Goal: Task Accomplishment & Management: Use online tool/utility

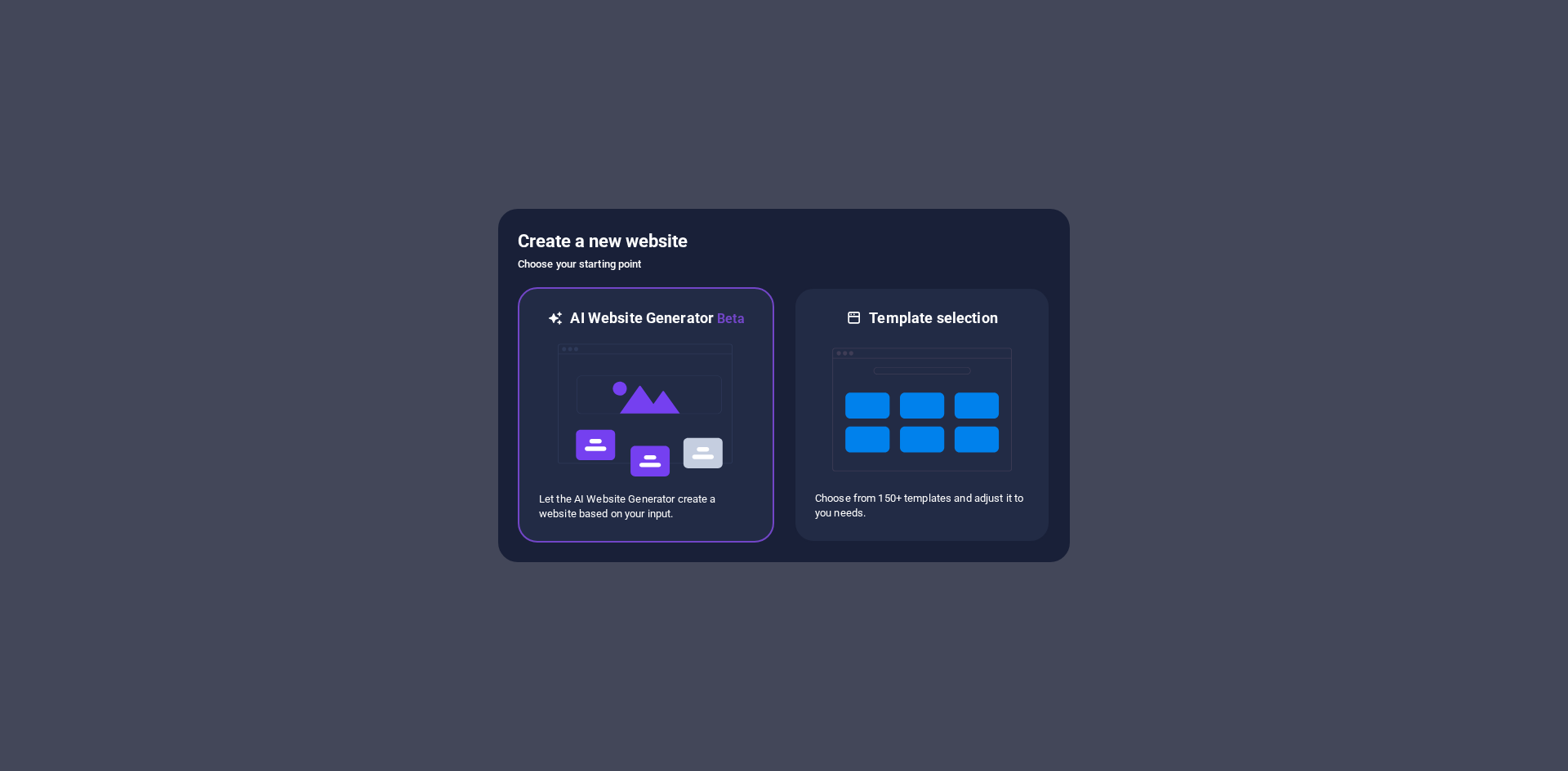
click at [670, 359] on img at bounding box center [645, 410] width 179 height 164
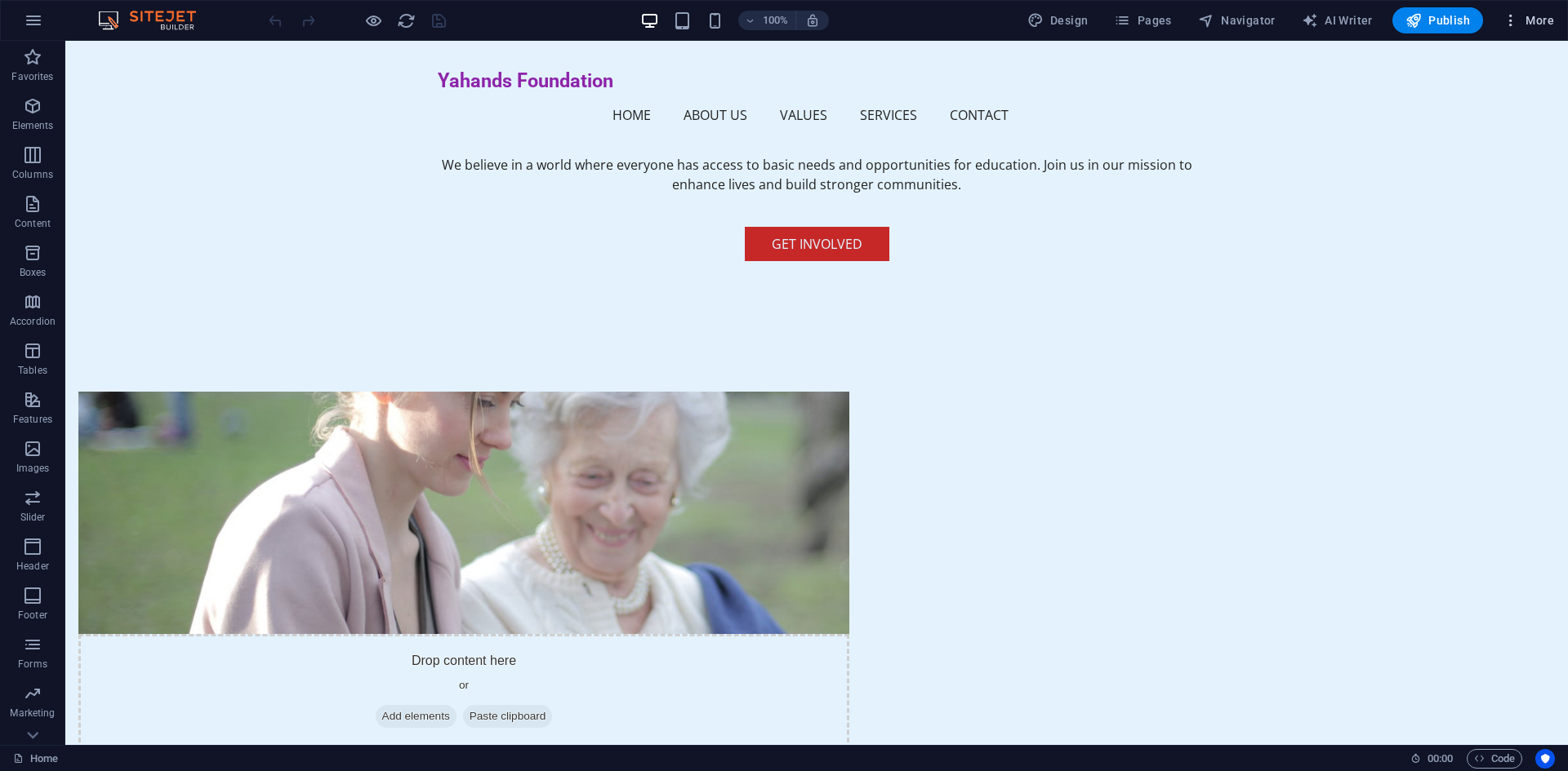
click at [1510, 18] on icon "button" at bounding box center [1510, 20] width 16 height 16
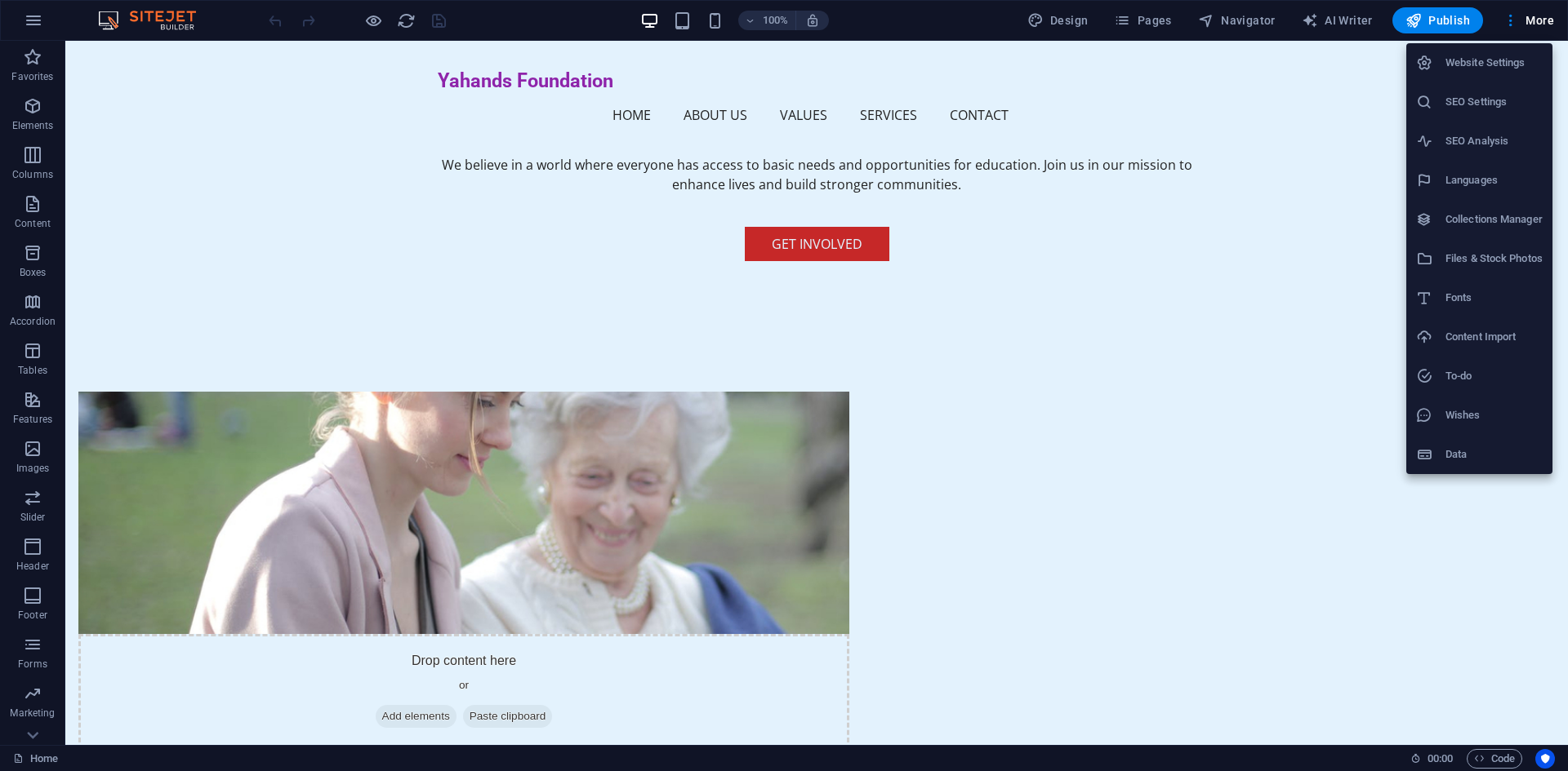
click at [1448, 451] on h6 "Data" at bounding box center [1494, 454] width 97 height 20
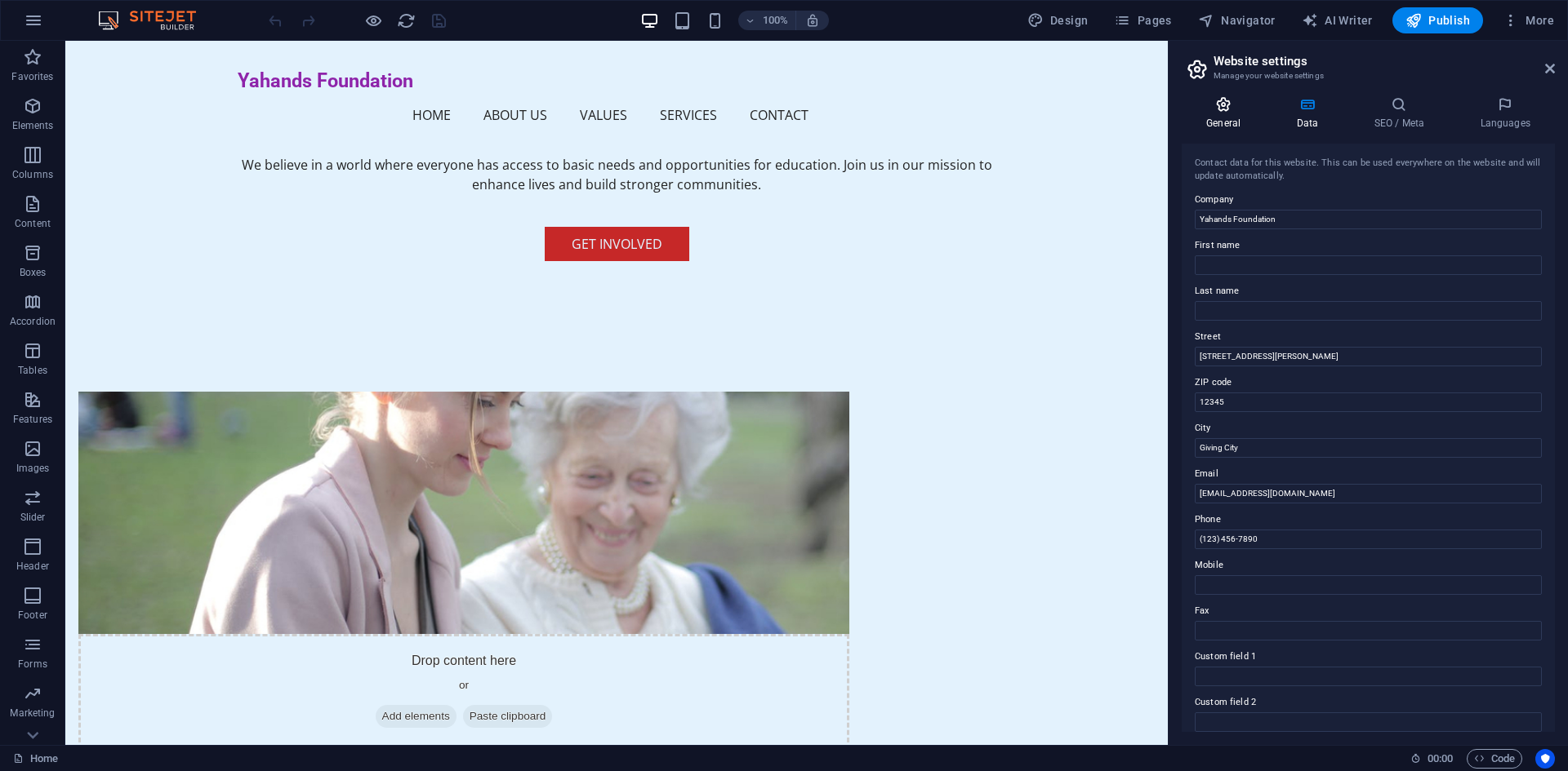
click at [1240, 102] on icon at bounding box center [1223, 104] width 83 height 16
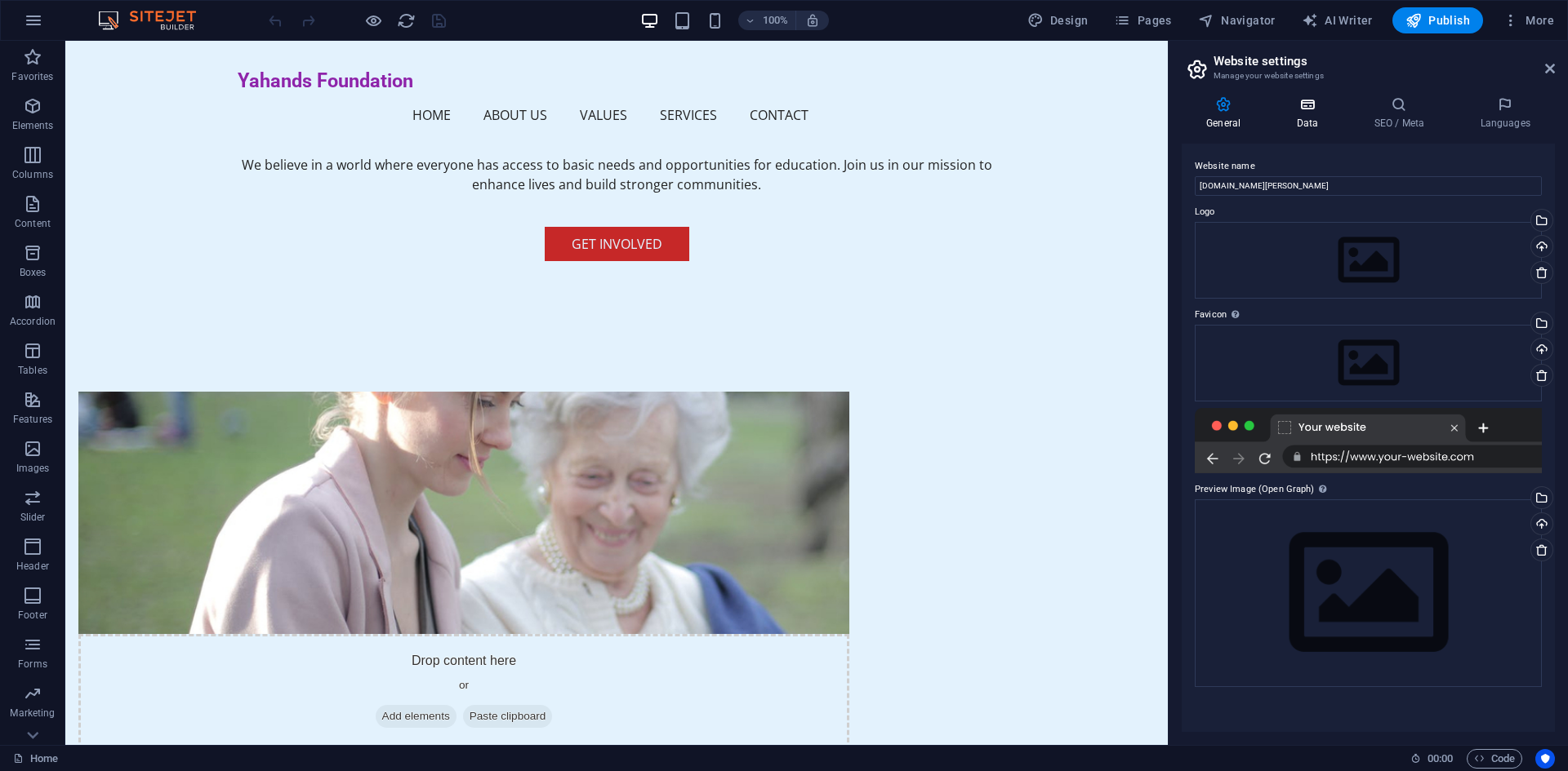
click at [1300, 126] on h4 "Data" at bounding box center [1310, 113] width 78 height 35
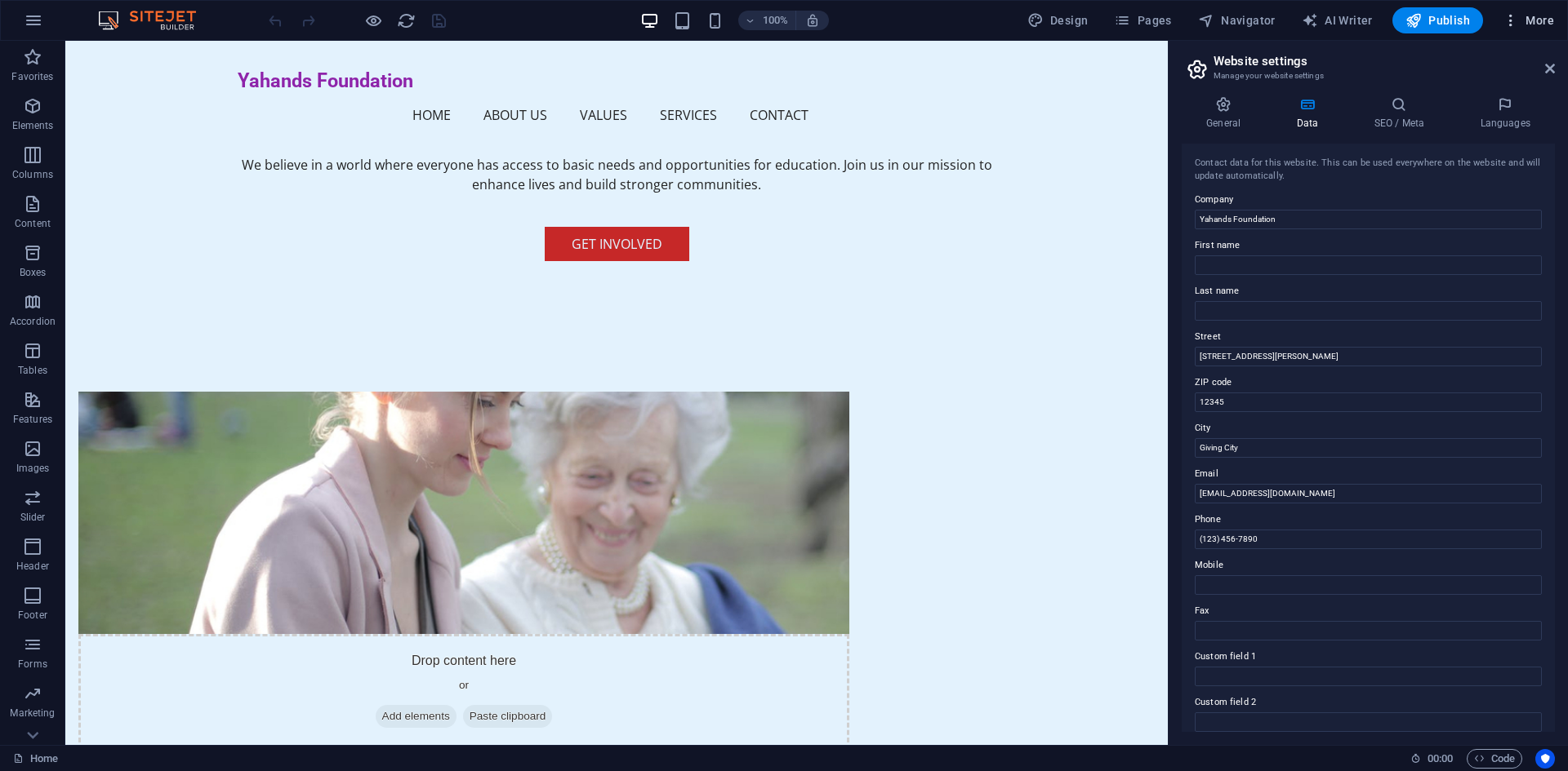
click at [1507, 16] on icon "button" at bounding box center [1510, 20] width 16 height 16
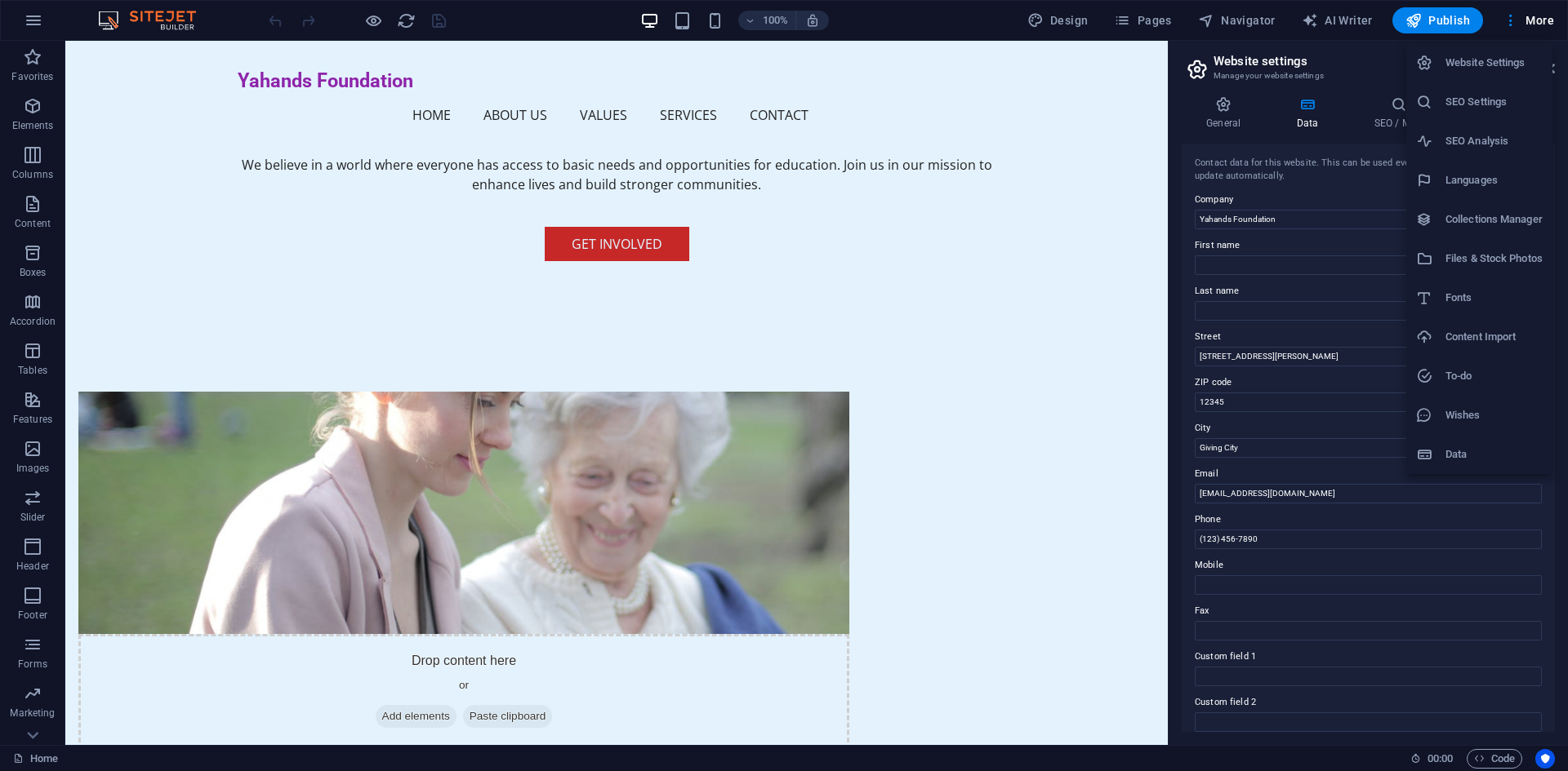
click at [1463, 255] on h6 "Files & Stock Photos" at bounding box center [1494, 259] width 97 height 20
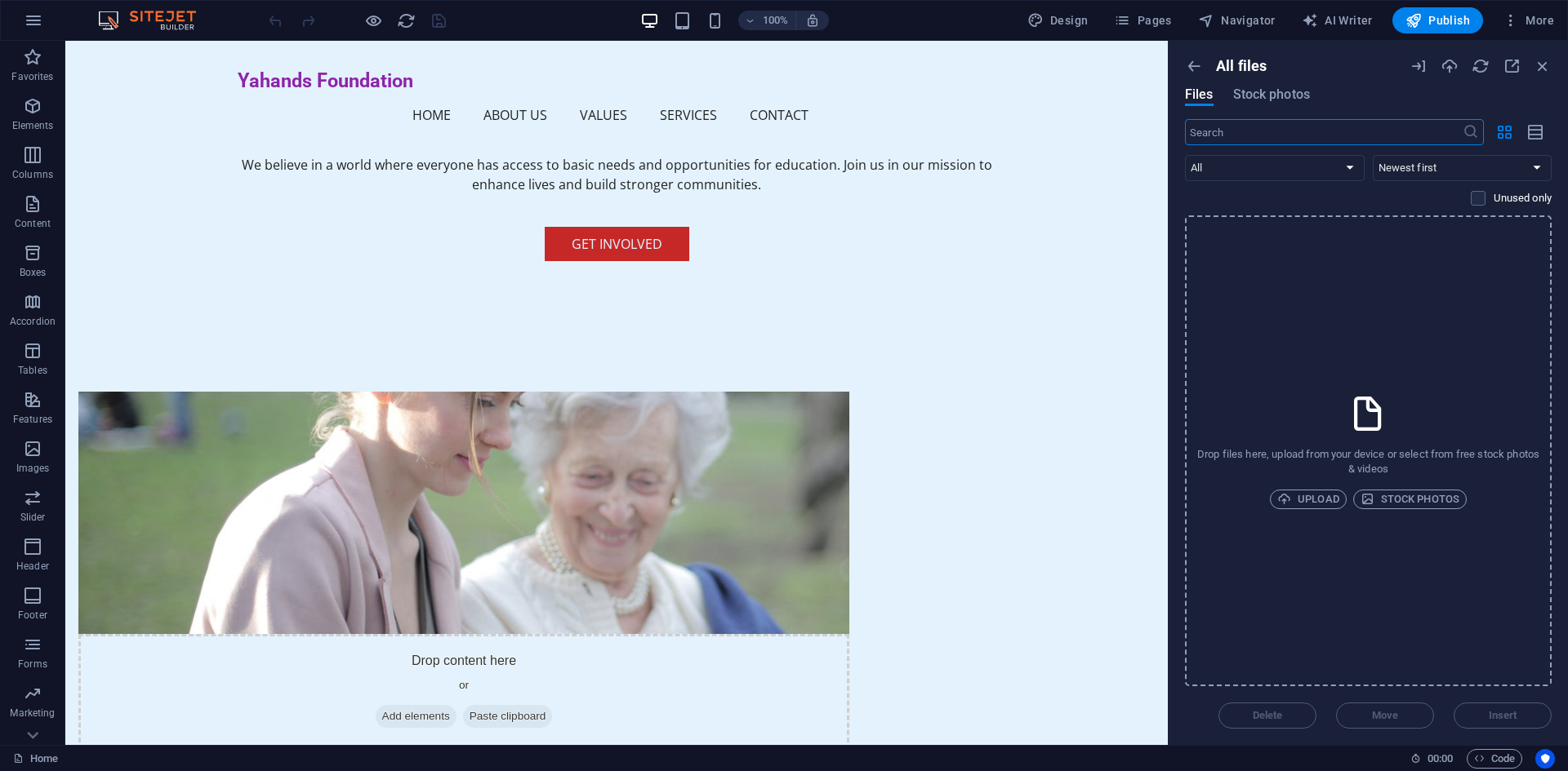
click at [1292, 509] on div "Drop files here, upload from your device or select from free stock photos & vid…" at bounding box center [1367, 451] width 366 height 471
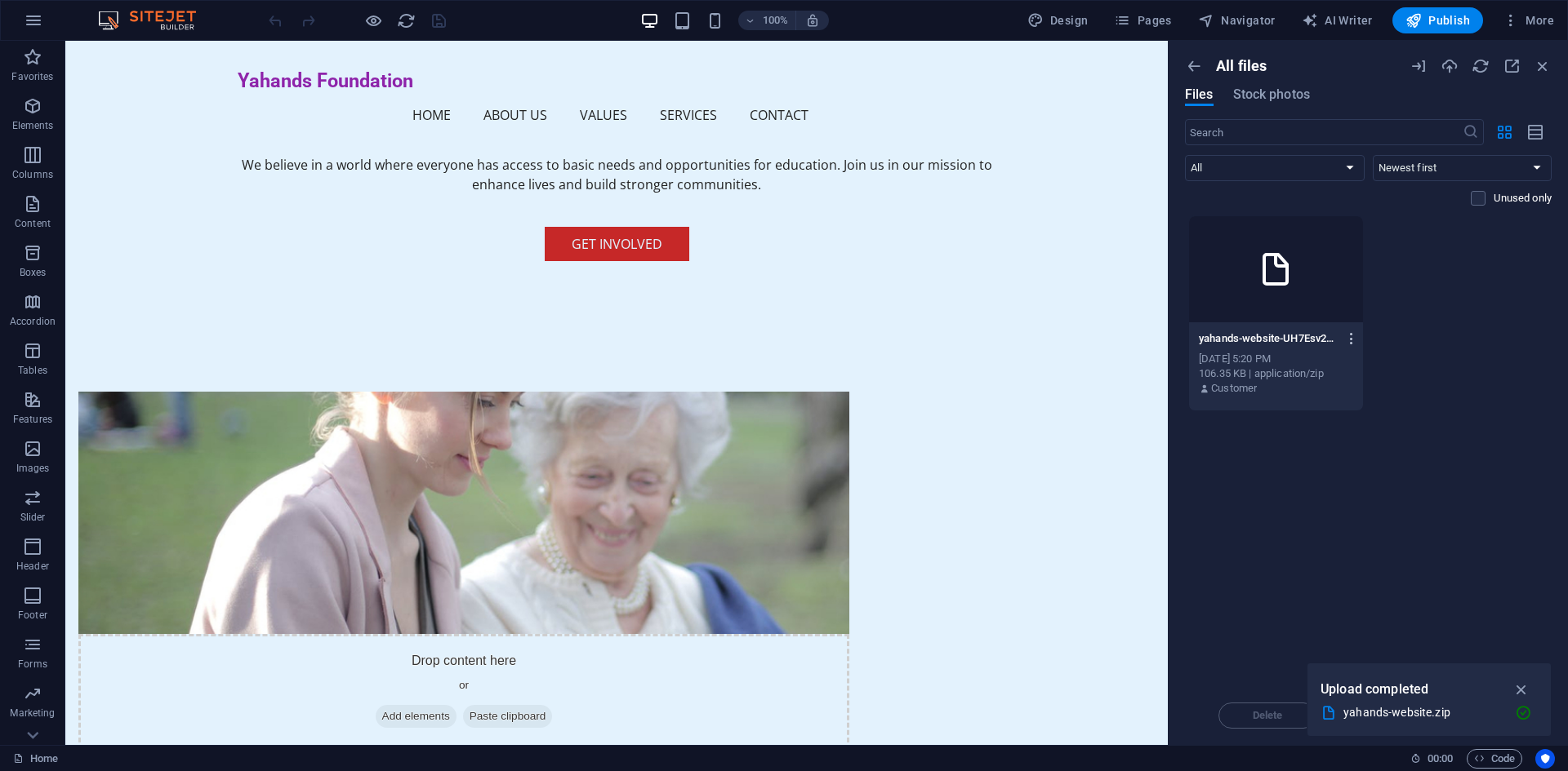
click at [1345, 339] on icon "button" at bounding box center [1352, 338] width 16 height 15
click at [1357, 385] on h6 "Preview" at bounding box center [1362, 381] width 68 height 20
click at [1347, 338] on icon "button" at bounding box center [1352, 338] width 16 height 15
click at [1474, 332] on div at bounding box center [784, 385] width 1568 height 771
click at [1195, 62] on icon "button" at bounding box center [1193, 66] width 18 height 18
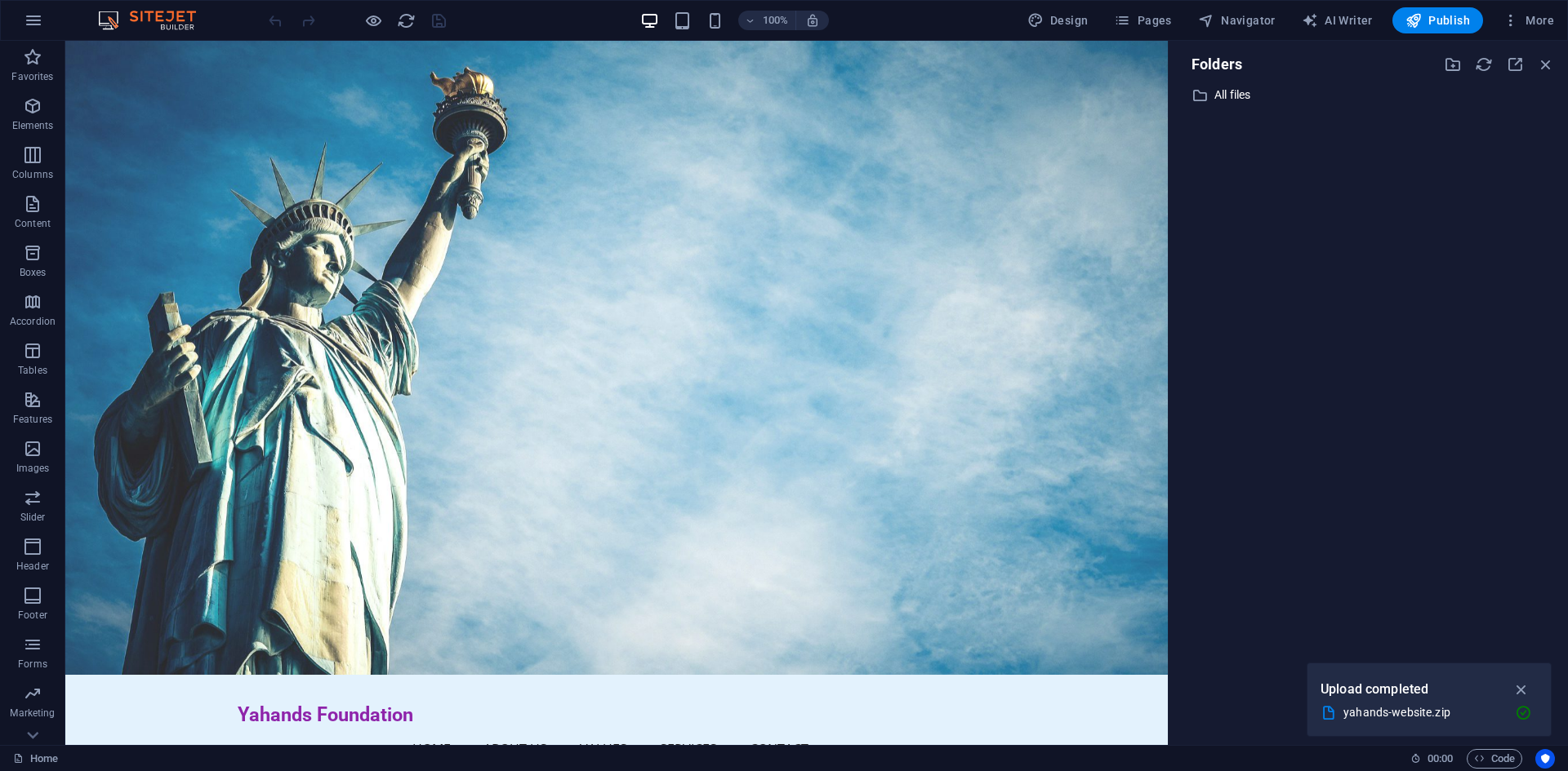
click at [1531, 59] on div at bounding box center [1499, 64] width 111 height 18
click at [1539, 65] on icon "button" at bounding box center [1545, 64] width 18 height 18
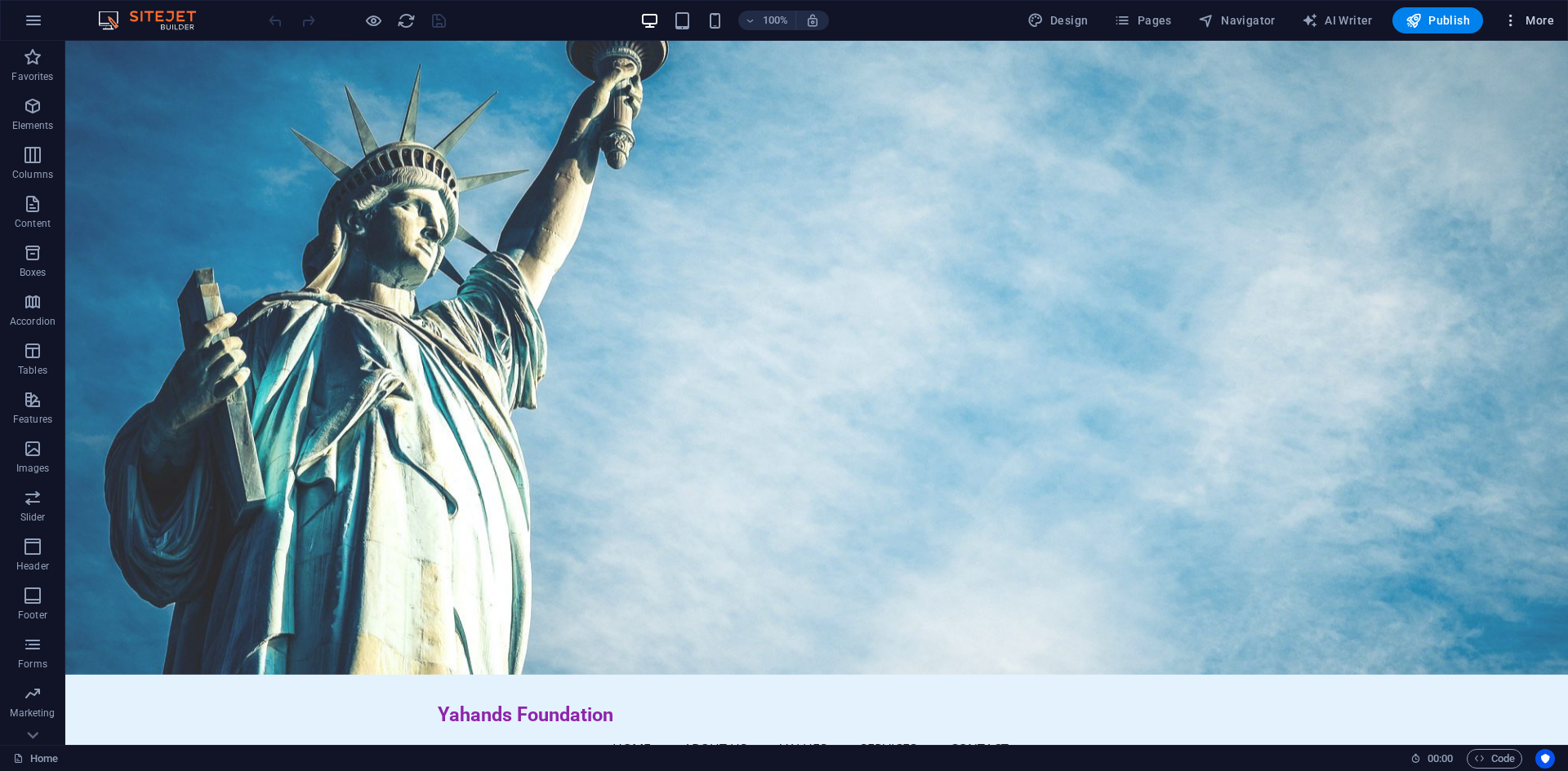
click at [1510, 29] on button "More" at bounding box center [1528, 20] width 64 height 26
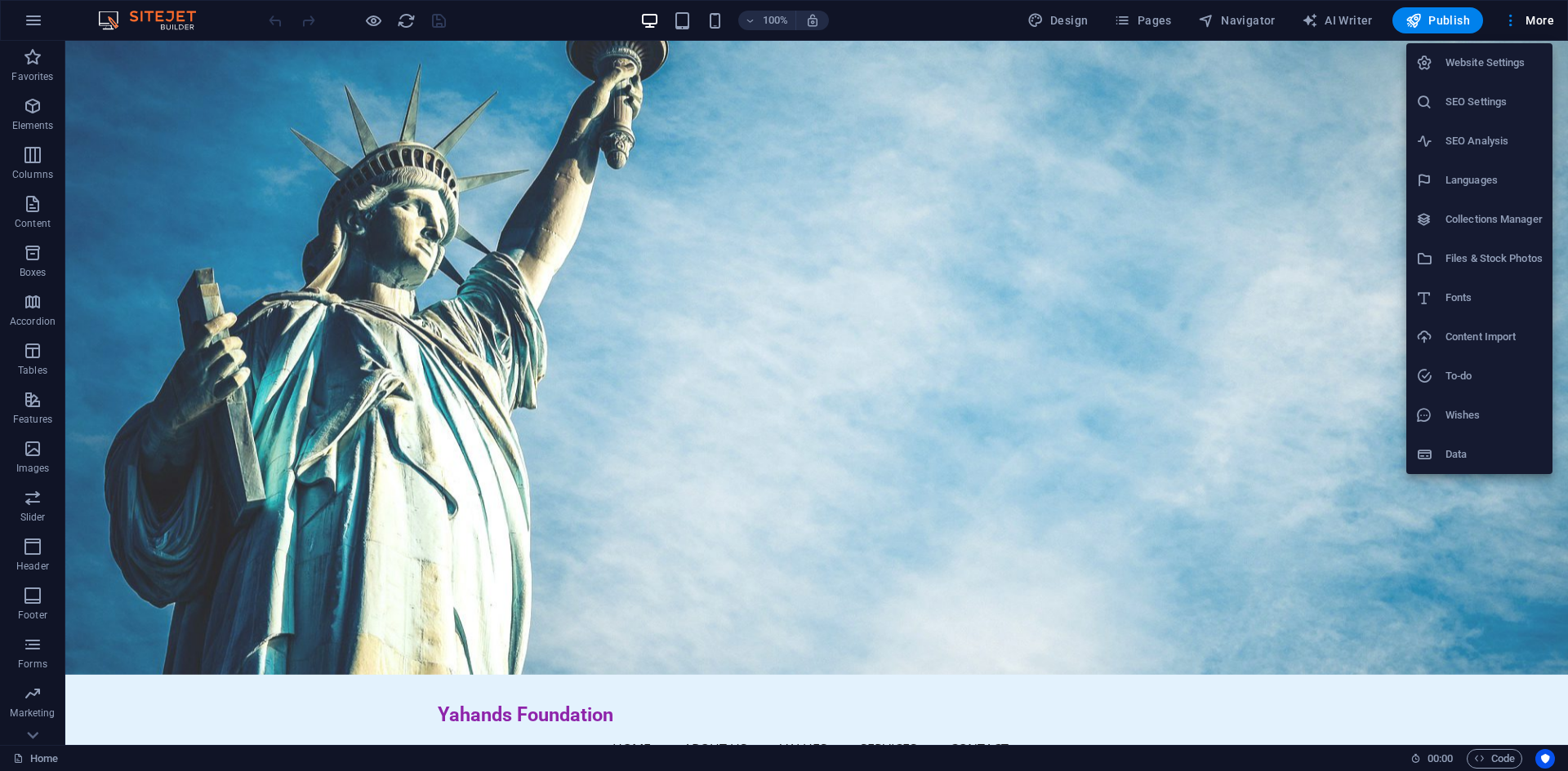
click at [1449, 22] on div at bounding box center [784, 385] width 1568 height 771
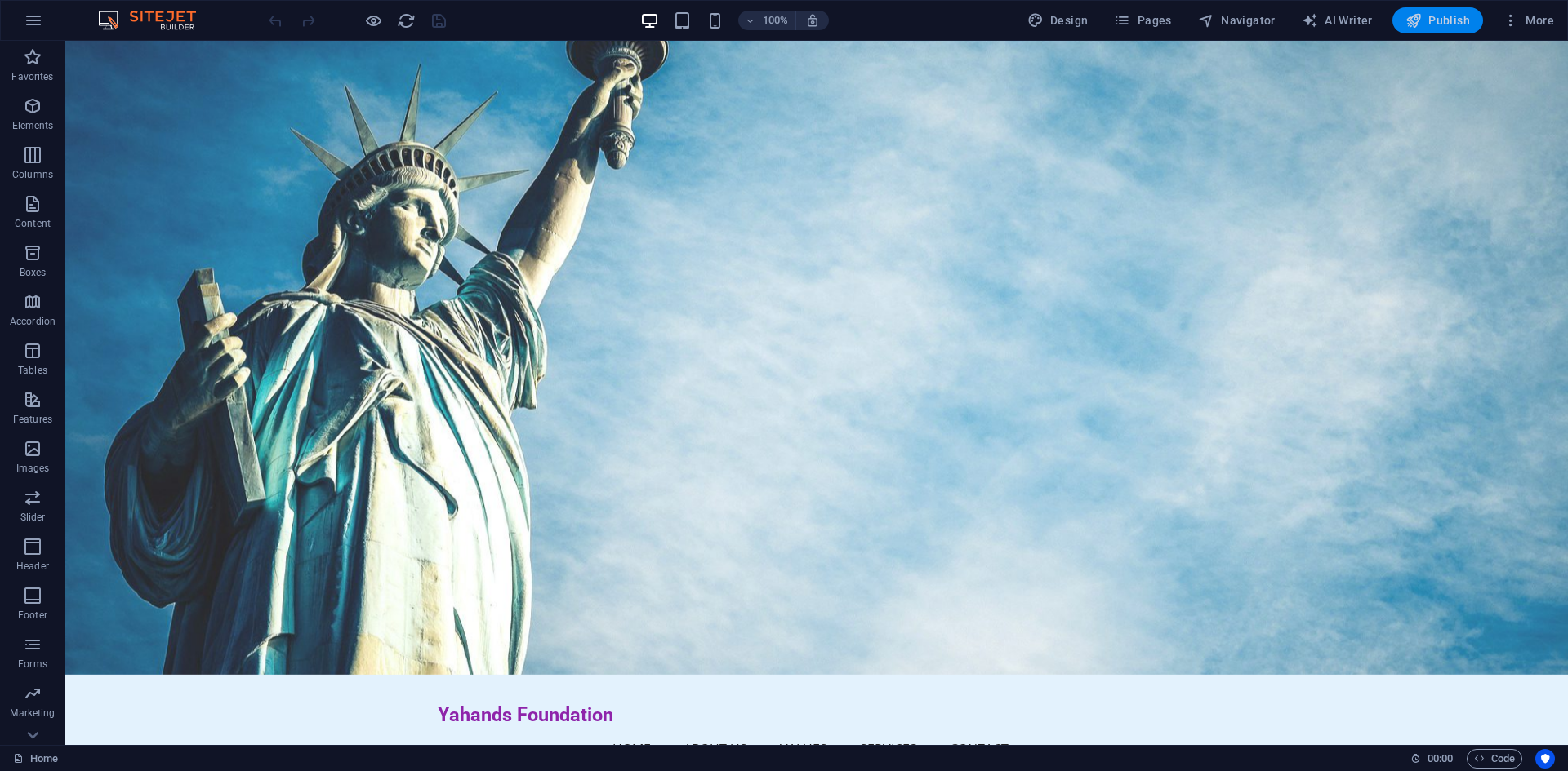
click at [1433, 33] on button "Publish" at bounding box center [1437, 20] width 91 height 26
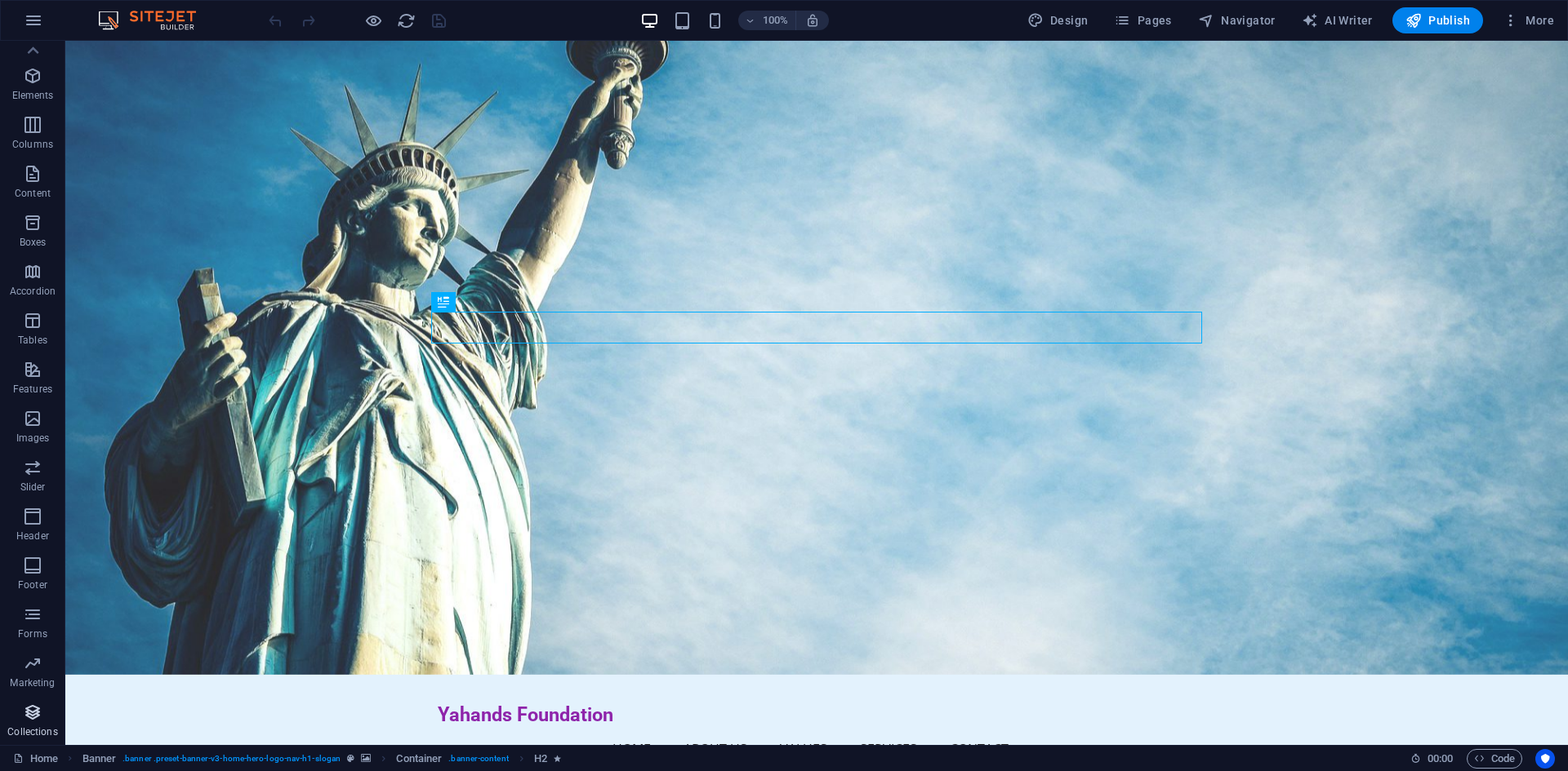
click at [35, 723] on span "Collections" at bounding box center [32, 722] width 65 height 39
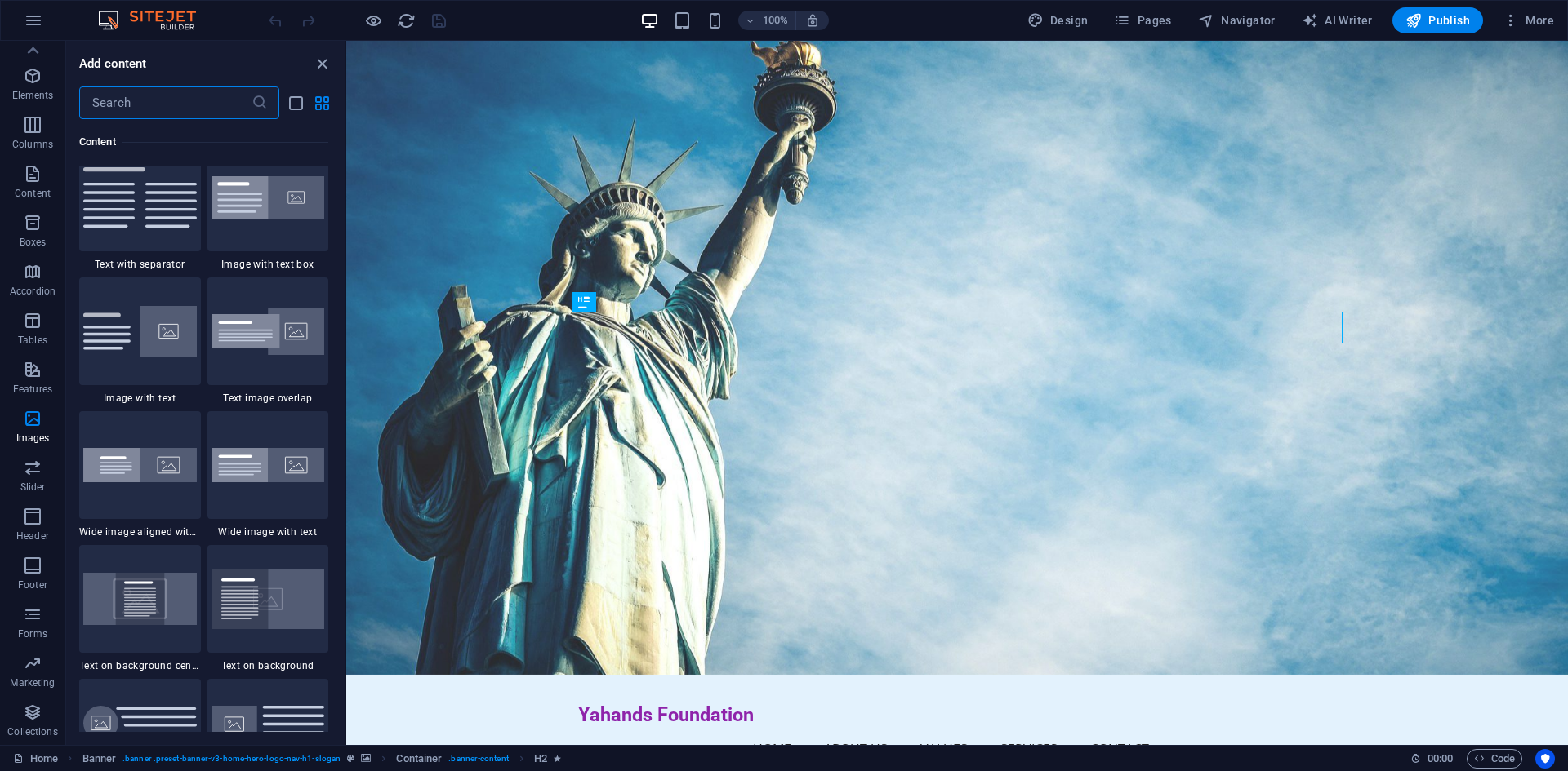
scroll to position [0, 0]
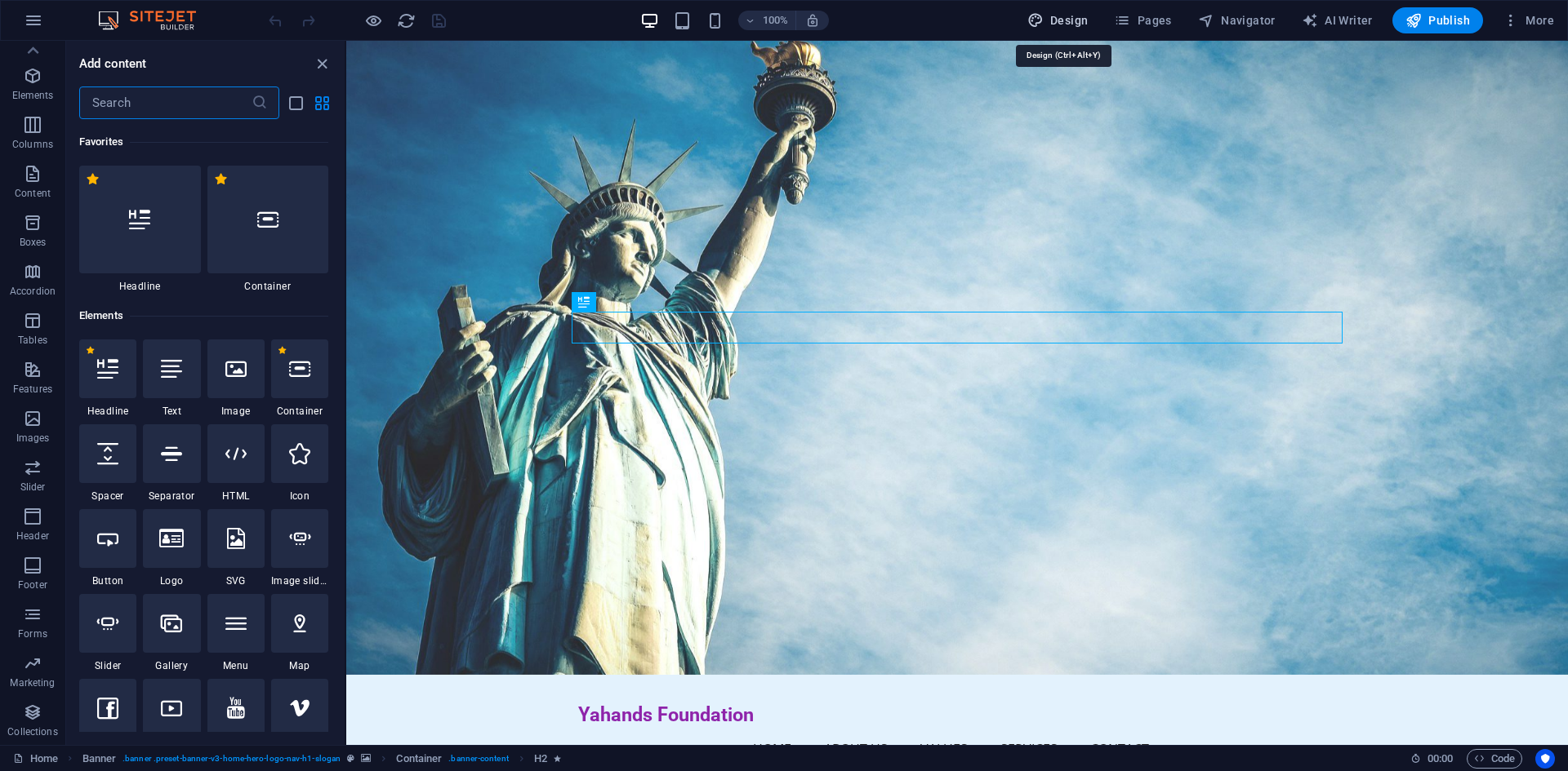
click at [1043, 16] on icon "button" at bounding box center [1035, 20] width 16 height 16
select select "px"
select select "200"
select select "px"
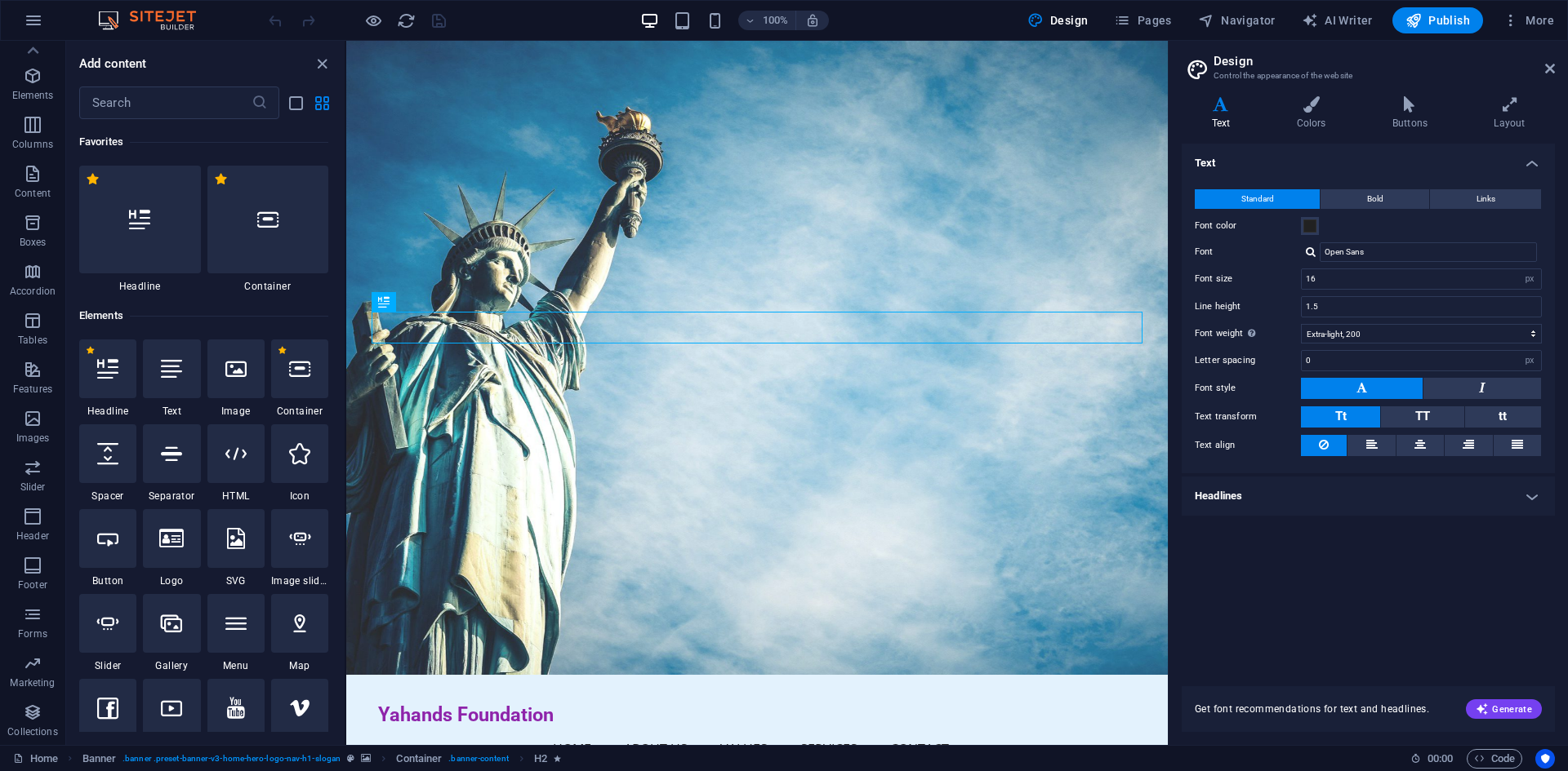
click at [1144, 12] on span "Pages" at bounding box center [1142, 20] width 57 height 16
click at [1144, 22] on span "Pages" at bounding box center [1142, 20] width 57 height 16
click at [1120, 23] on icon "button" at bounding box center [1121, 20] width 16 height 16
click at [1125, 729] on nav "Home About Us Values Services Contact" at bounding box center [757, 749] width 758 height 39
click at [1543, 66] on h2 "Design" at bounding box center [1384, 61] width 341 height 15
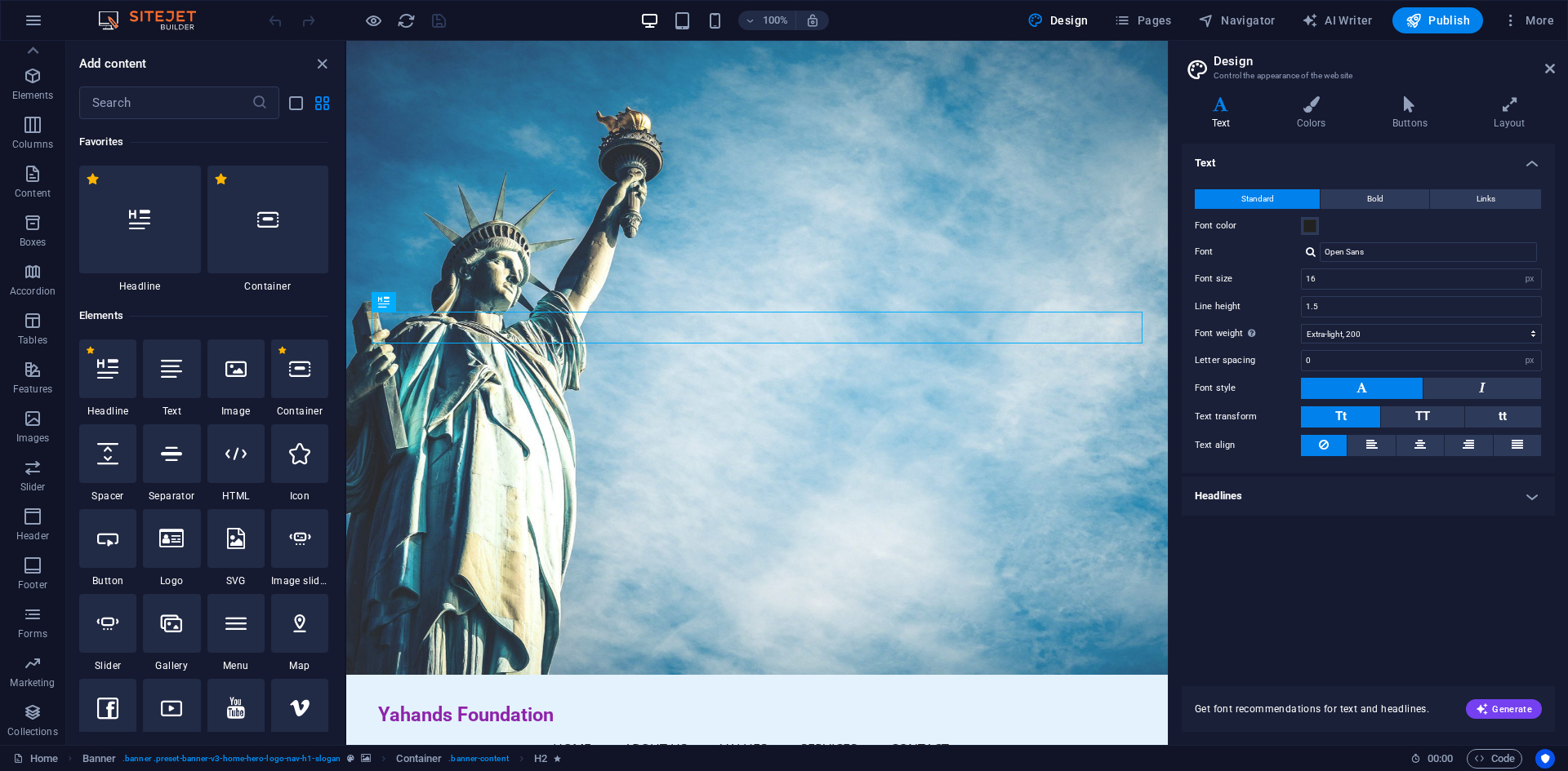
click at [1553, 67] on icon at bounding box center [1549, 68] width 10 height 13
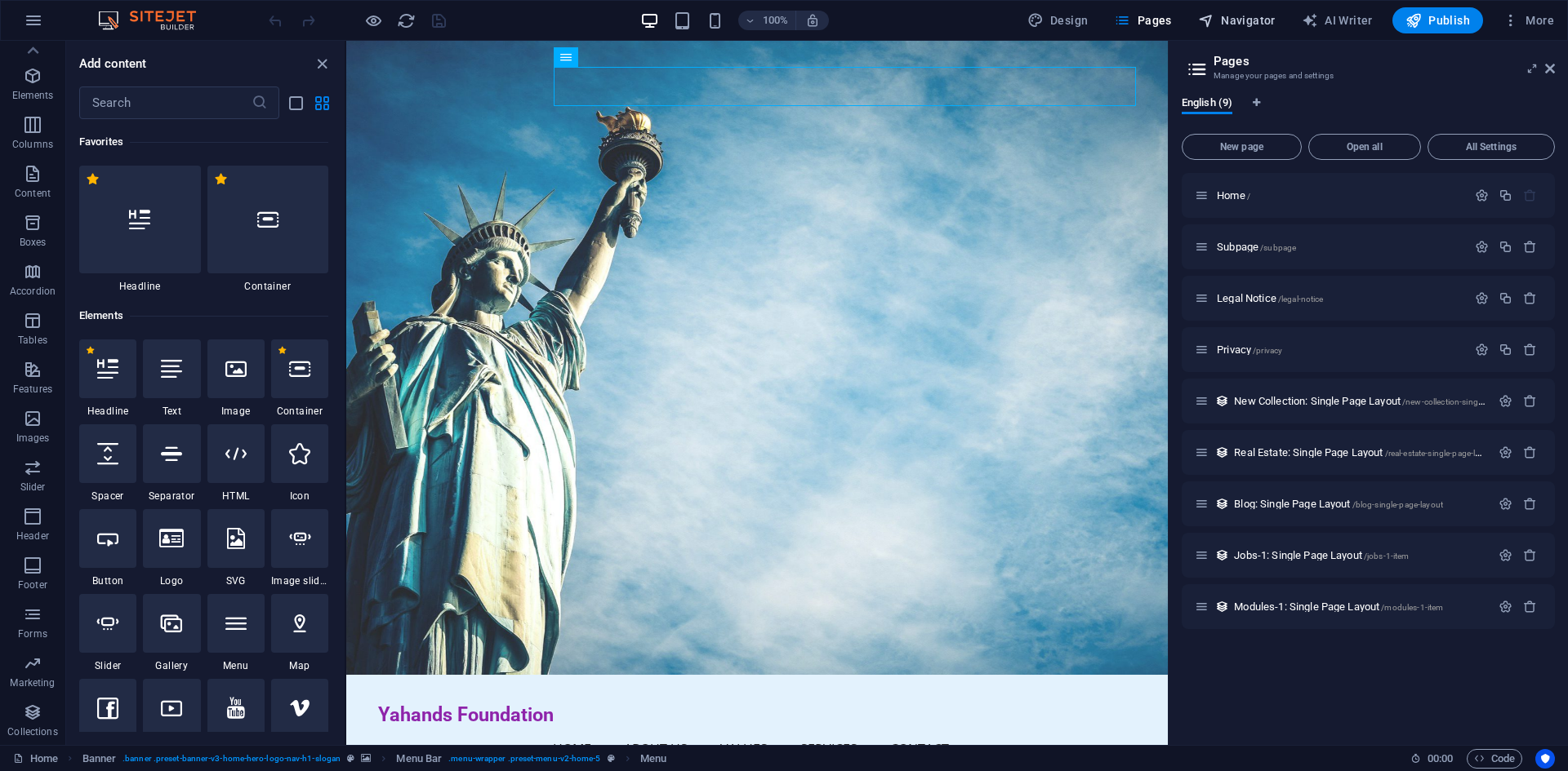
click at [1224, 12] on span "Navigator" at bounding box center [1236, 20] width 78 height 16
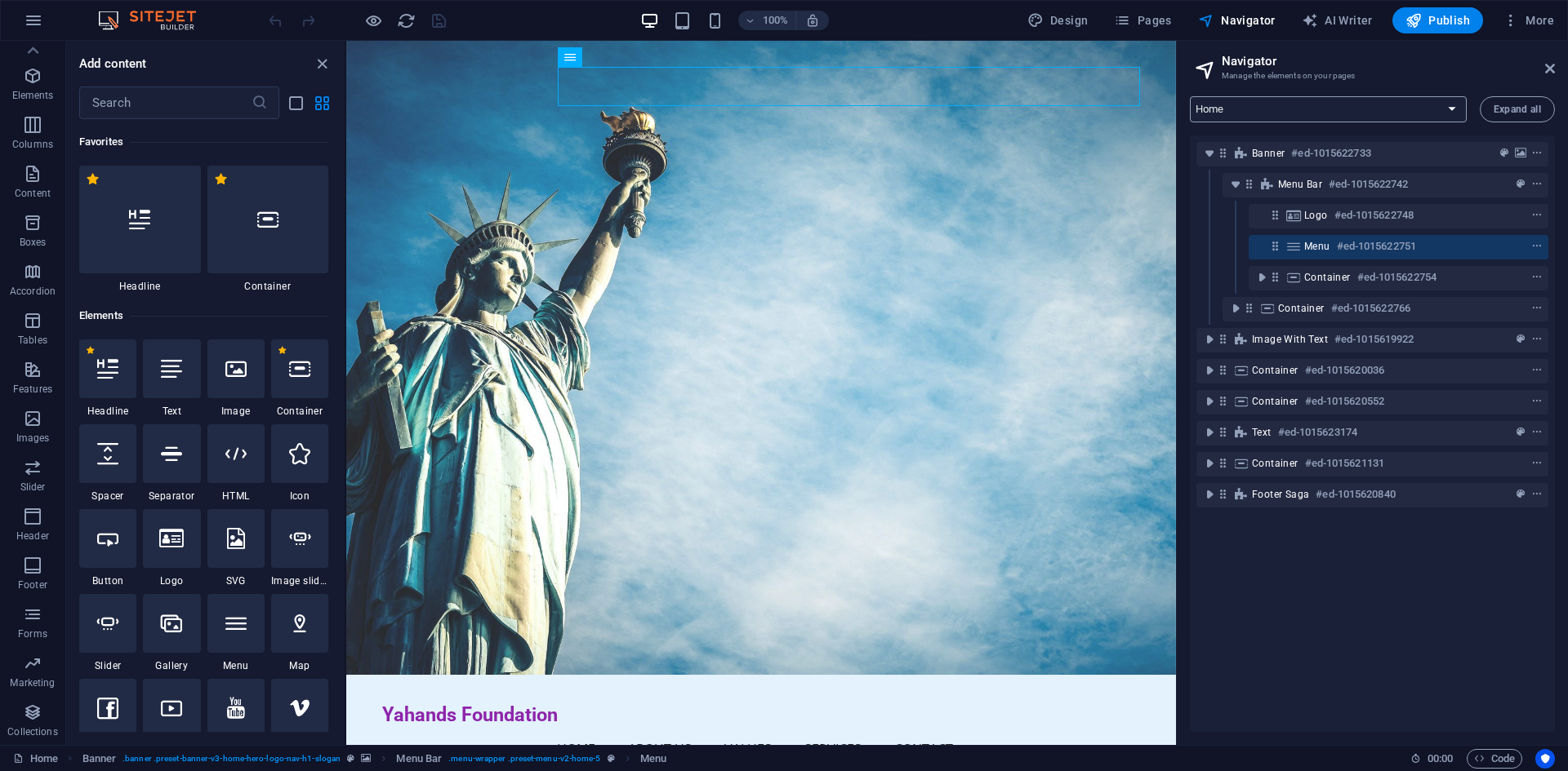
click at [1234, 119] on select "Home Subpage Legal Notice Privacy New Collection: Single Page Layout Real Estat…" at bounding box center [1328, 109] width 277 height 26
click at [1483, 763] on span "Code" at bounding box center [1494, 759] width 41 height 20
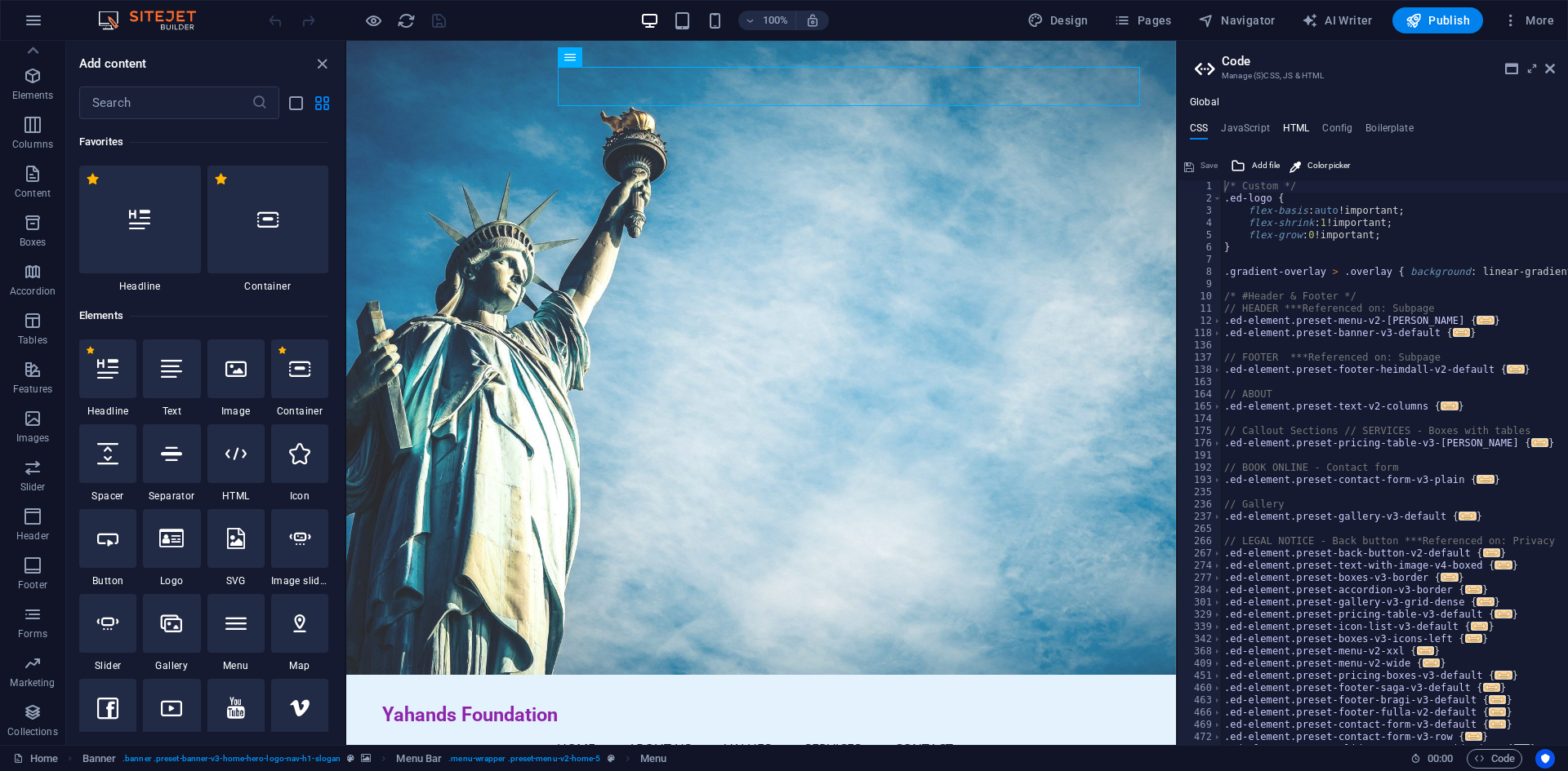
click at [1292, 125] on h4 "HTML" at bounding box center [1295, 131] width 27 height 18
type textarea "<a href="#main-content" class="wv-link-content button">Skip to main content</a>"
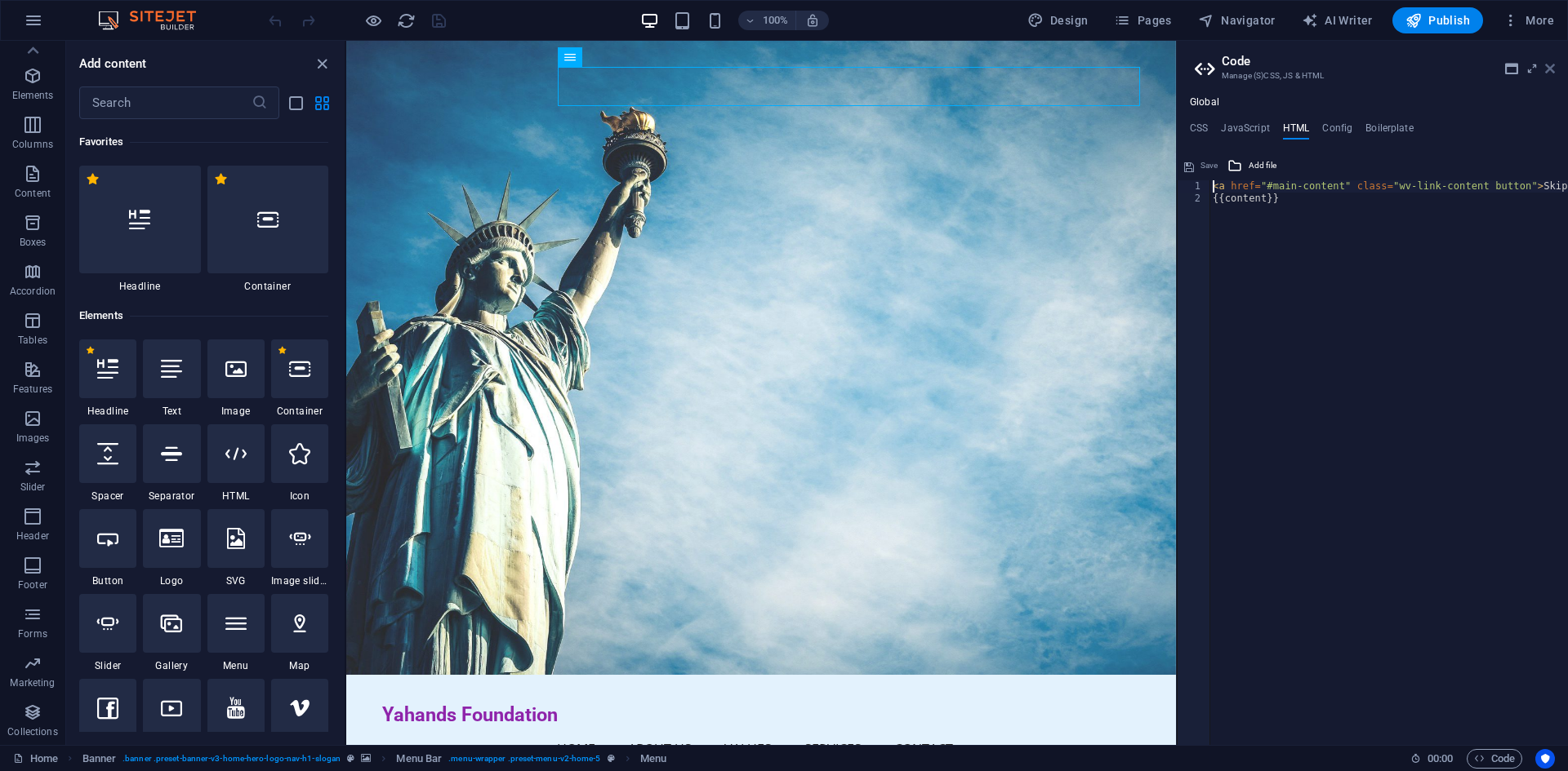
click at [1552, 72] on icon at bounding box center [1549, 68] width 10 height 13
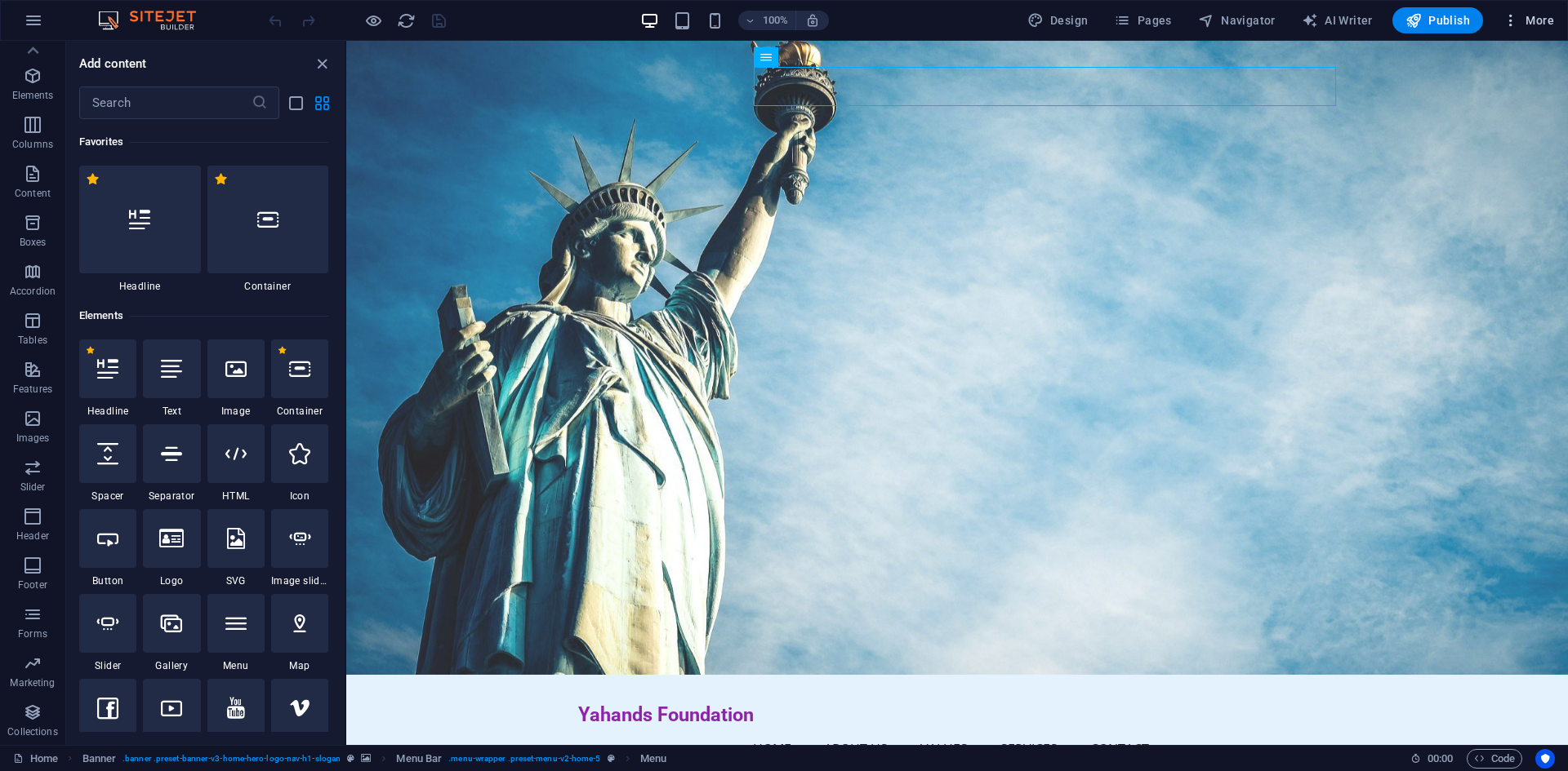
click at [1508, 15] on icon "button" at bounding box center [1510, 20] width 16 height 16
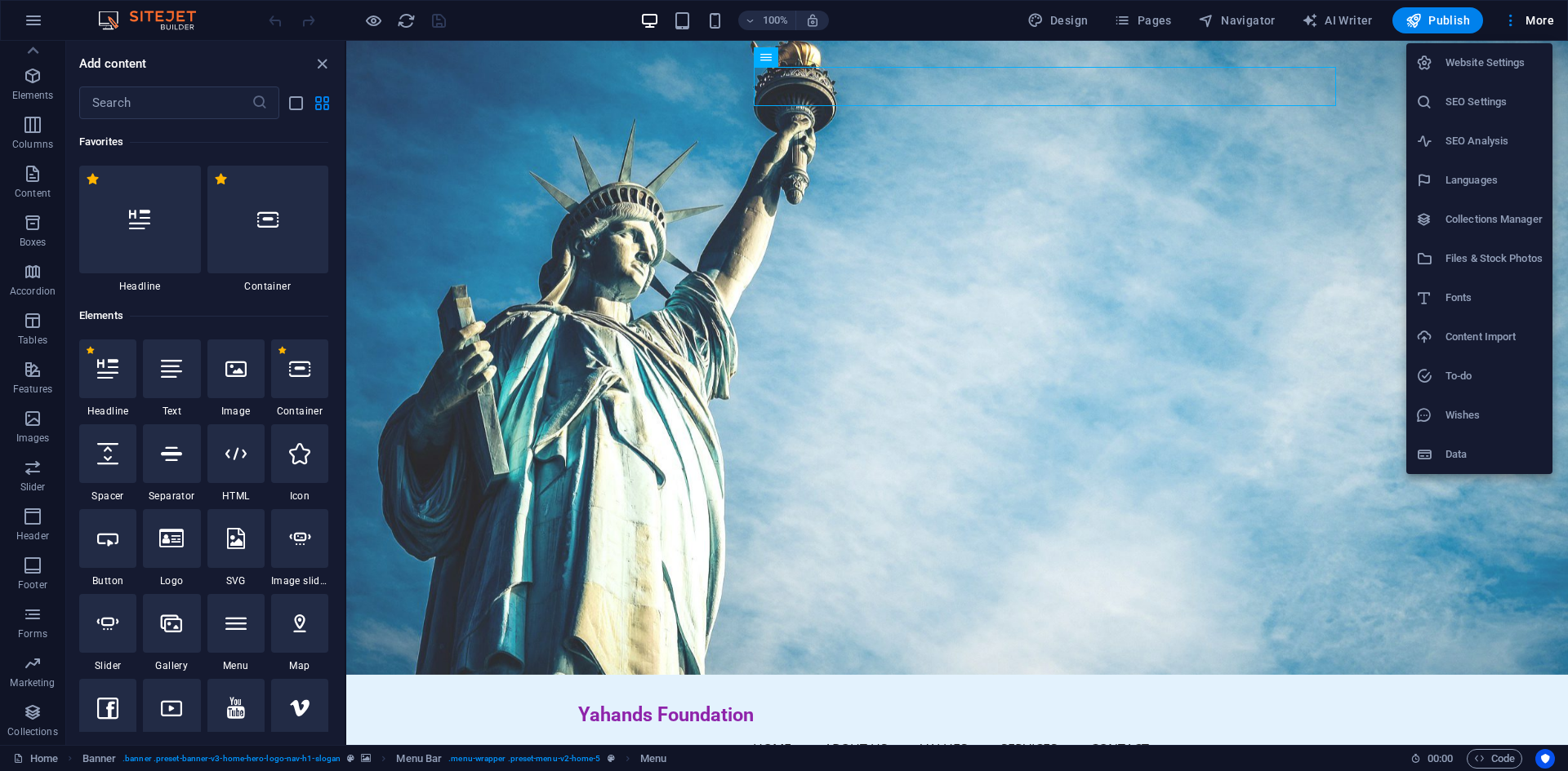
click at [1493, 670] on div at bounding box center [784, 385] width 1568 height 771
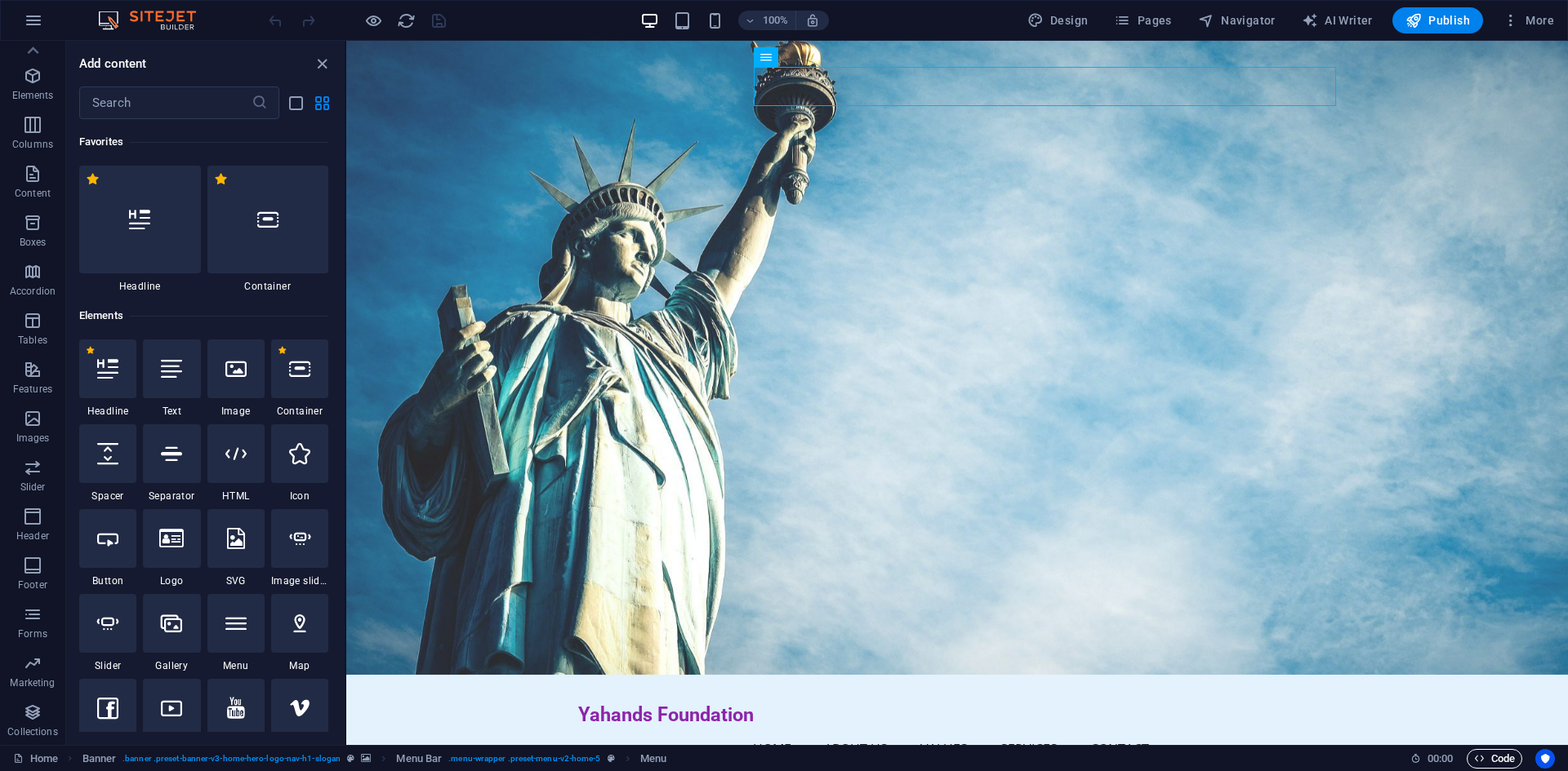
click at [1489, 755] on span "Code" at bounding box center [1494, 759] width 41 height 20
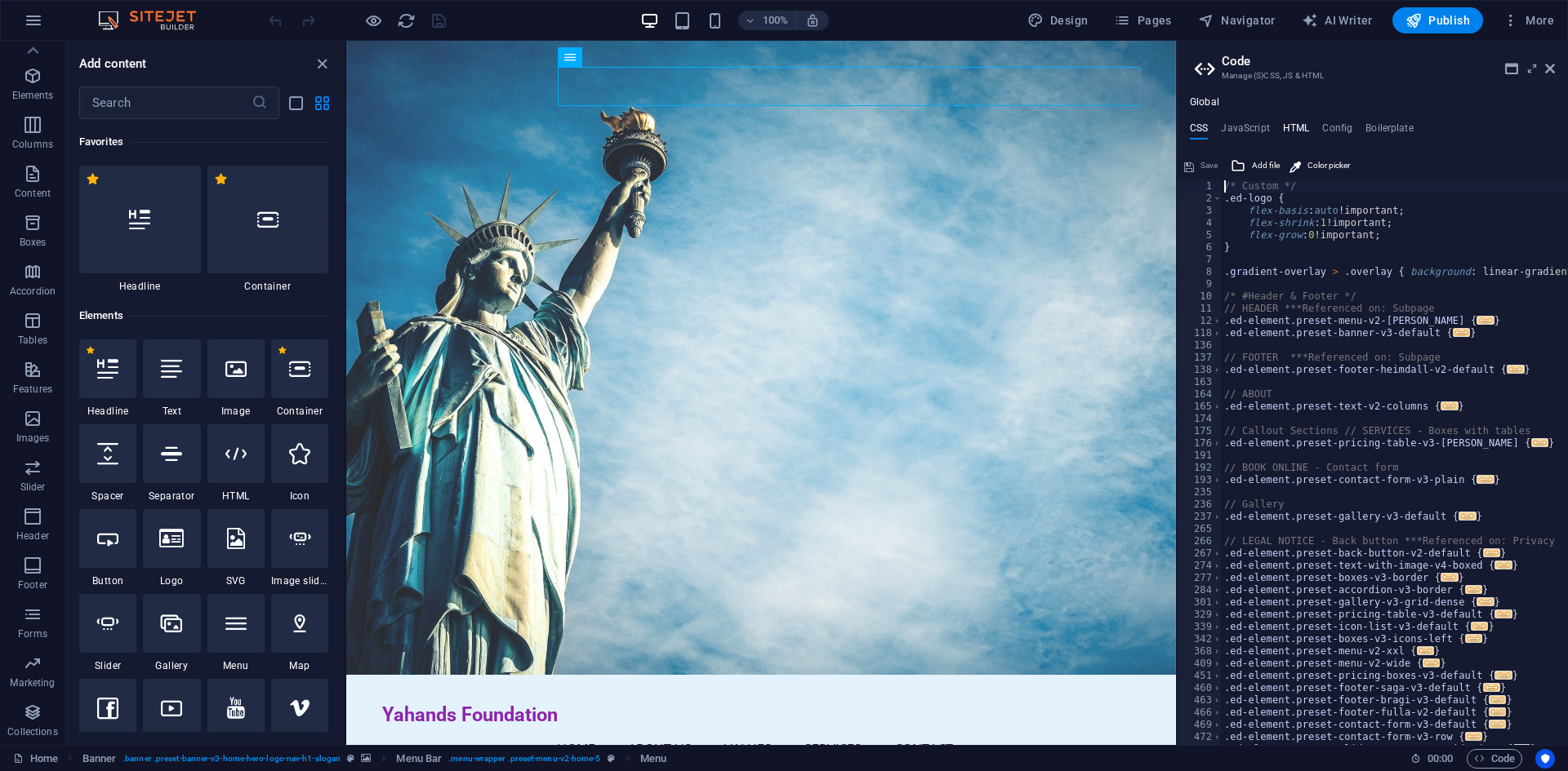
click at [1298, 124] on h4 "HTML" at bounding box center [1295, 131] width 27 height 18
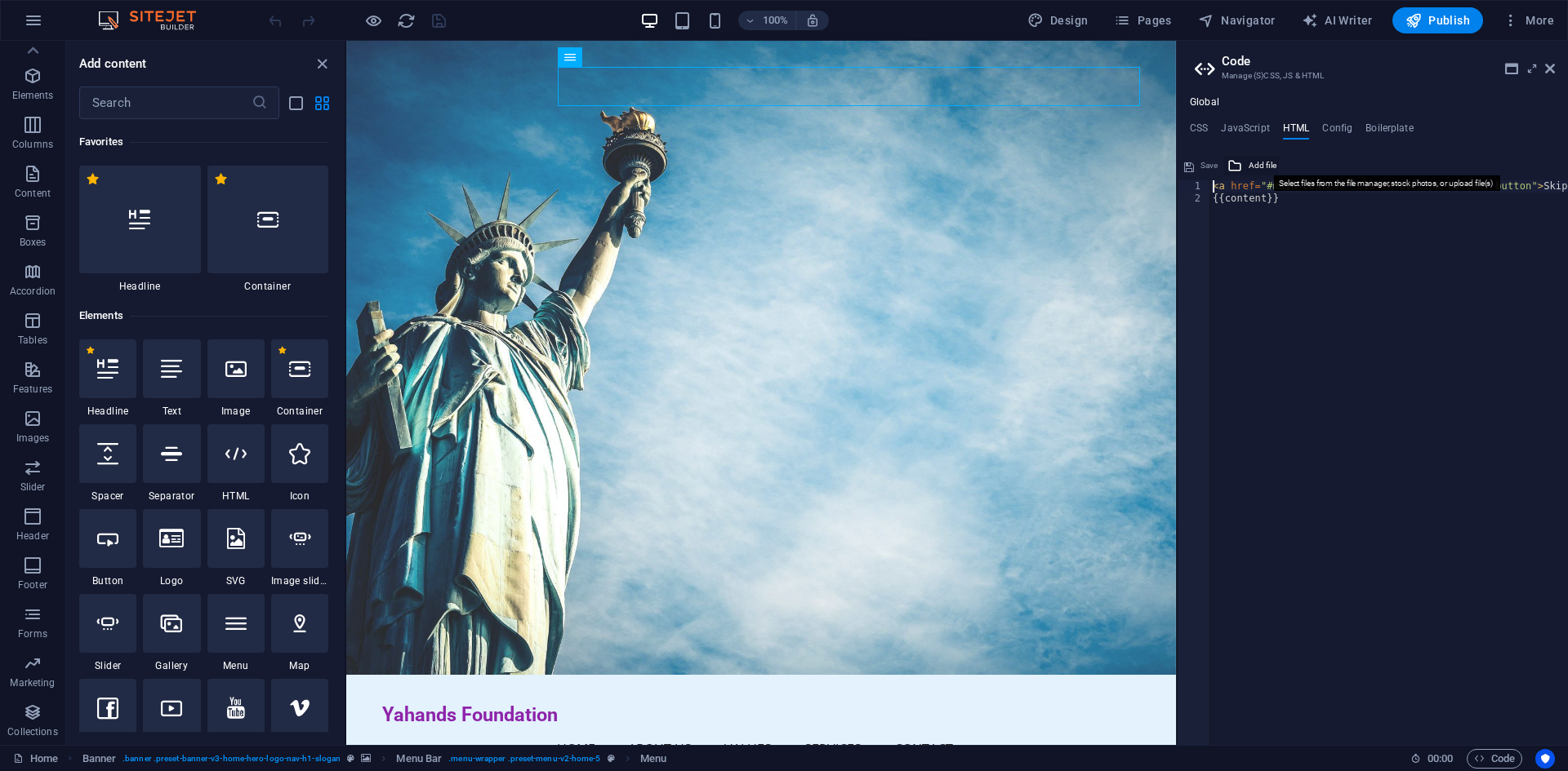
click at [1250, 164] on span "Add file" at bounding box center [1262, 165] width 28 height 20
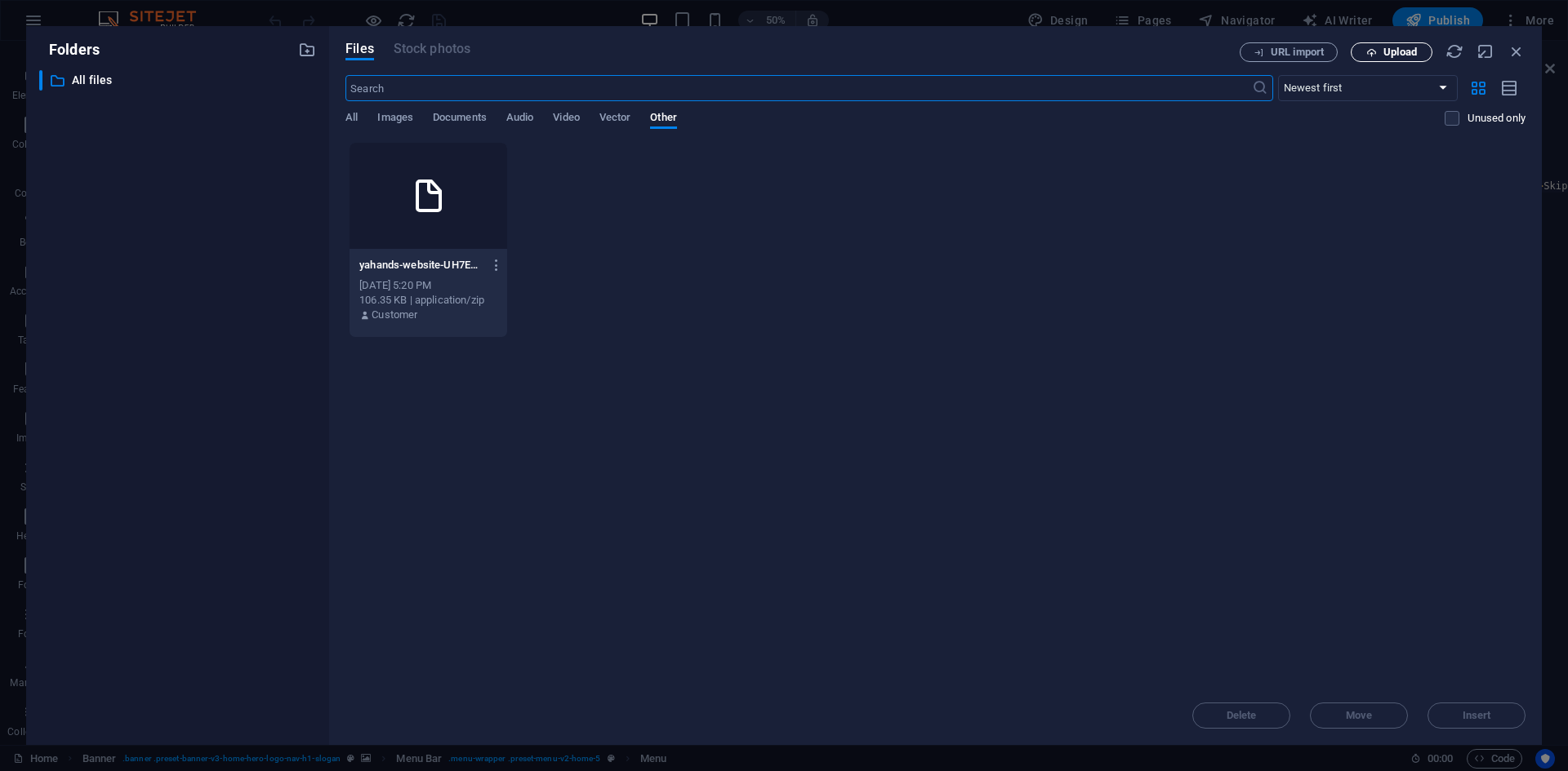
click at [1378, 60] on button "Upload" at bounding box center [1391, 52] width 81 height 20
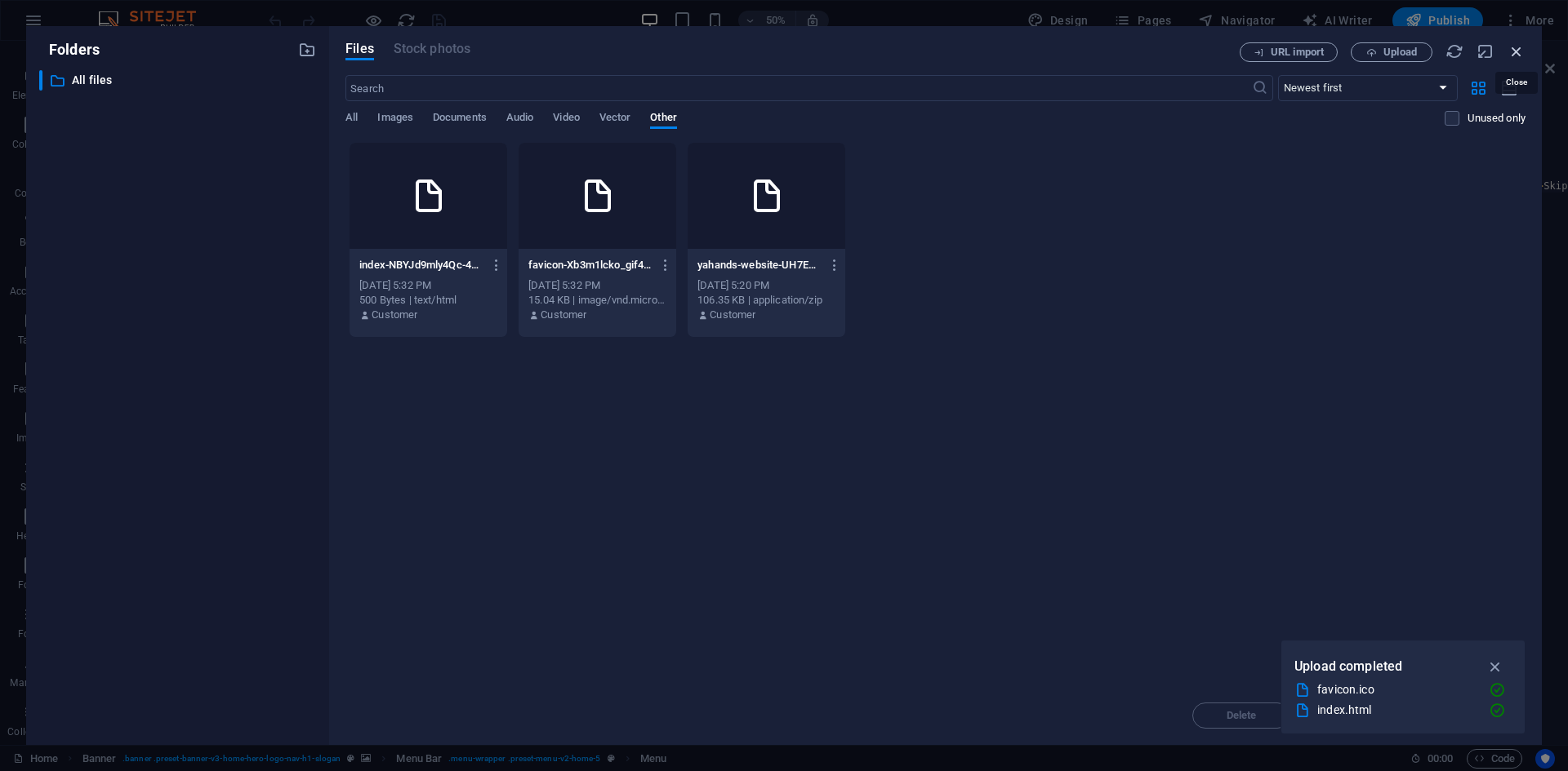
click at [1515, 52] on icon "button" at bounding box center [1516, 51] width 18 height 18
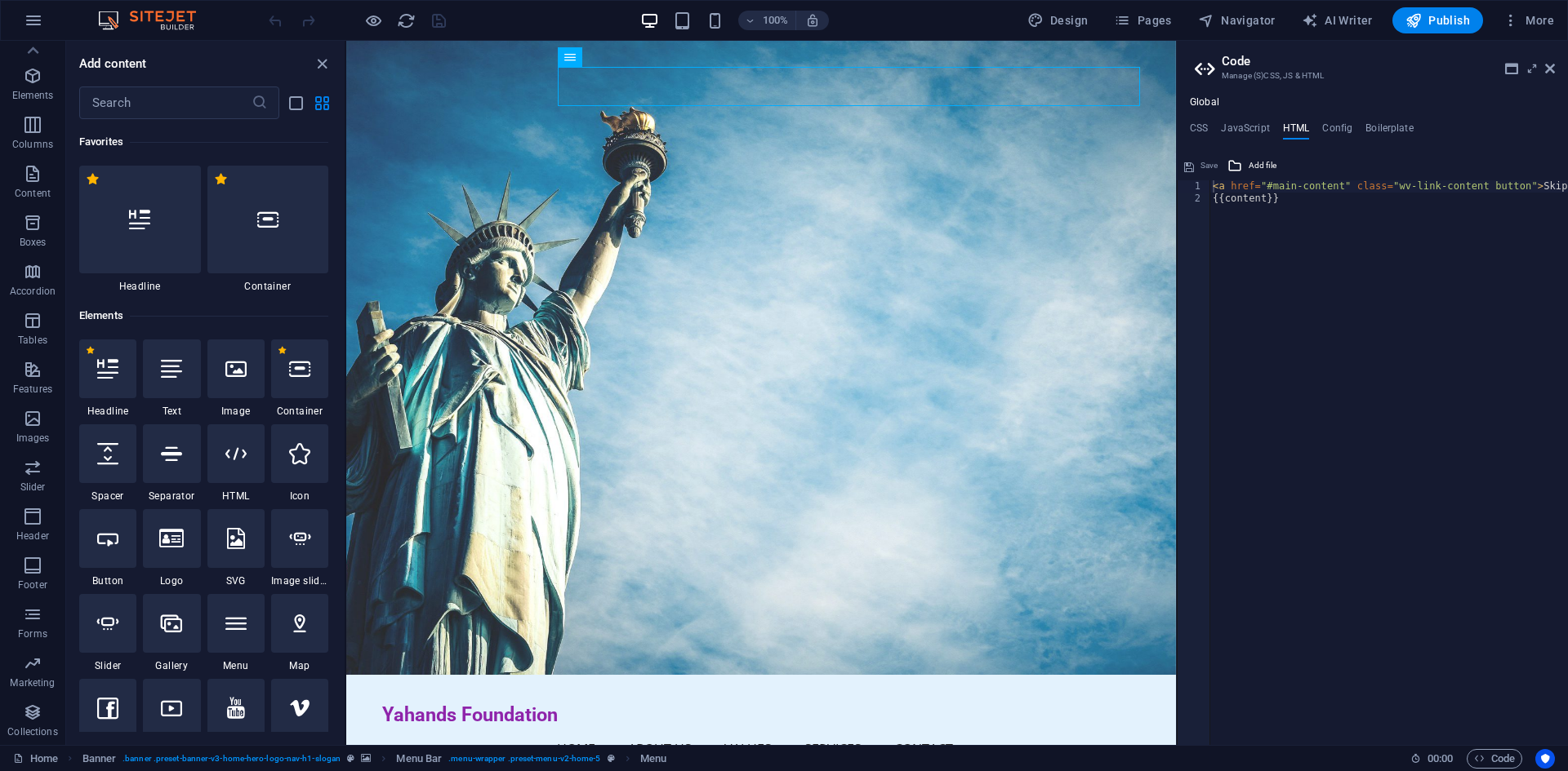
click at [1190, 164] on div "Save" at bounding box center [1200, 165] width 40 height 20
click at [1411, 195] on div "< a href = "#main-content" class = "wv-link-content button" > Skip to main cont…" at bounding box center [1442, 474] width 467 height 589
type textarea "<a href="#main-content" class="wv-link-content button">Skip to main content</a>"
click at [1334, 125] on h4 "Config" at bounding box center [1337, 131] width 30 height 18
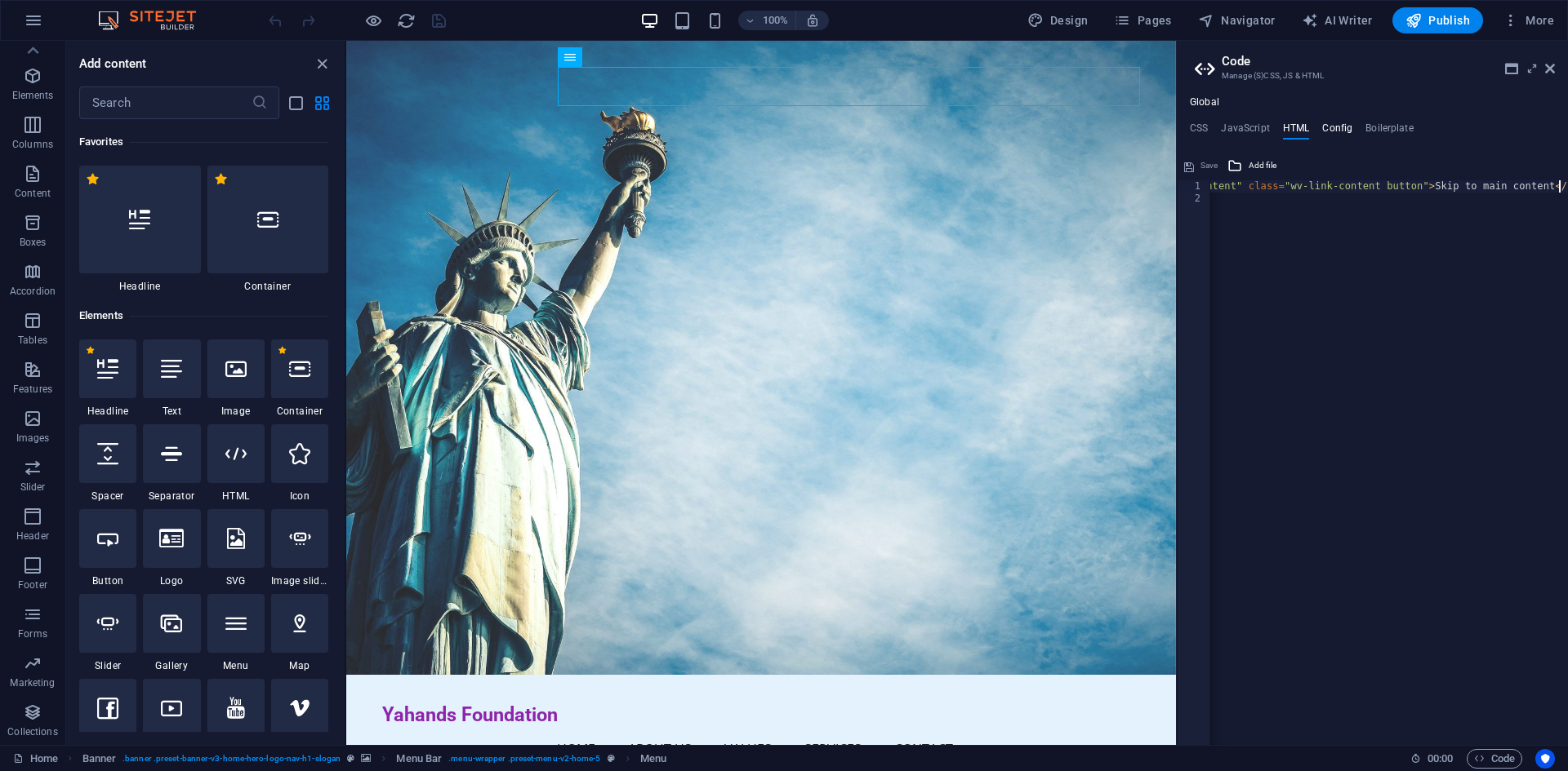
type textarea "$color-background: #E3F2FD;"
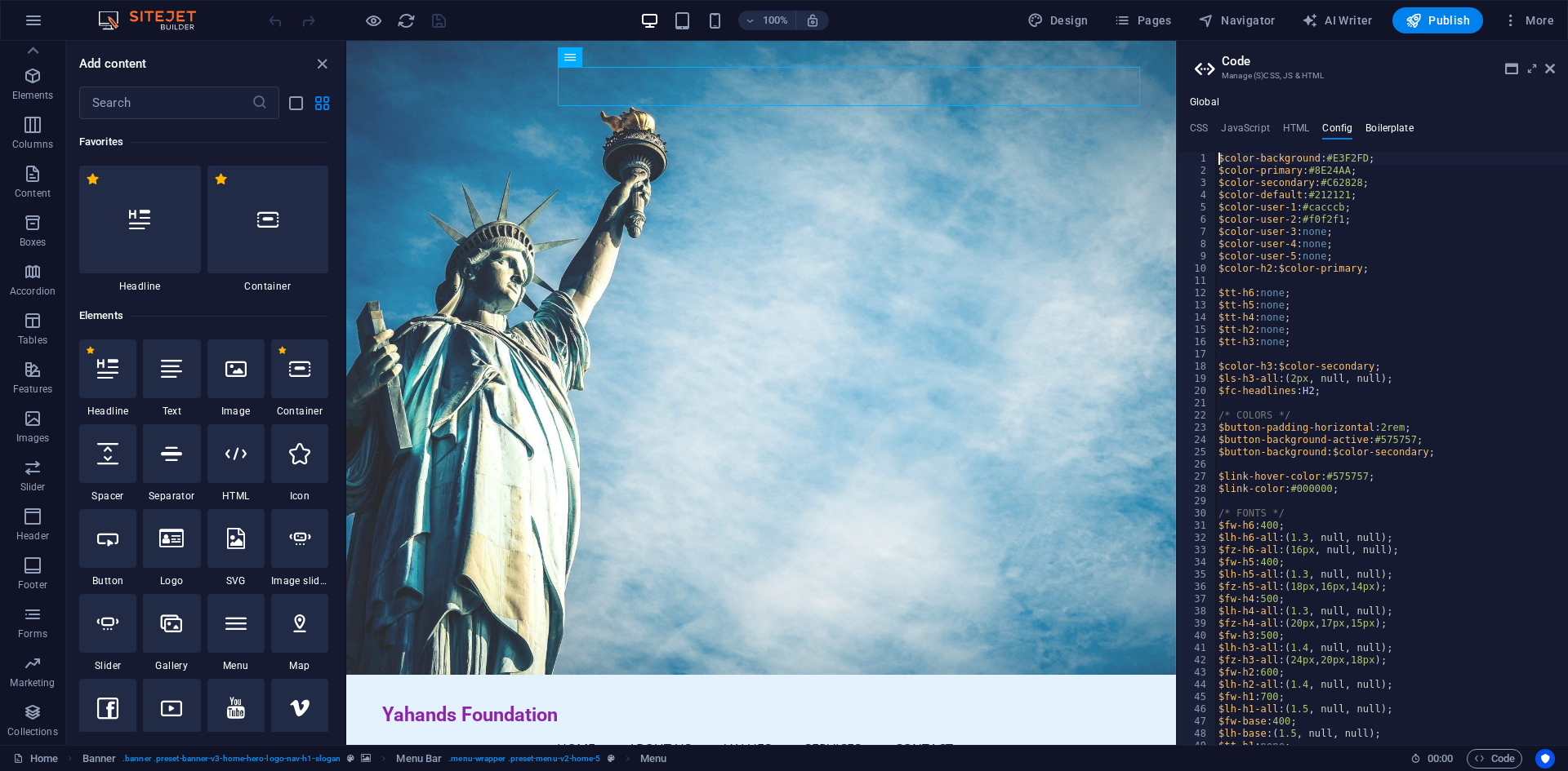
click at [1378, 130] on h4 "Boilerplate" at bounding box center [1390, 131] width 48 height 18
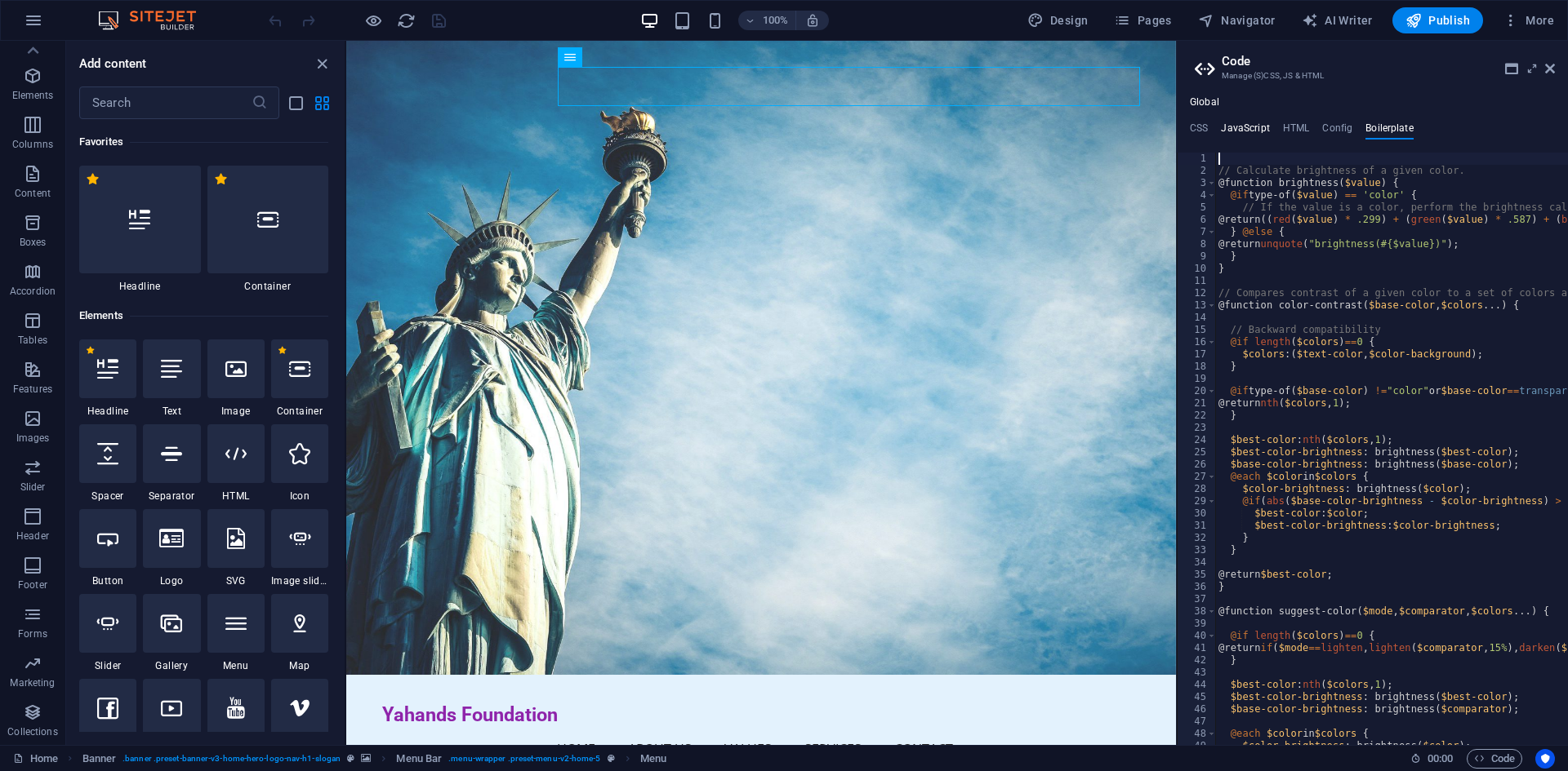
click at [1242, 132] on h4 "JavaScript" at bounding box center [1245, 131] width 48 height 18
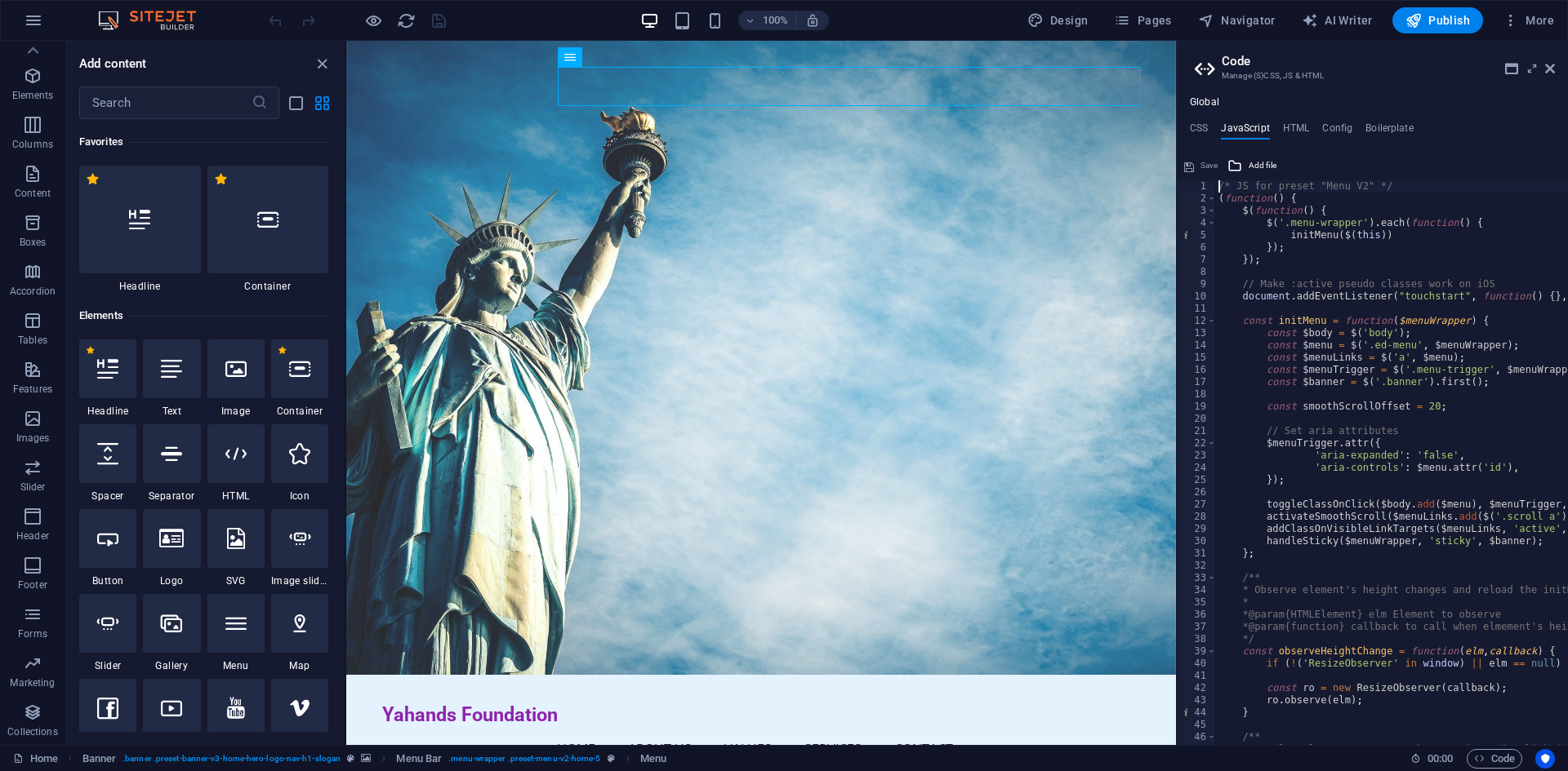
type textarea "/* JS for preset "Menu V2" */"
click at [1195, 132] on h4 "CSS" at bounding box center [1198, 131] width 18 height 18
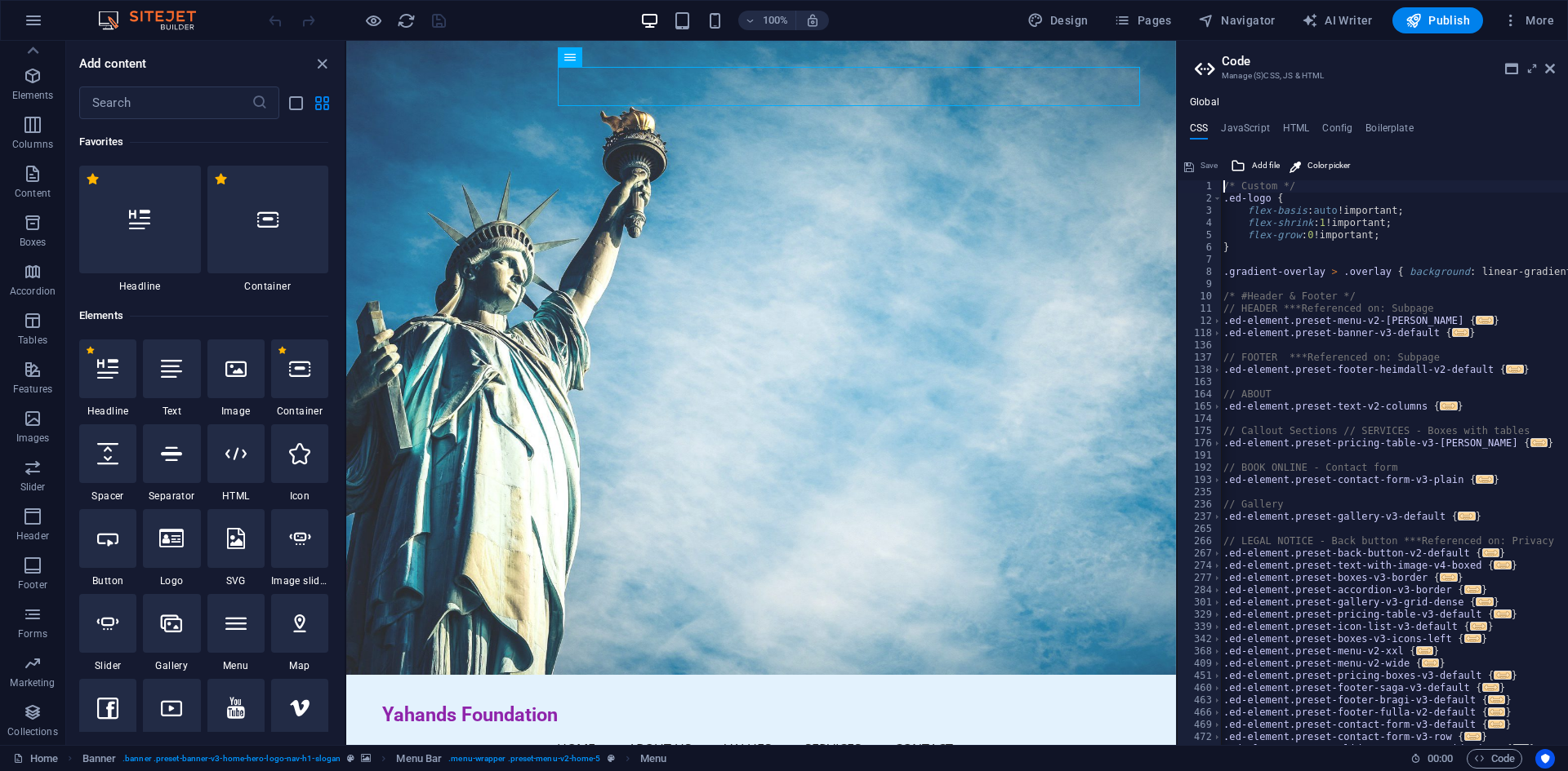
scroll to position [0, 0]
click at [1513, 72] on icon at bounding box center [1511, 68] width 13 height 13
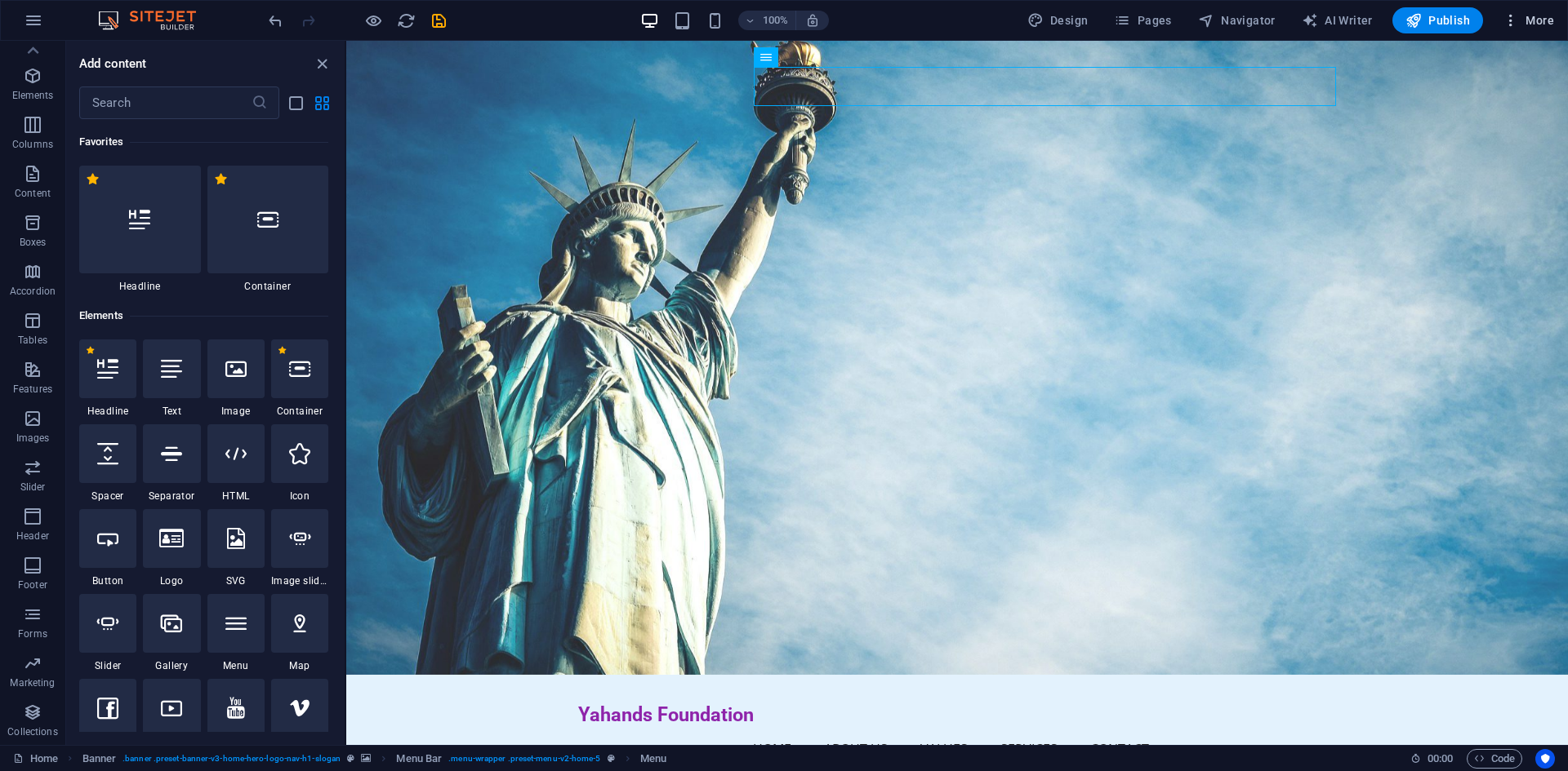
click at [1508, 24] on icon "button" at bounding box center [1510, 20] width 16 height 16
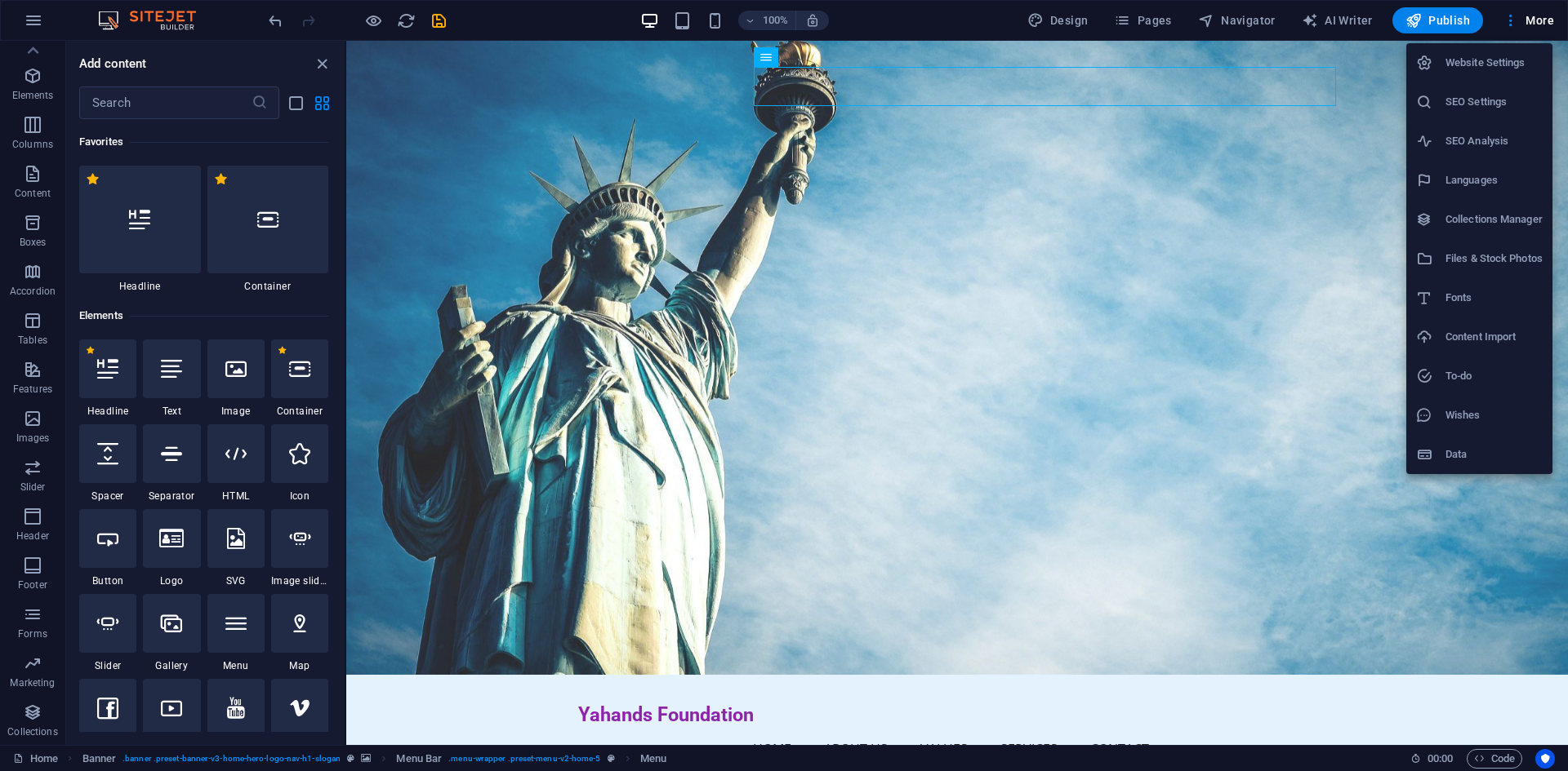
click at [1258, 687] on div at bounding box center [784, 385] width 1568 height 771
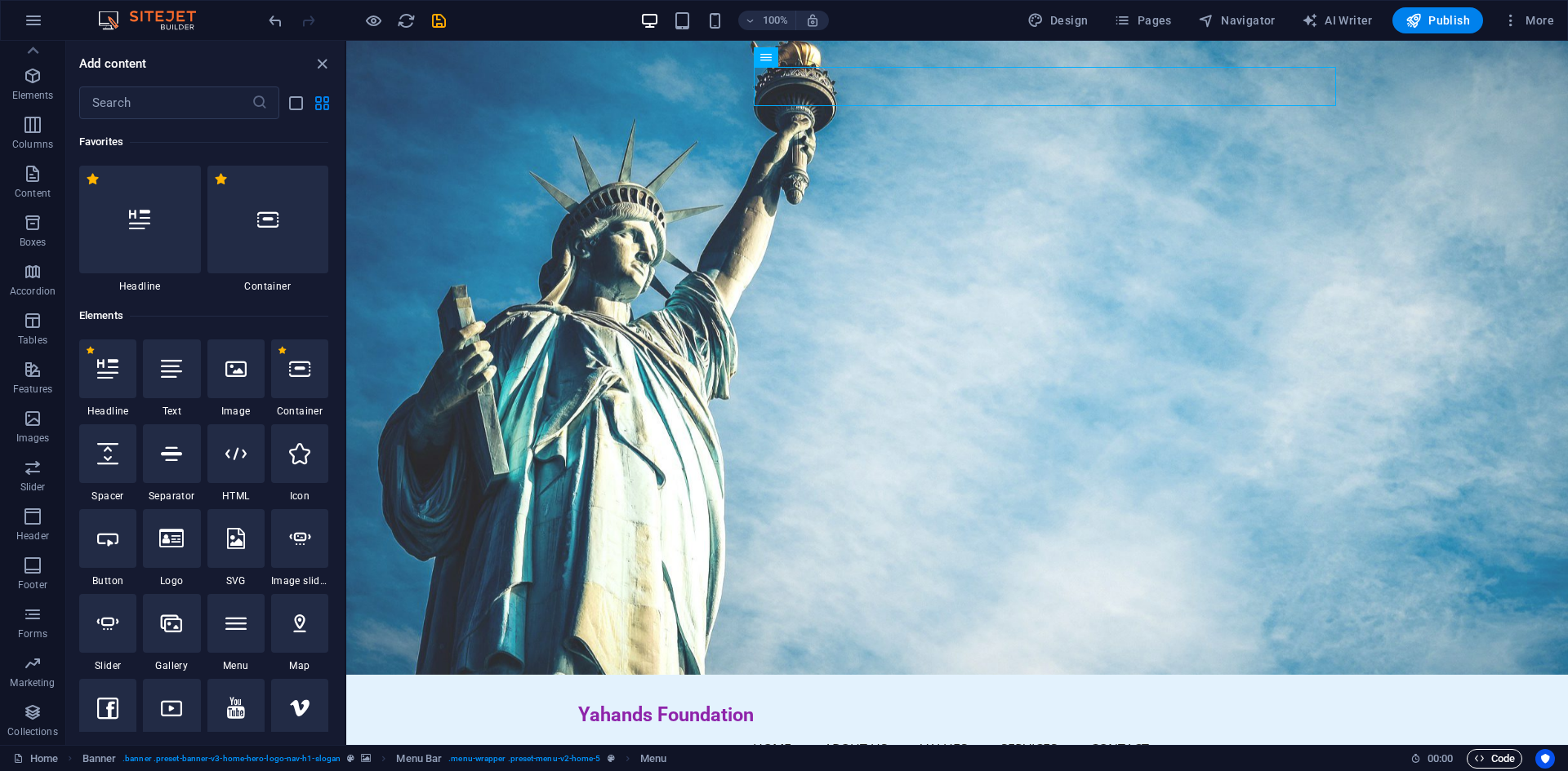
click at [1484, 761] on span "Code" at bounding box center [1494, 759] width 41 height 20
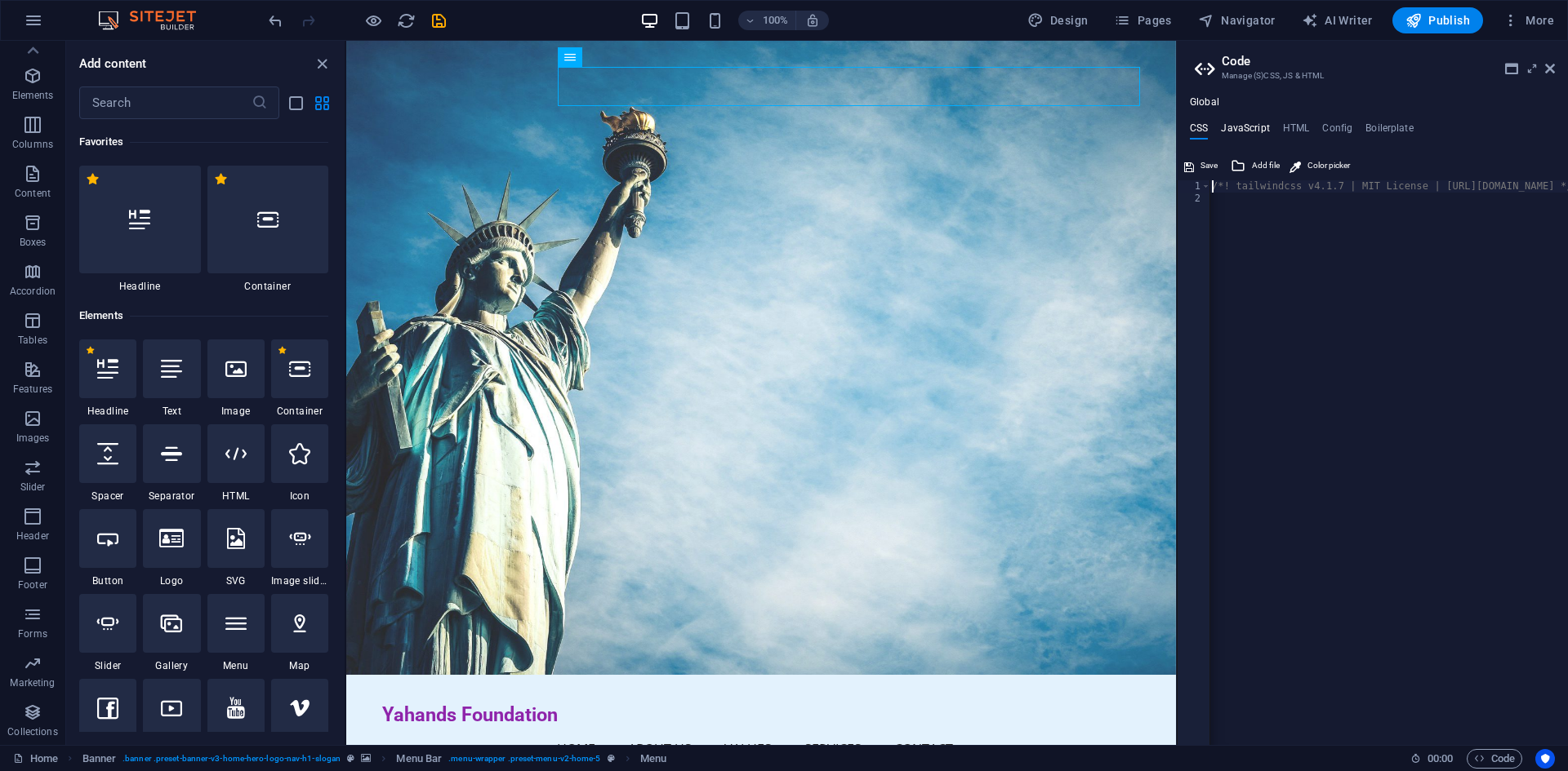
click at [1249, 130] on h4 "JavaScript" at bounding box center [1245, 131] width 48 height 18
type textarea "(function(){const o=document.createElement("link").relList;if(o&&o.supports&&o.…"
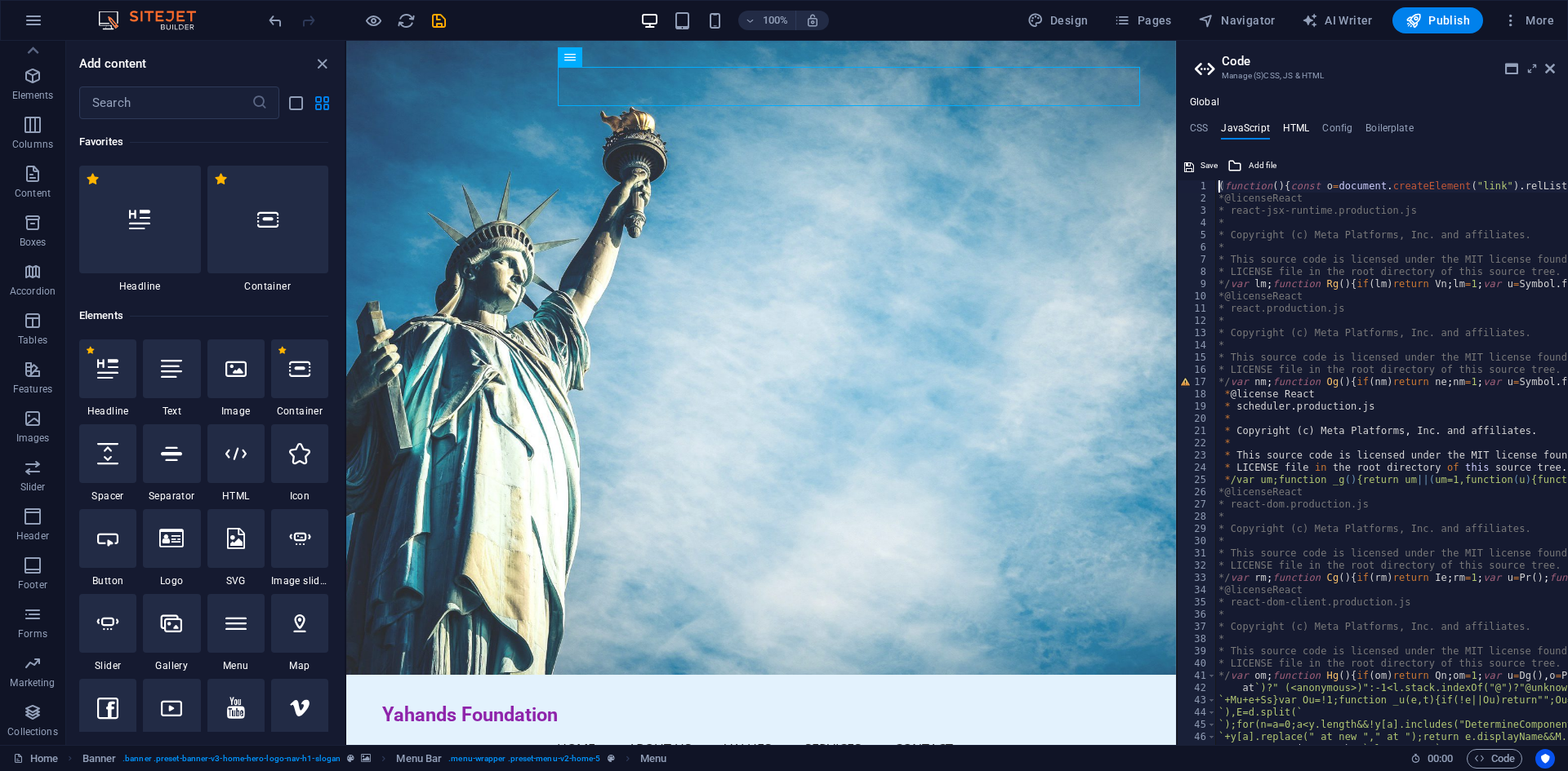
click at [1286, 133] on h4 "HTML" at bounding box center [1295, 131] width 27 height 18
type textarea "a href="#main-content" class="wv-link-content button">Skip to main content</a>"
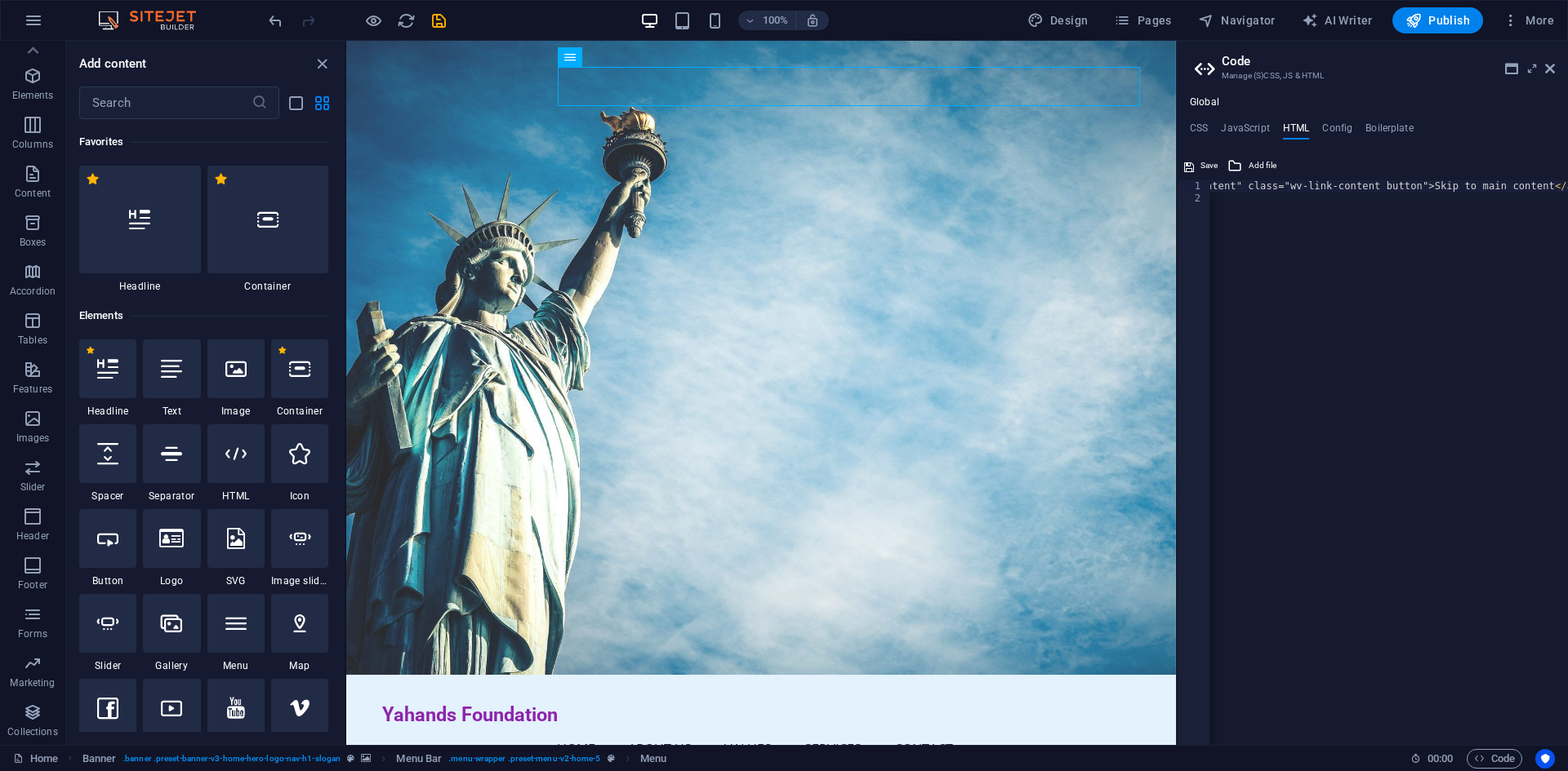
scroll to position [0, 103]
click at [1335, 131] on h4 "Config" at bounding box center [1337, 131] width 30 height 18
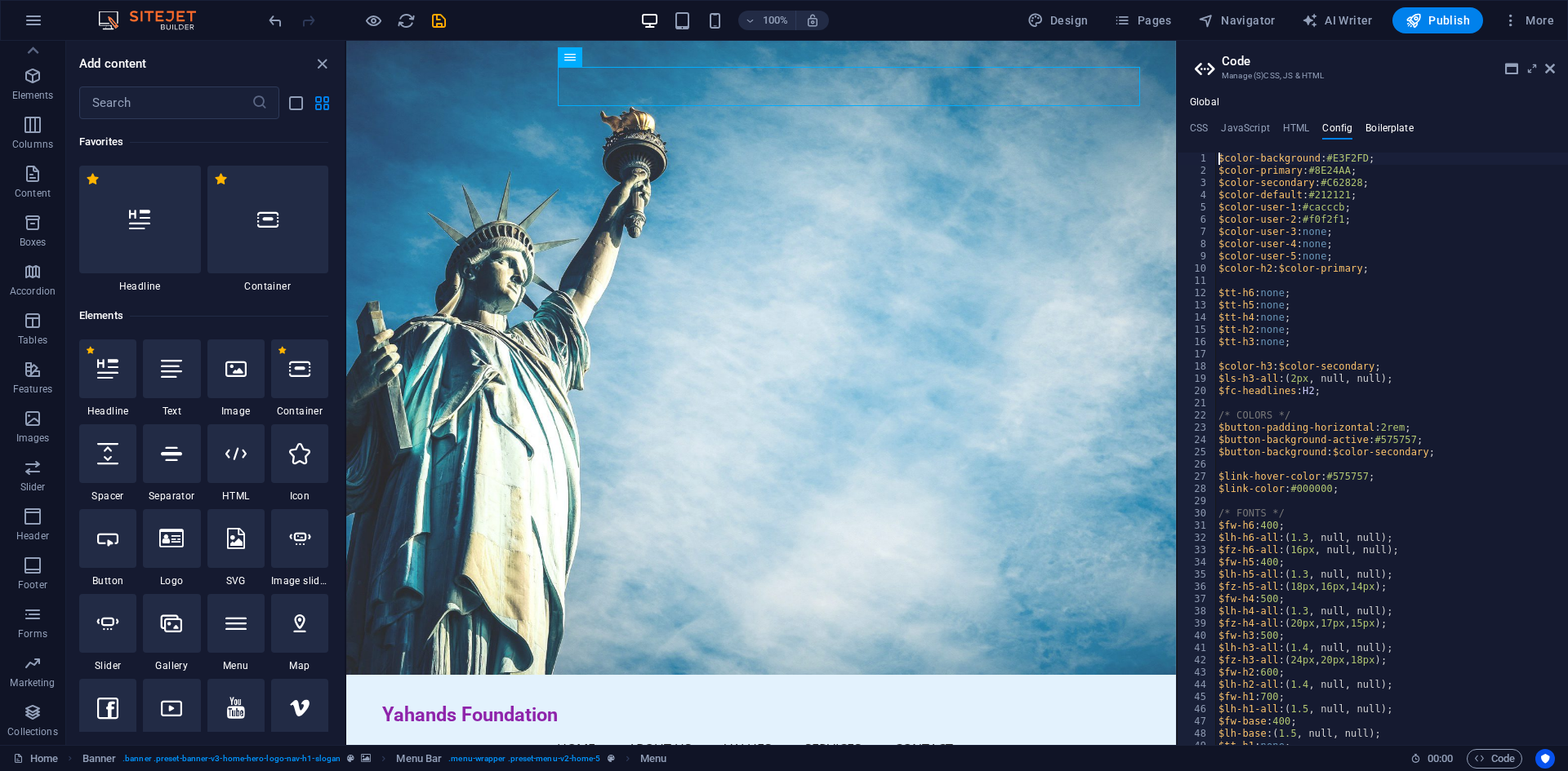
click at [1379, 130] on h4 "Boilerplate" at bounding box center [1390, 131] width 48 height 18
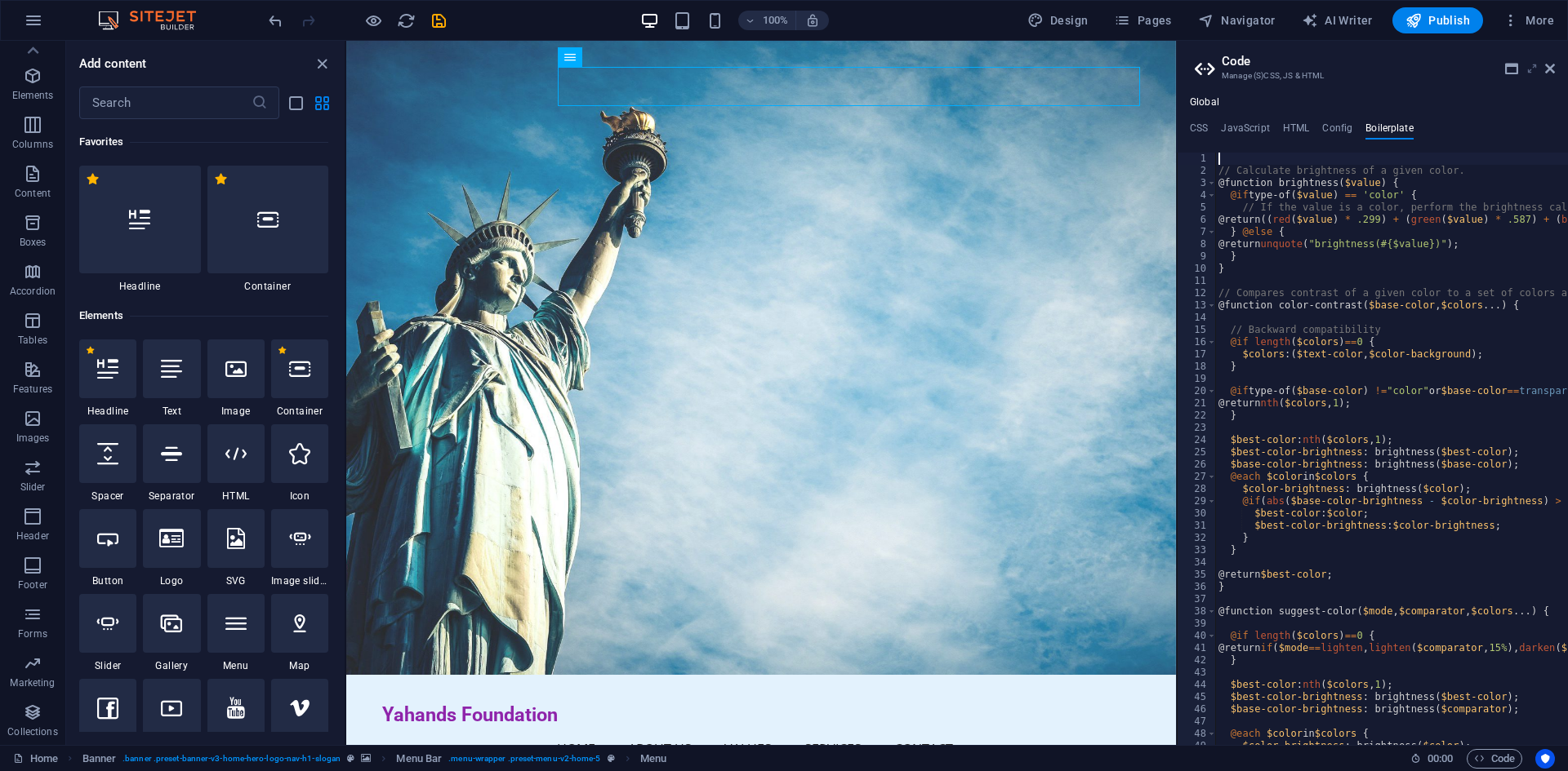
click at [1532, 68] on icon at bounding box center [1532, 68] width 0 height 13
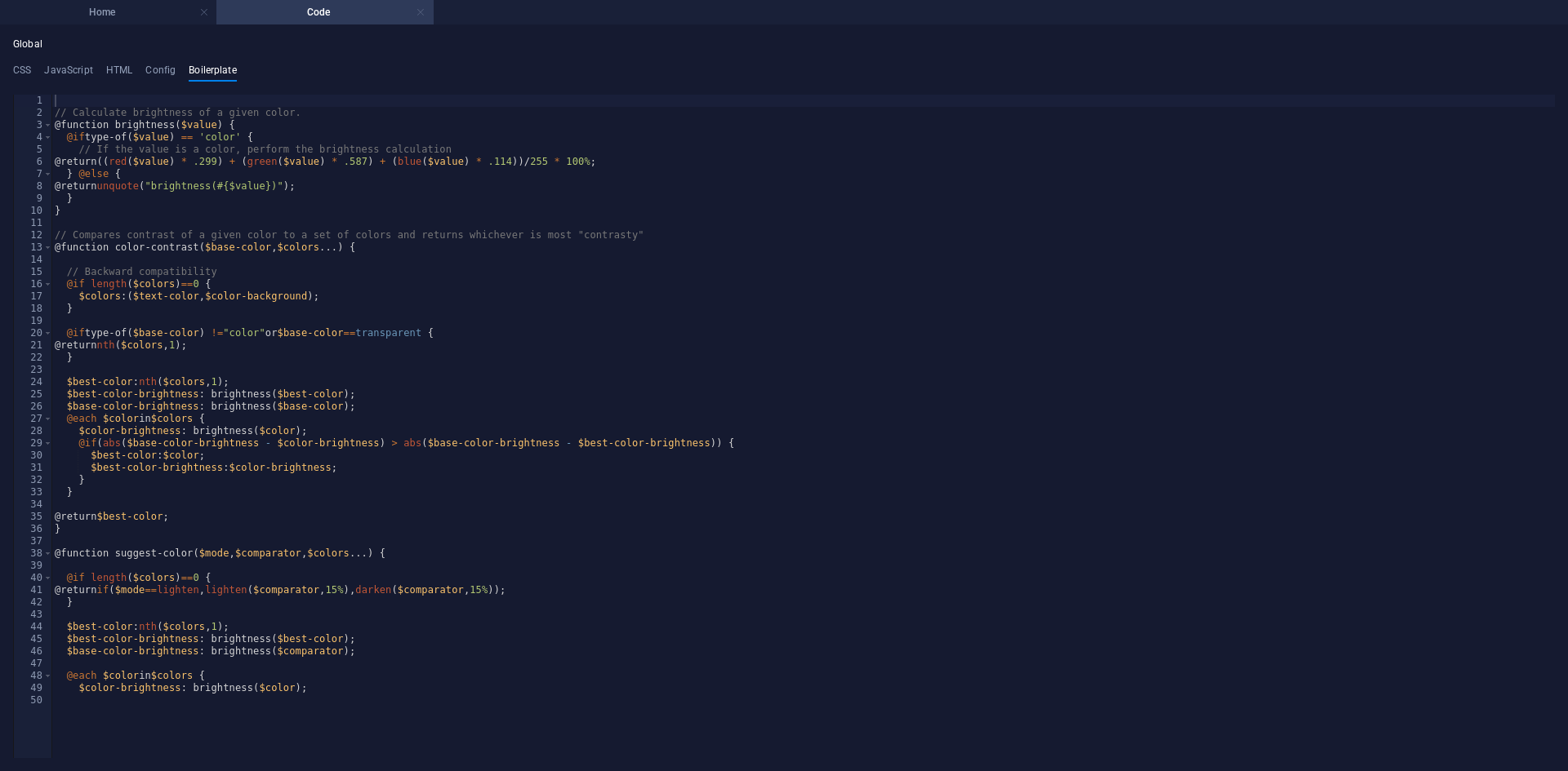
drag, startPoint x: 420, startPoint y: 9, endPoint x: 419, endPoint y: 20, distance: 11.0
click at [419, 20] on link at bounding box center [421, 13] width 10 height 16
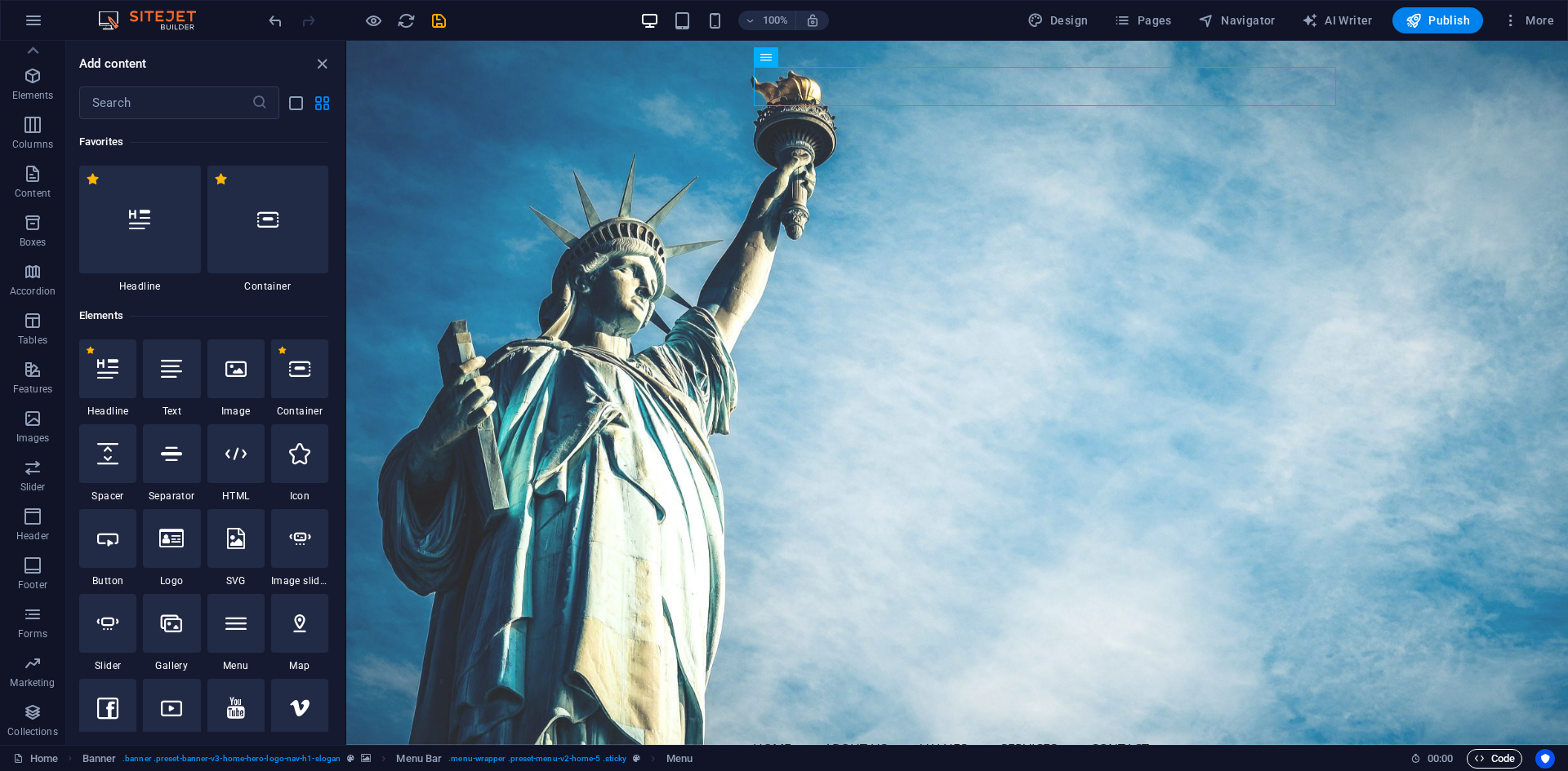
click at [1484, 759] on span "Code" at bounding box center [1494, 759] width 41 height 20
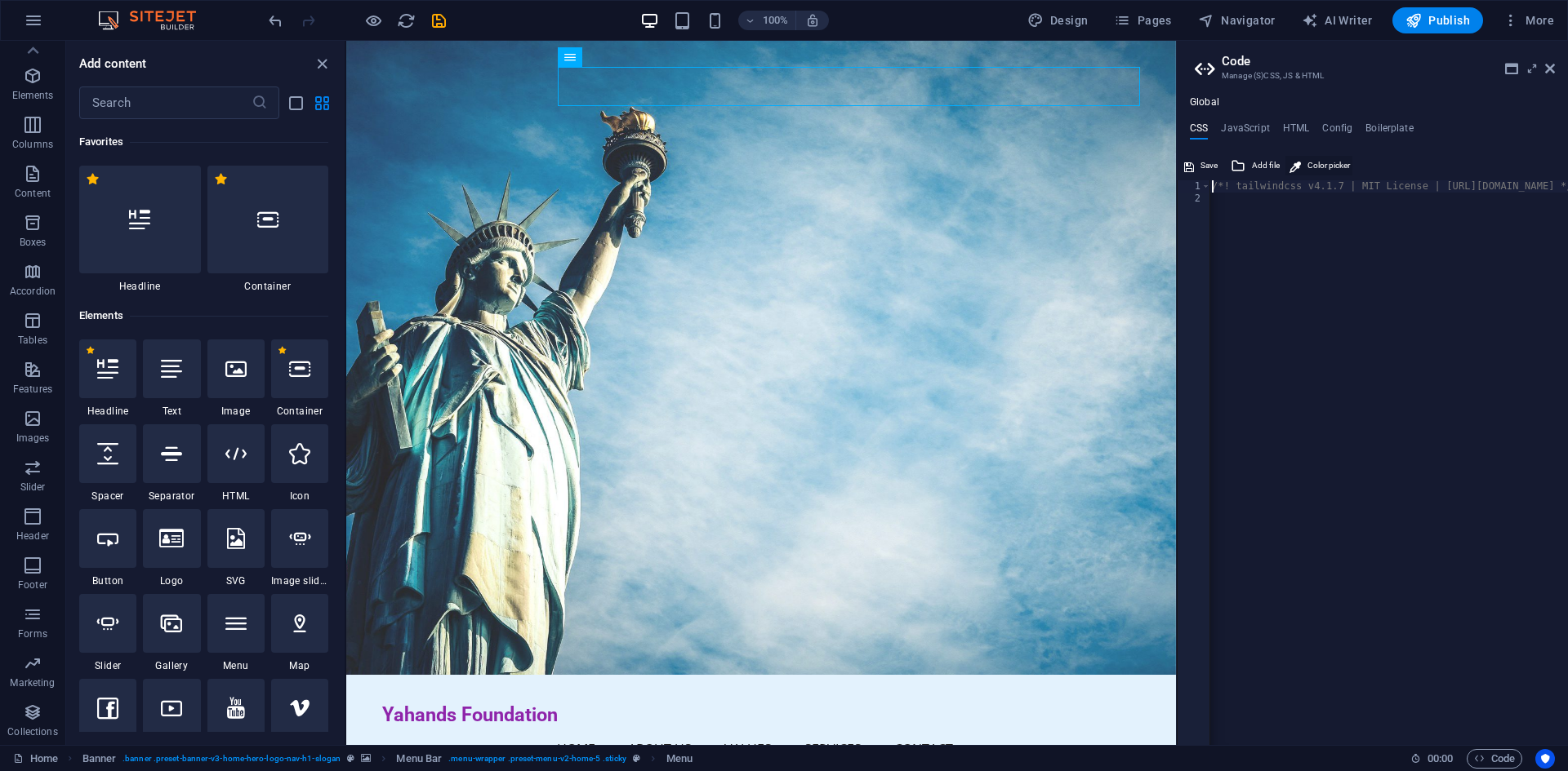
click at [1294, 167] on icon at bounding box center [1294, 165] width 15 height 20
click at [1247, 129] on h4 "JavaScript" at bounding box center [1245, 131] width 48 height 18
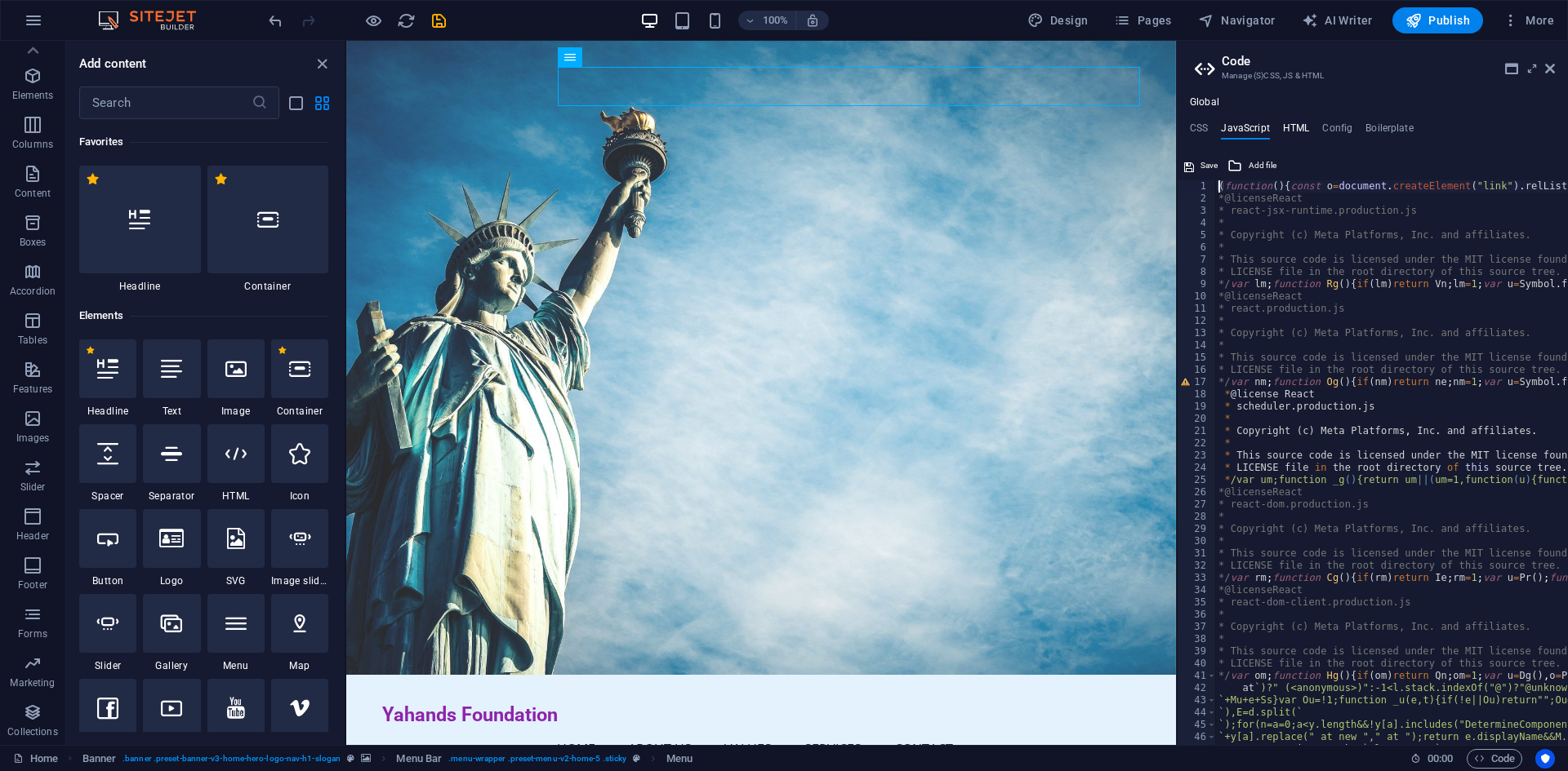
click at [1286, 126] on h4 "HTML" at bounding box center [1295, 131] width 27 height 18
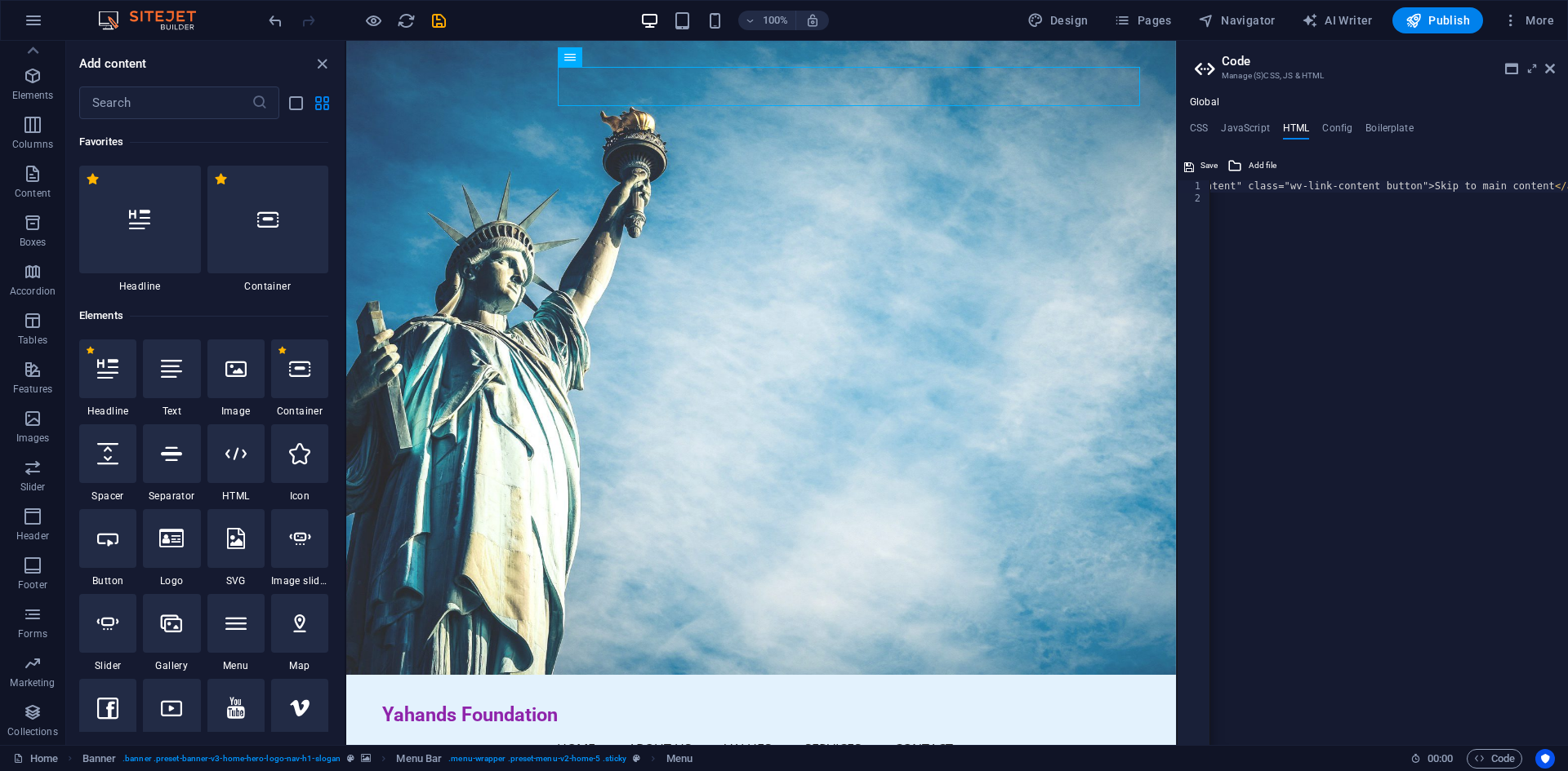
click at [1318, 136] on ul "CSS JavaScript HTML Config Boilerplate" at bounding box center [1372, 131] width 391 height 18
click at [1336, 129] on h4 "Config" at bounding box center [1337, 131] width 30 height 18
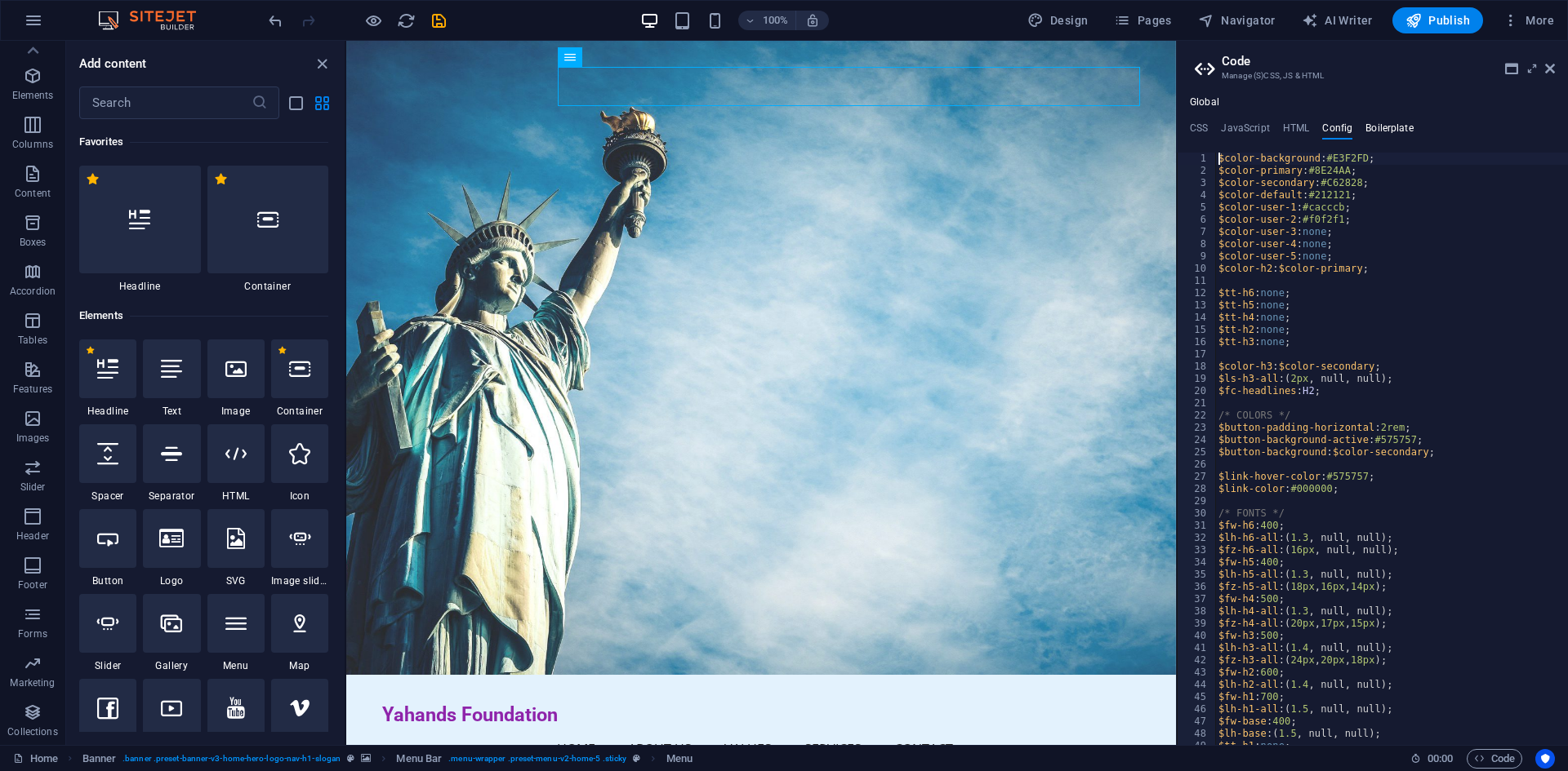
click at [1383, 132] on h4 "Boilerplate" at bounding box center [1390, 131] width 48 height 18
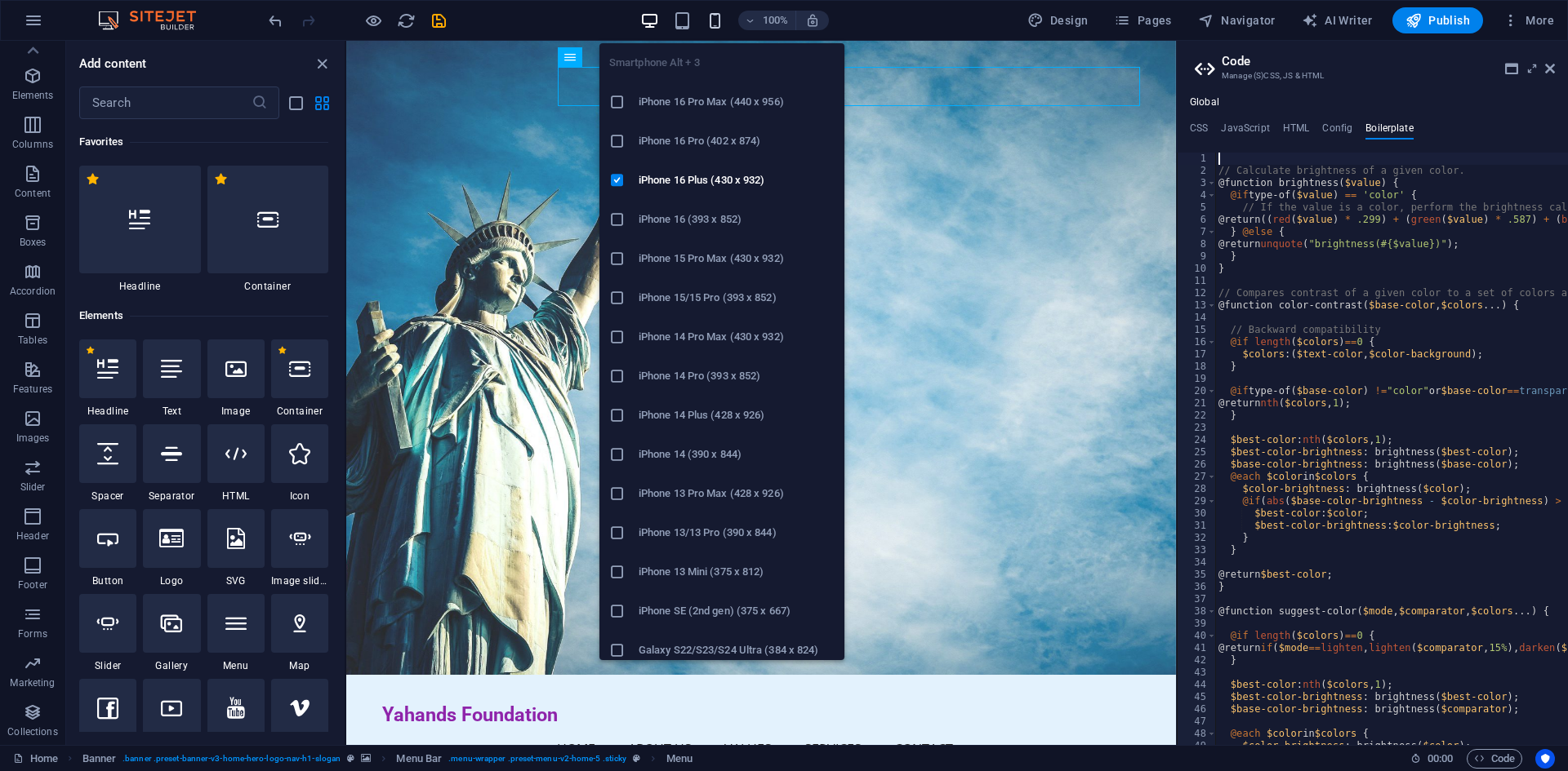
click at [719, 23] on icon "button" at bounding box center [715, 21] width 19 height 19
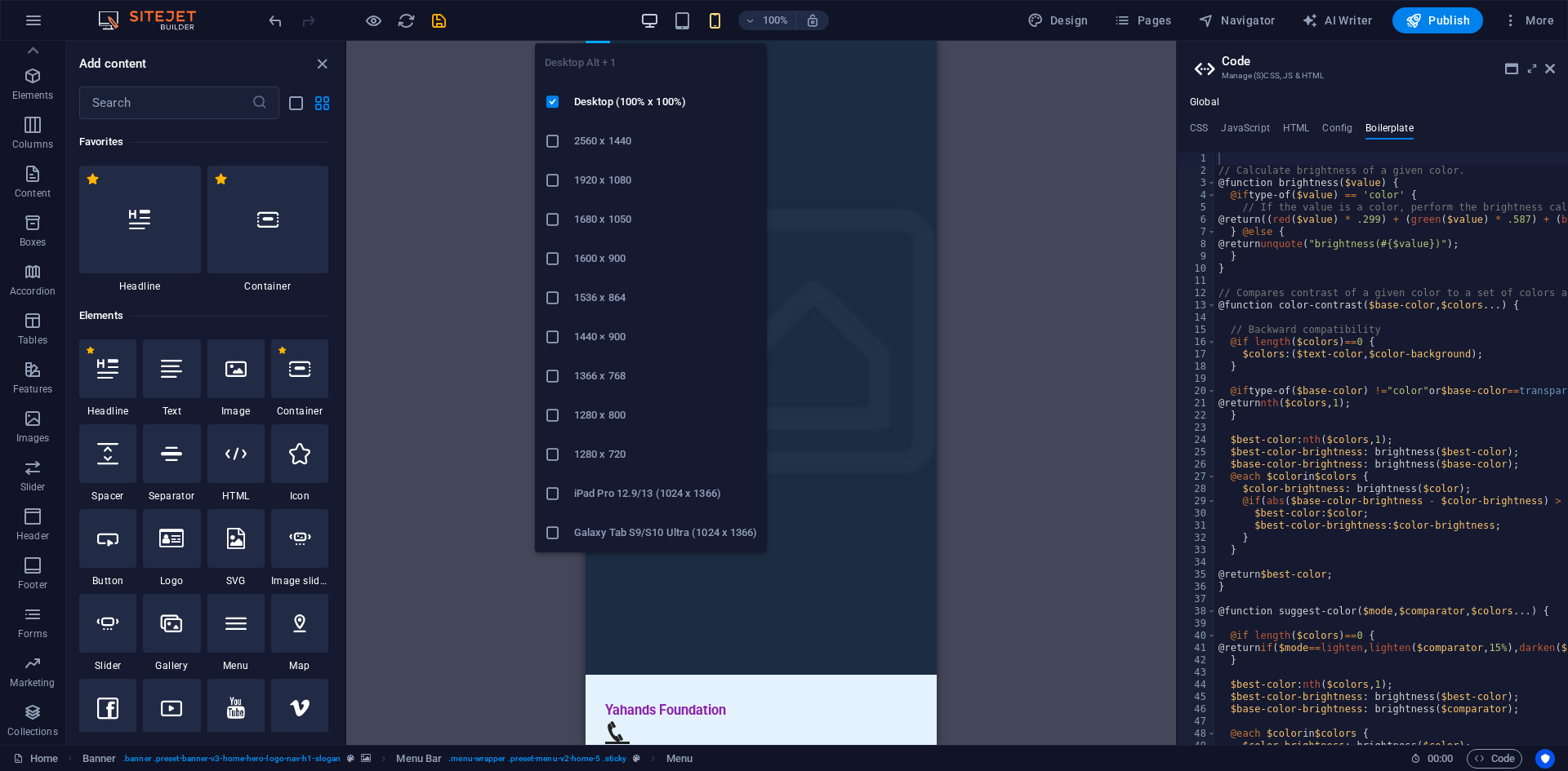
click at [650, 29] on icon "button" at bounding box center [649, 21] width 19 height 19
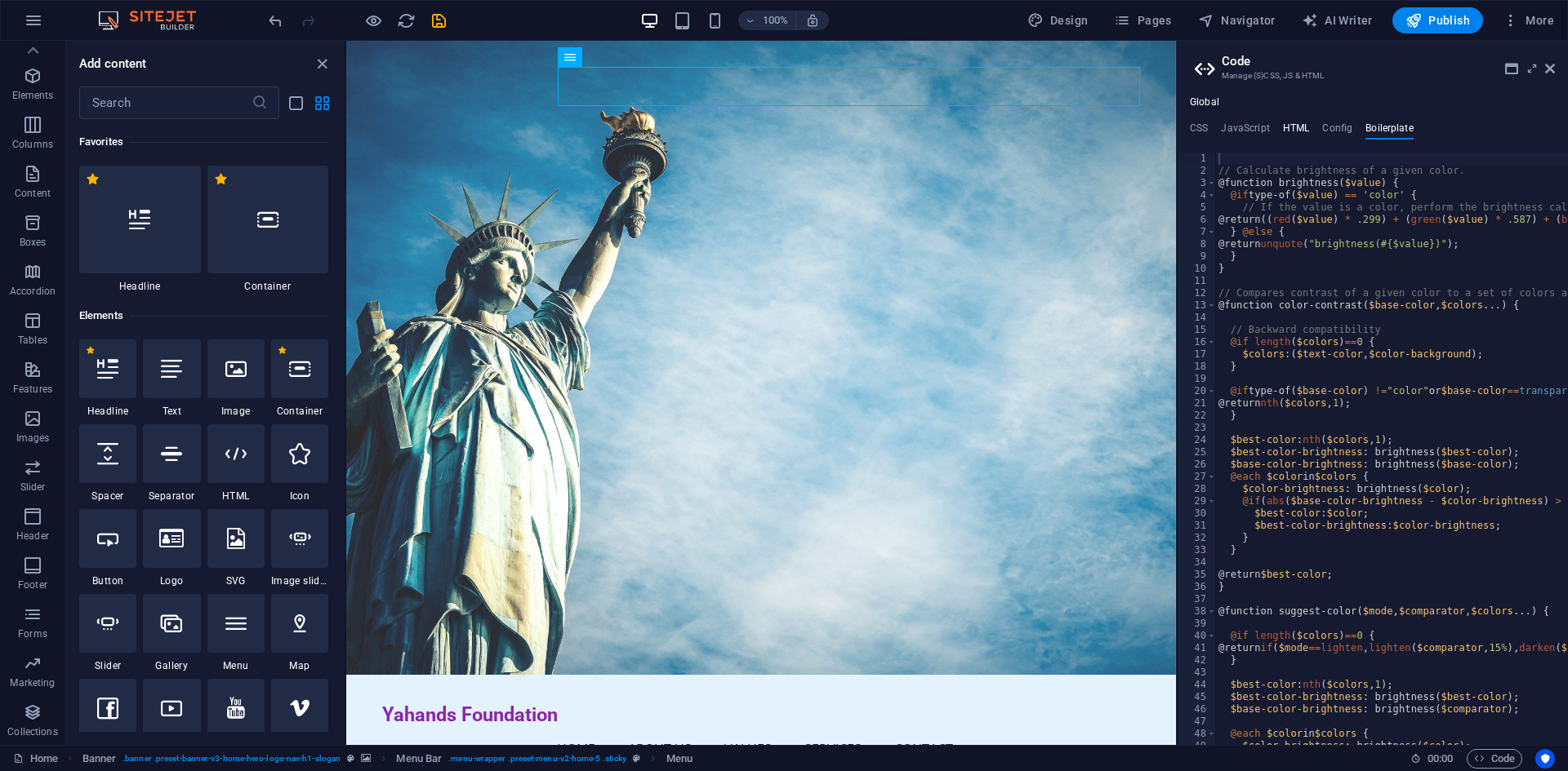
click at [1293, 135] on h4 "HTML" at bounding box center [1295, 131] width 27 height 18
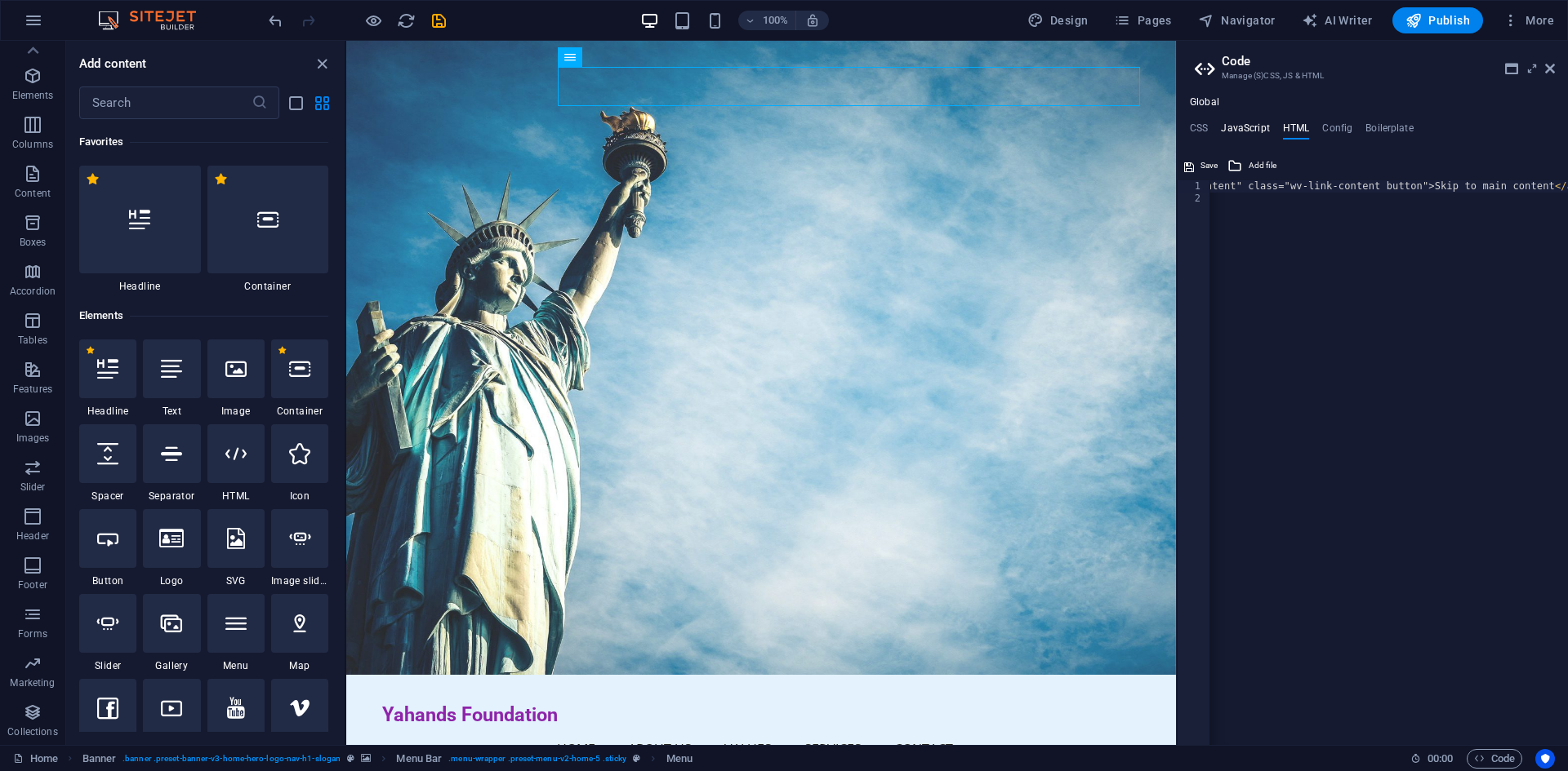
click at [1252, 126] on h4 "JavaScript" at bounding box center [1245, 131] width 48 height 18
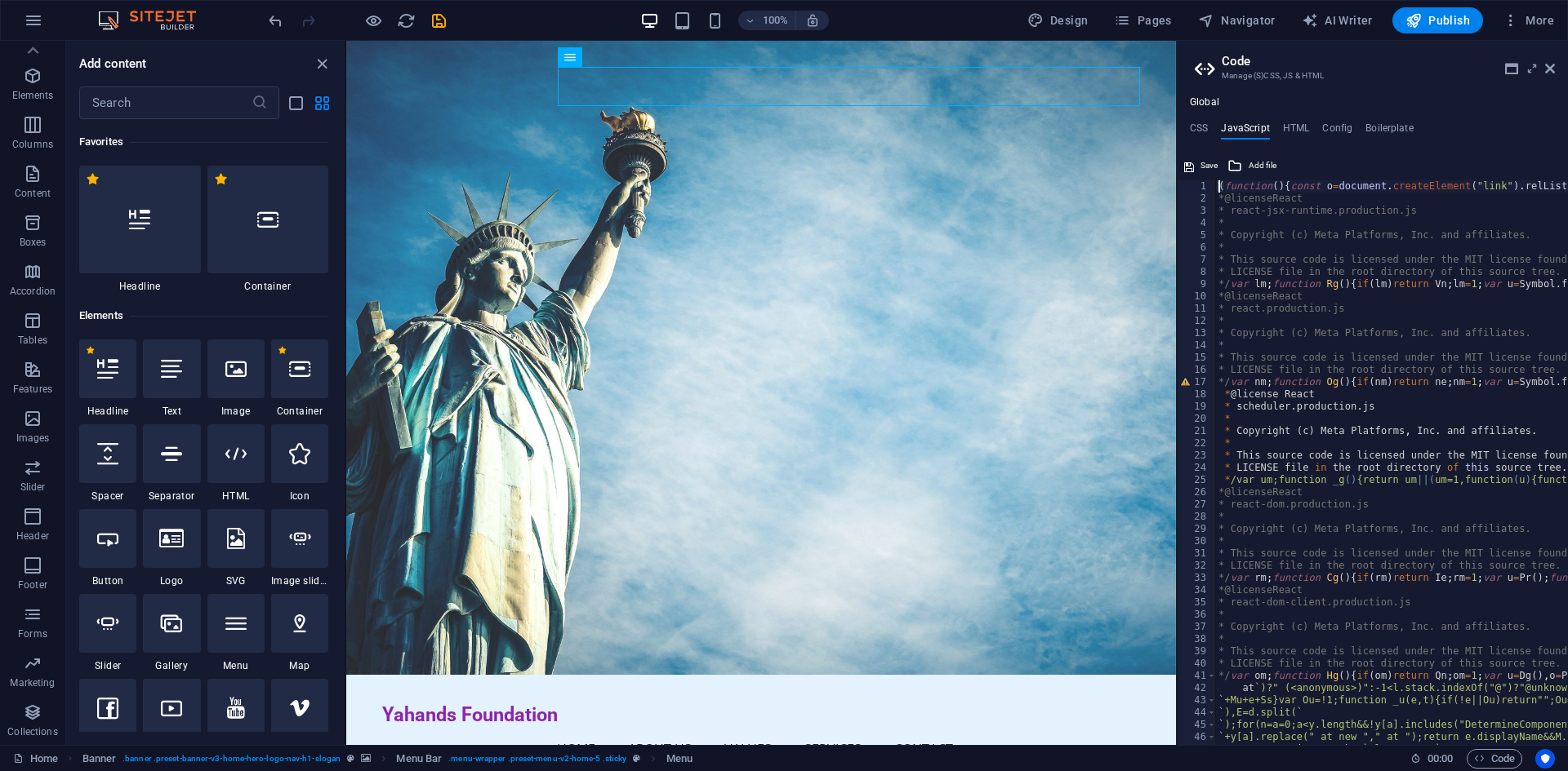
click at [1188, 133] on ul "CSS JavaScript HTML Config Boilerplate" at bounding box center [1372, 131] width 391 height 18
click at [1196, 132] on h4 "CSS" at bounding box center [1198, 131] width 18 height 18
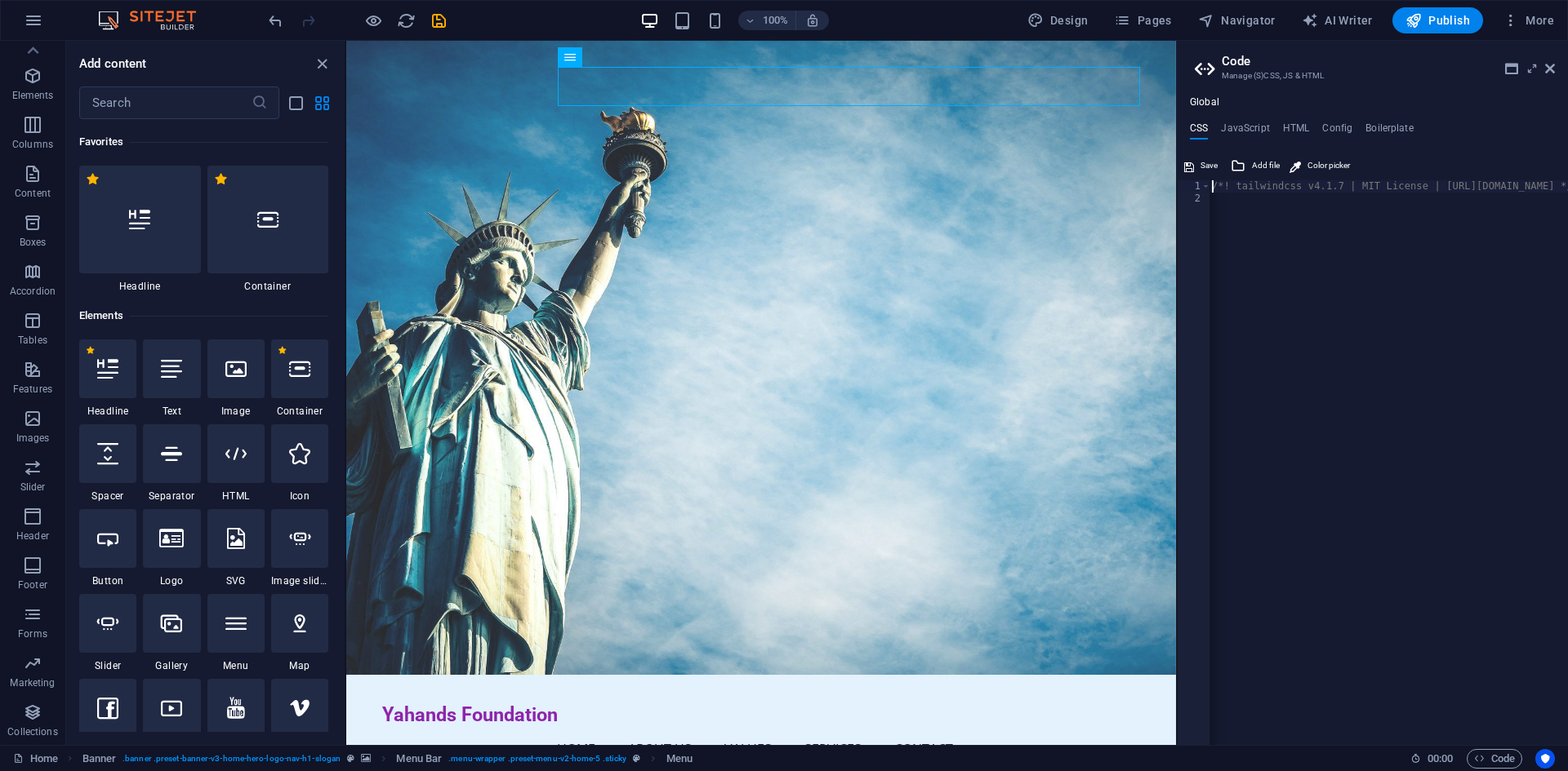
click at [1549, 61] on h2 "Code" at bounding box center [1388, 61] width 333 height 15
click at [1548, 66] on icon at bounding box center [1549, 68] width 10 height 13
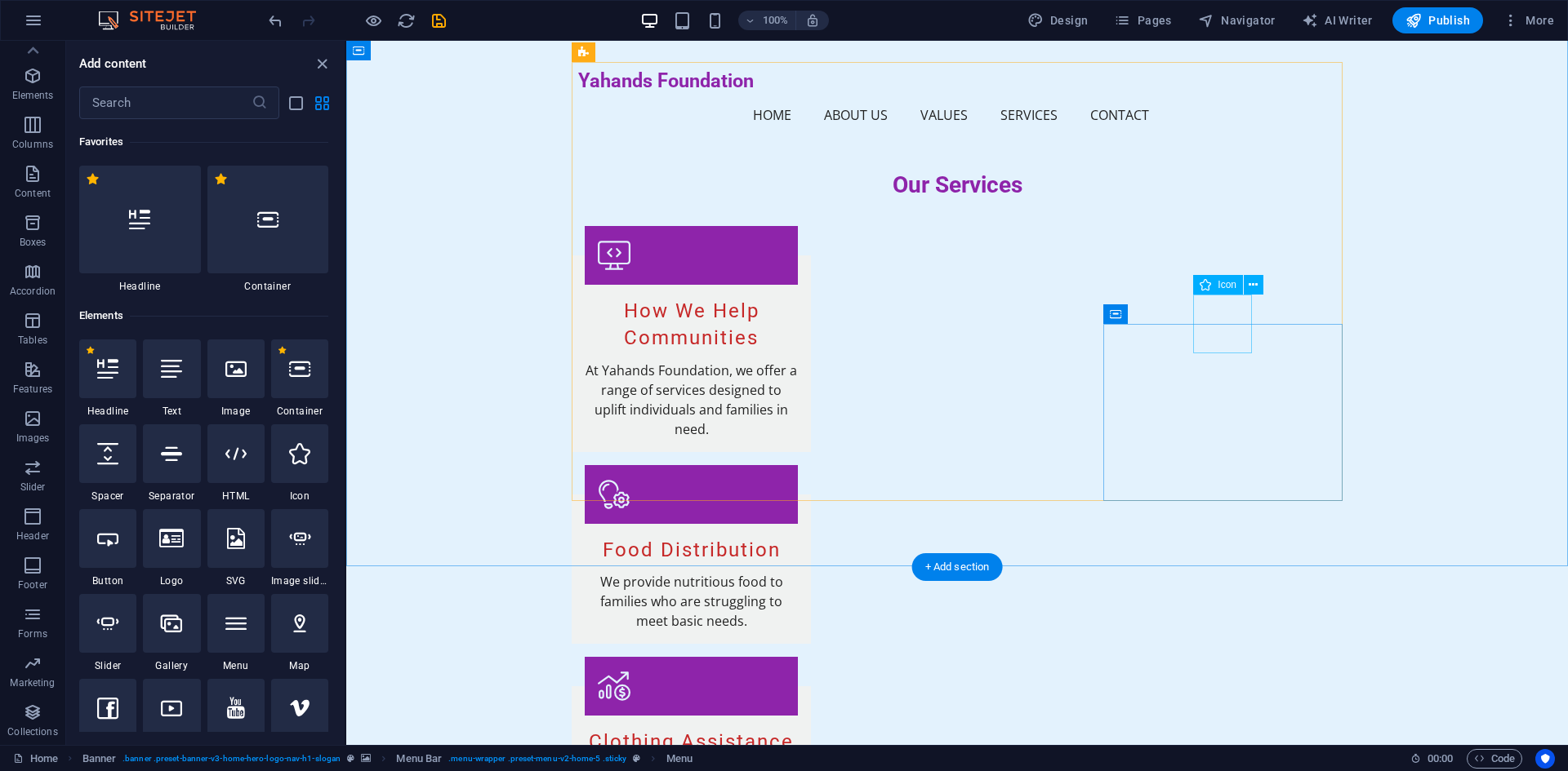
scroll to position [0, 0]
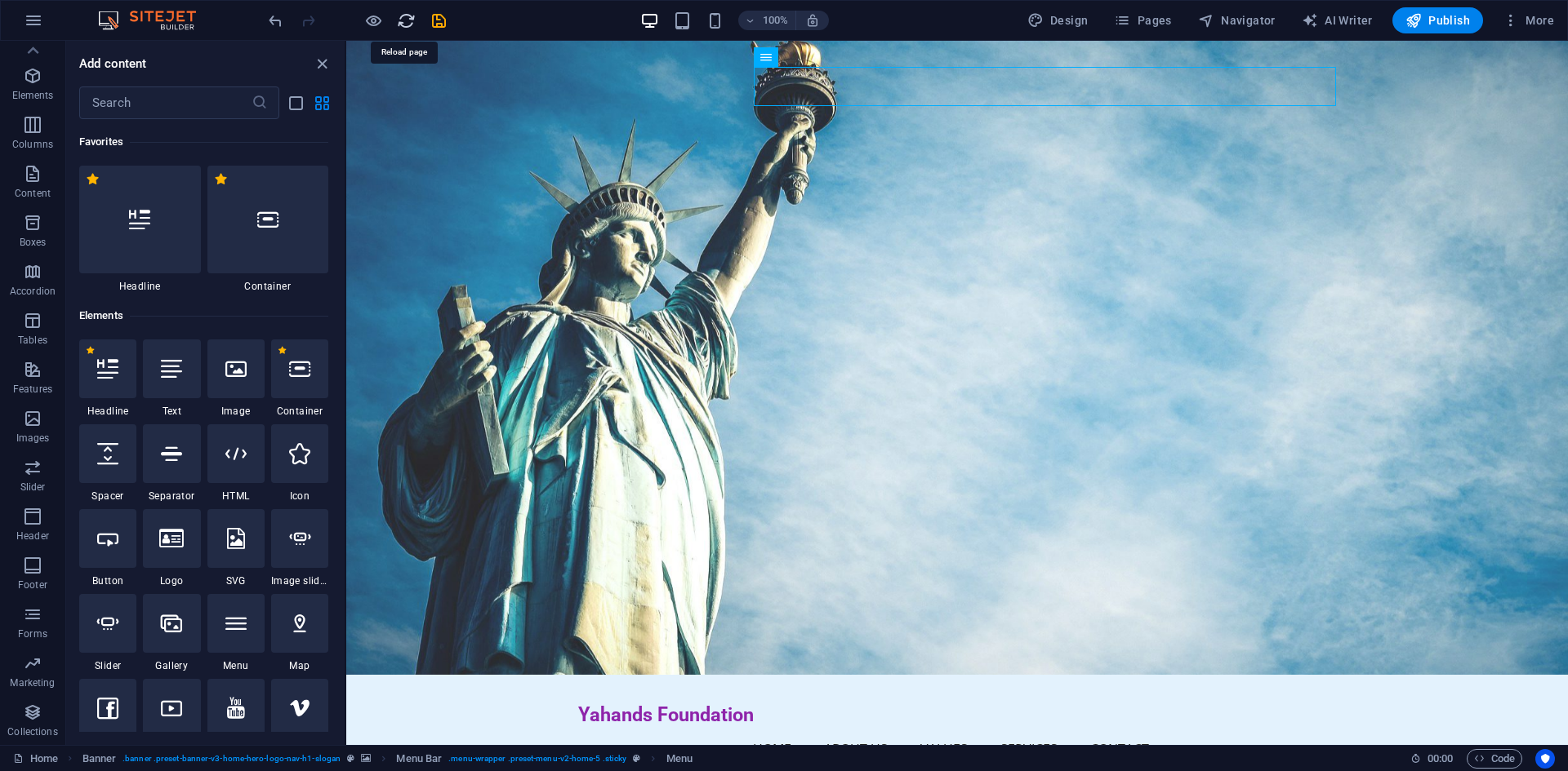
click at [398, 22] on icon "reload" at bounding box center [406, 21] width 19 height 19
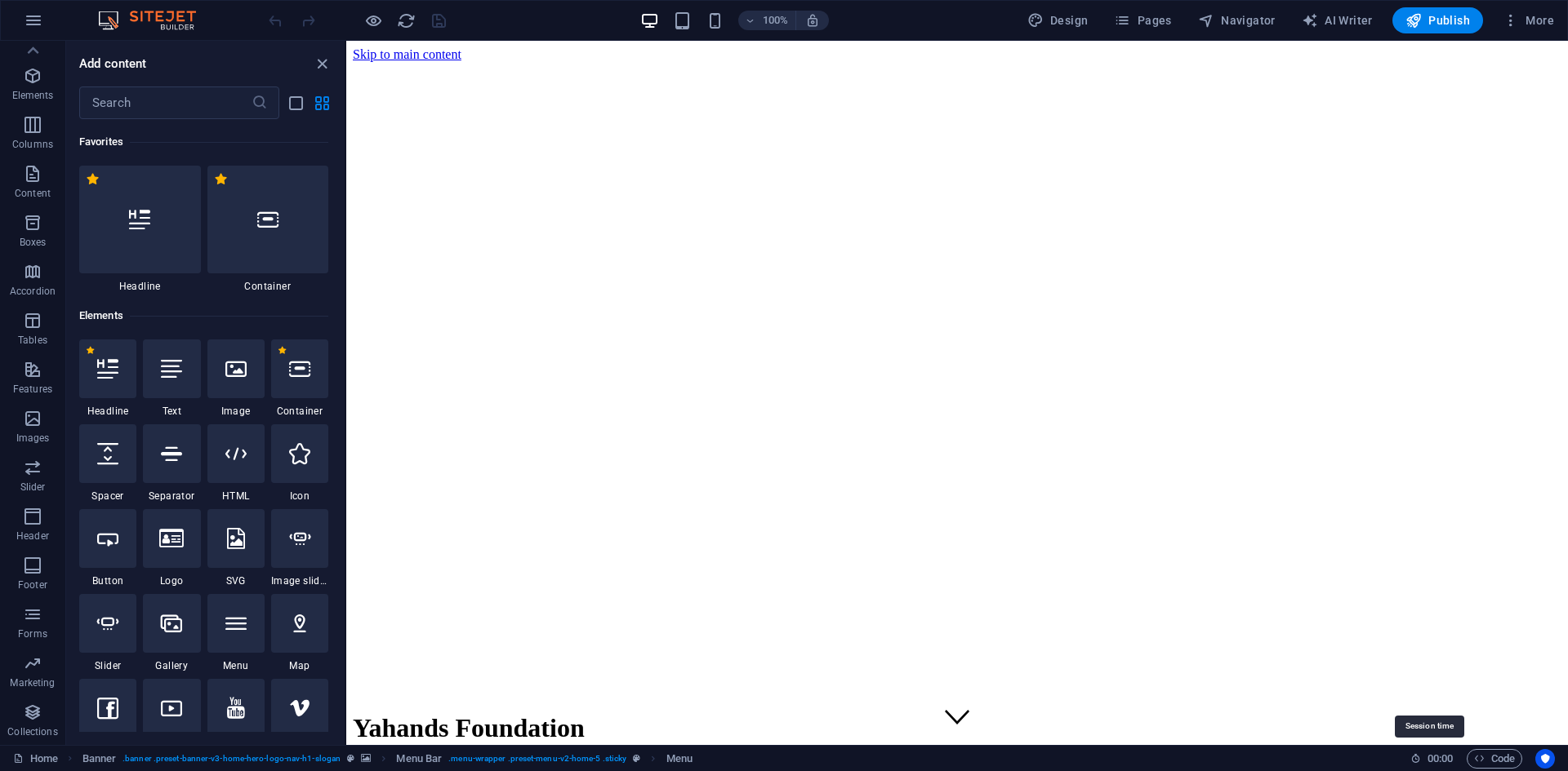
click at [1414, 761] on icon at bounding box center [1416, 758] width 10 height 10
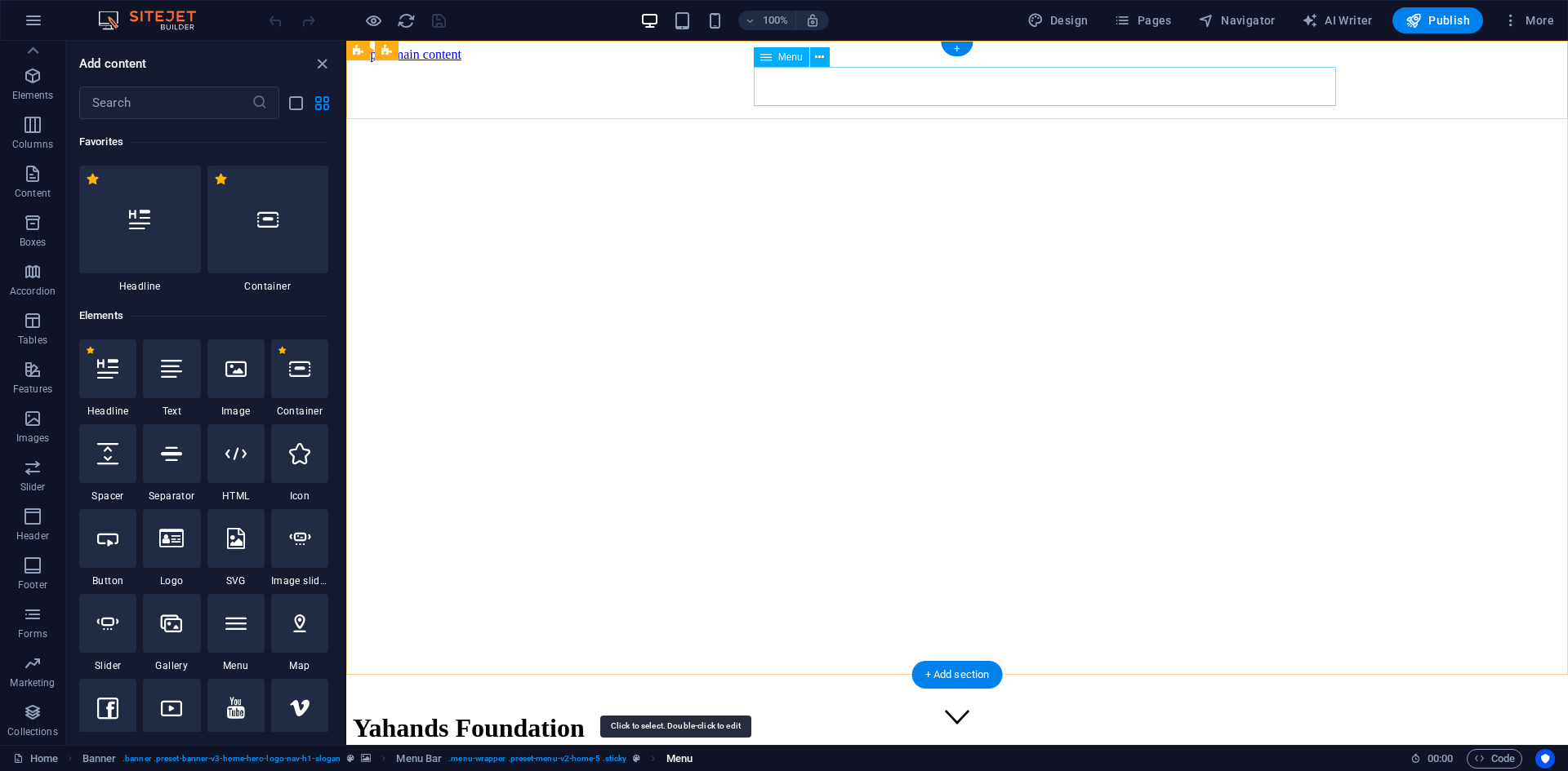
click at [674, 755] on span "Menu" at bounding box center [680, 759] width 26 height 20
click at [648, 761] on span "Menu" at bounding box center [653, 759] width 26 height 20
select select
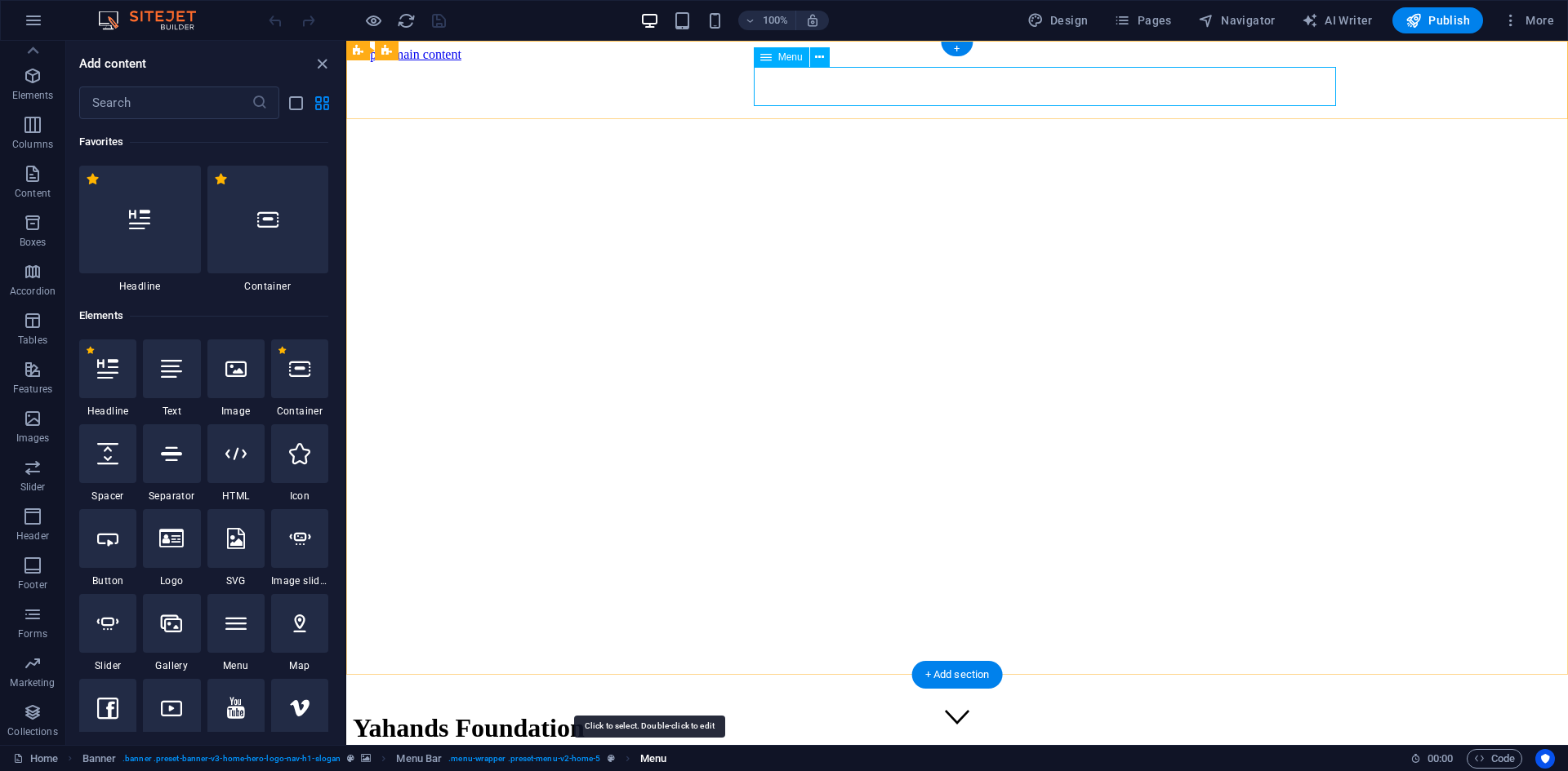
select select
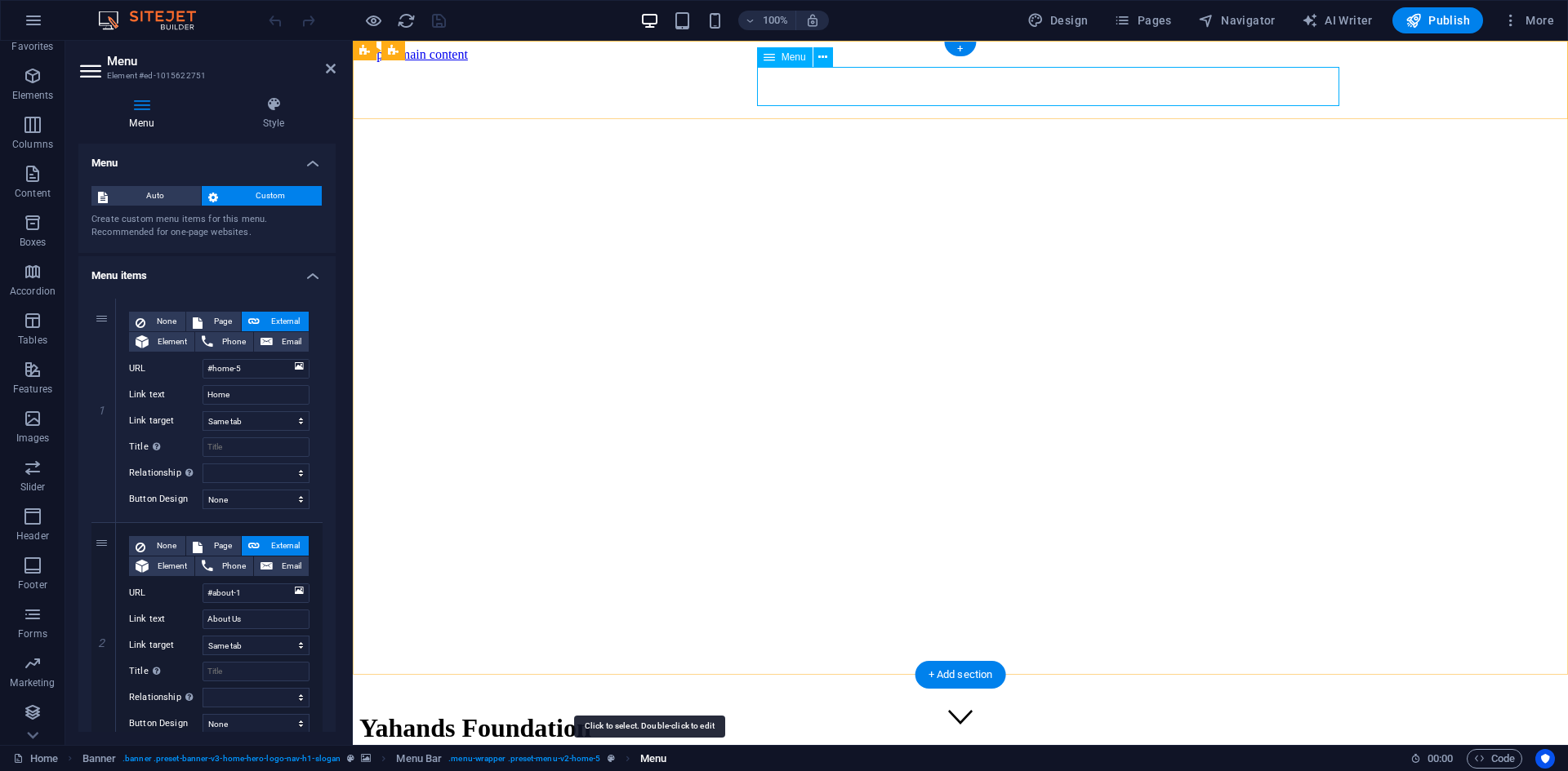
click at [648, 761] on span "Menu" at bounding box center [653, 759] width 26 height 20
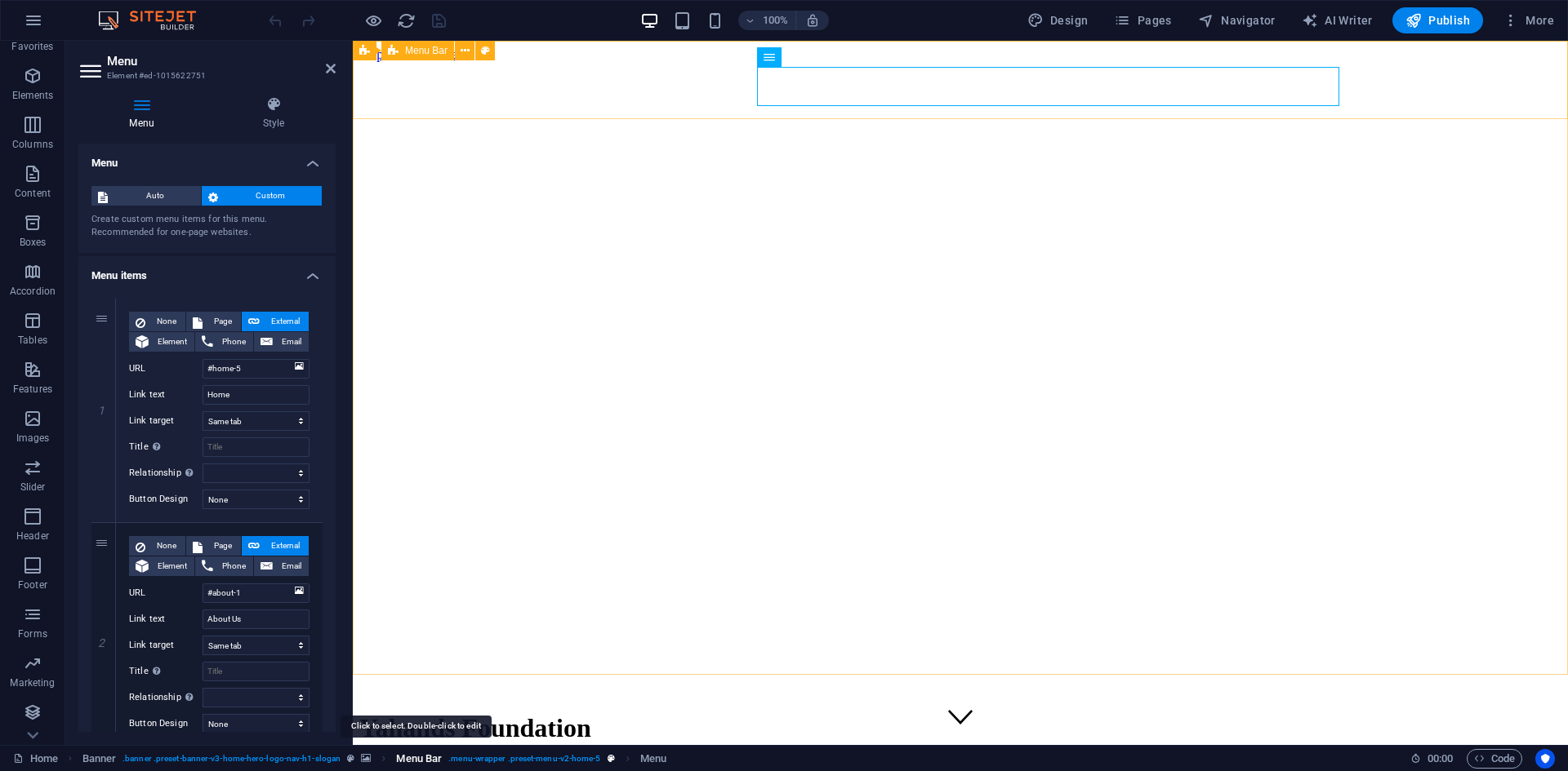
click at [416, 758] on span "Menu Bar" at bounding box center [418, 759] width 46 height 20
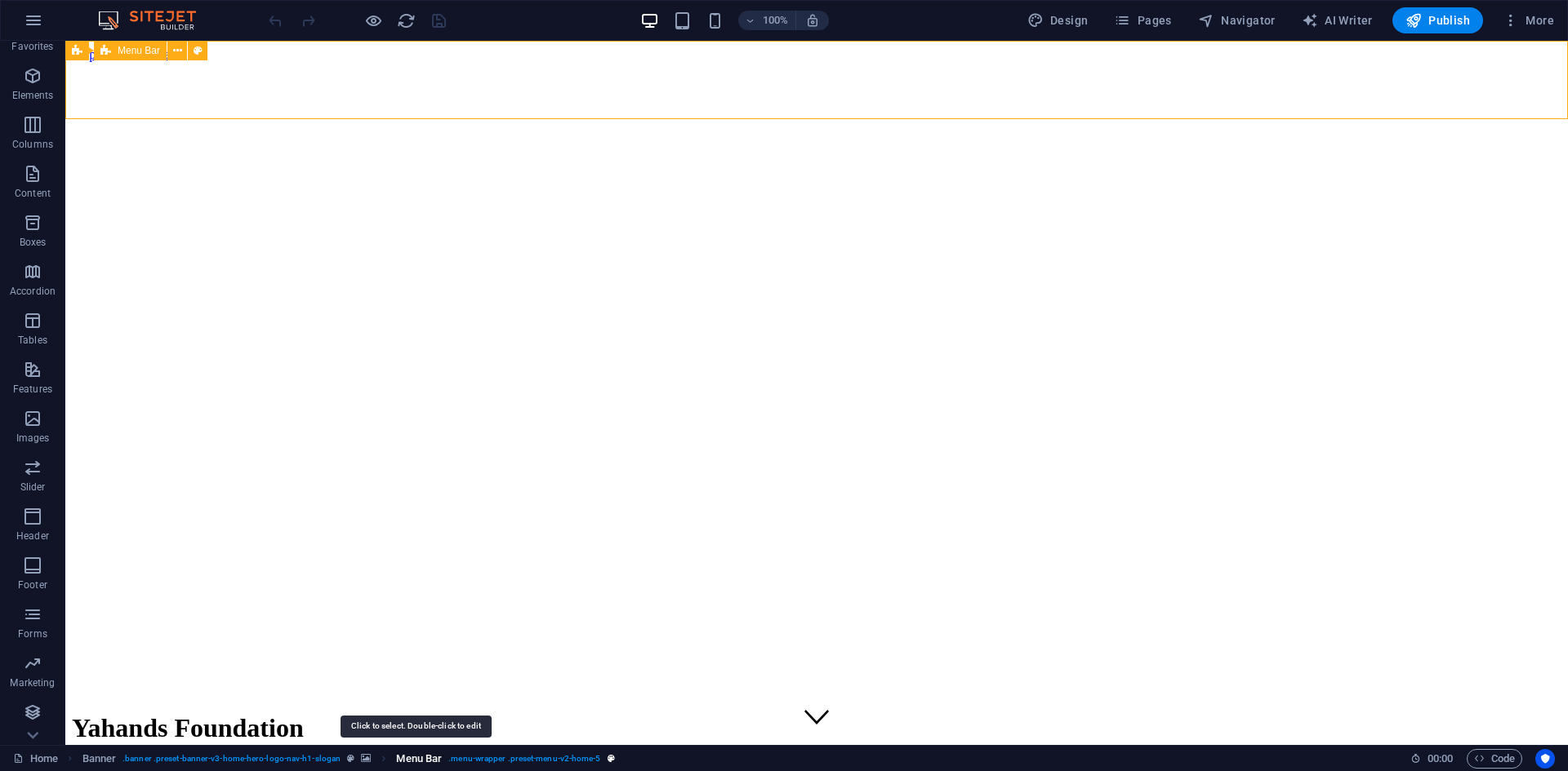
click at [416, 758] on span "Menu Bar" at bounding box center [418, 759] width 46 height 20
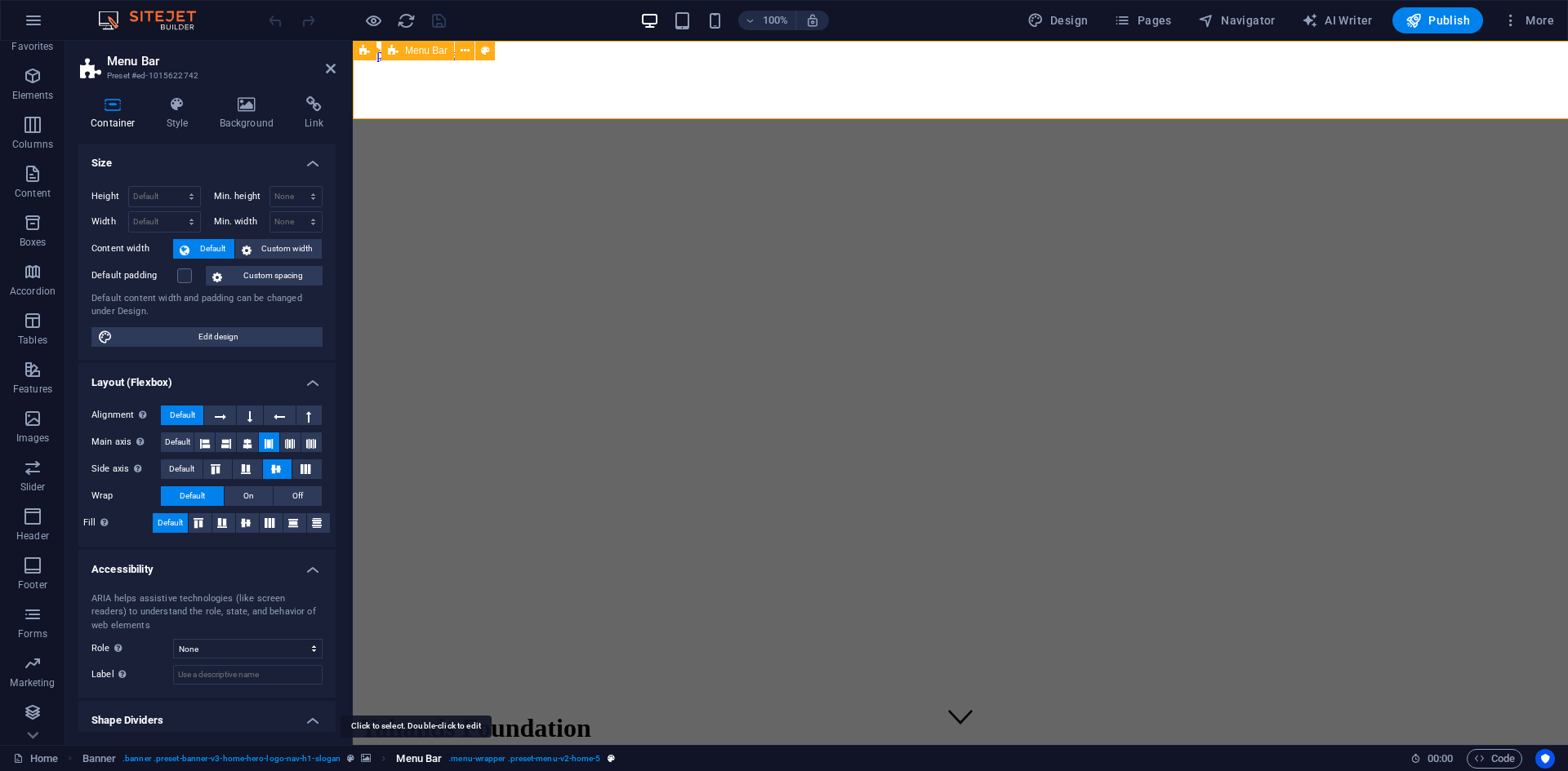
click at [416, 758] on span "Menu Bar" at bounding box center [418, 759] width 46 height 20
click at [93, 762] on span "Banner" at bounding box center [100, 759] width 35 height 20
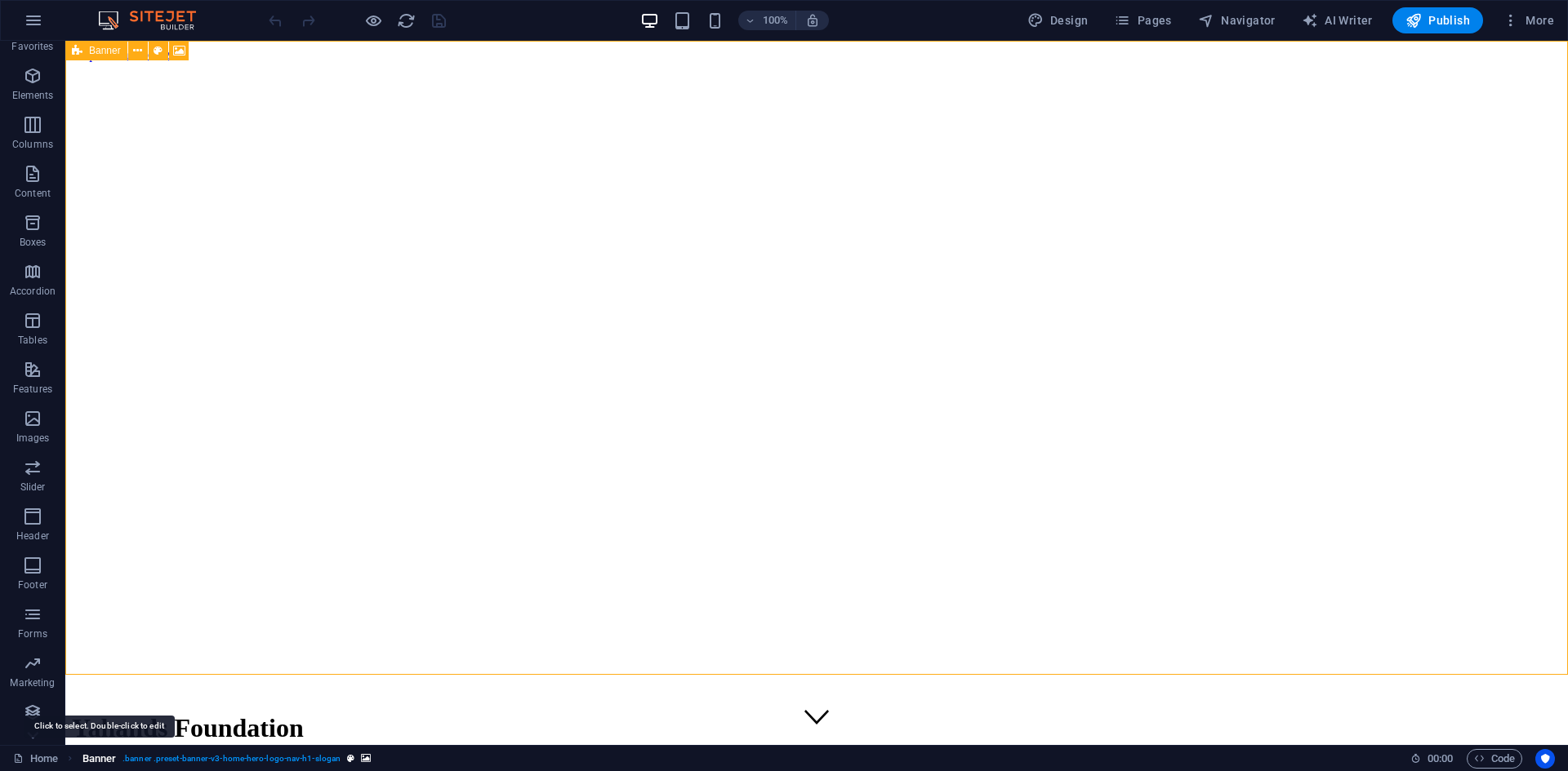
click at [93, 762] on span "Banner" at bounding box center [100, 759] width 35 height 20
click at [35, 763] on link "Home" at bounding box center [35, 759] width 45 height 20
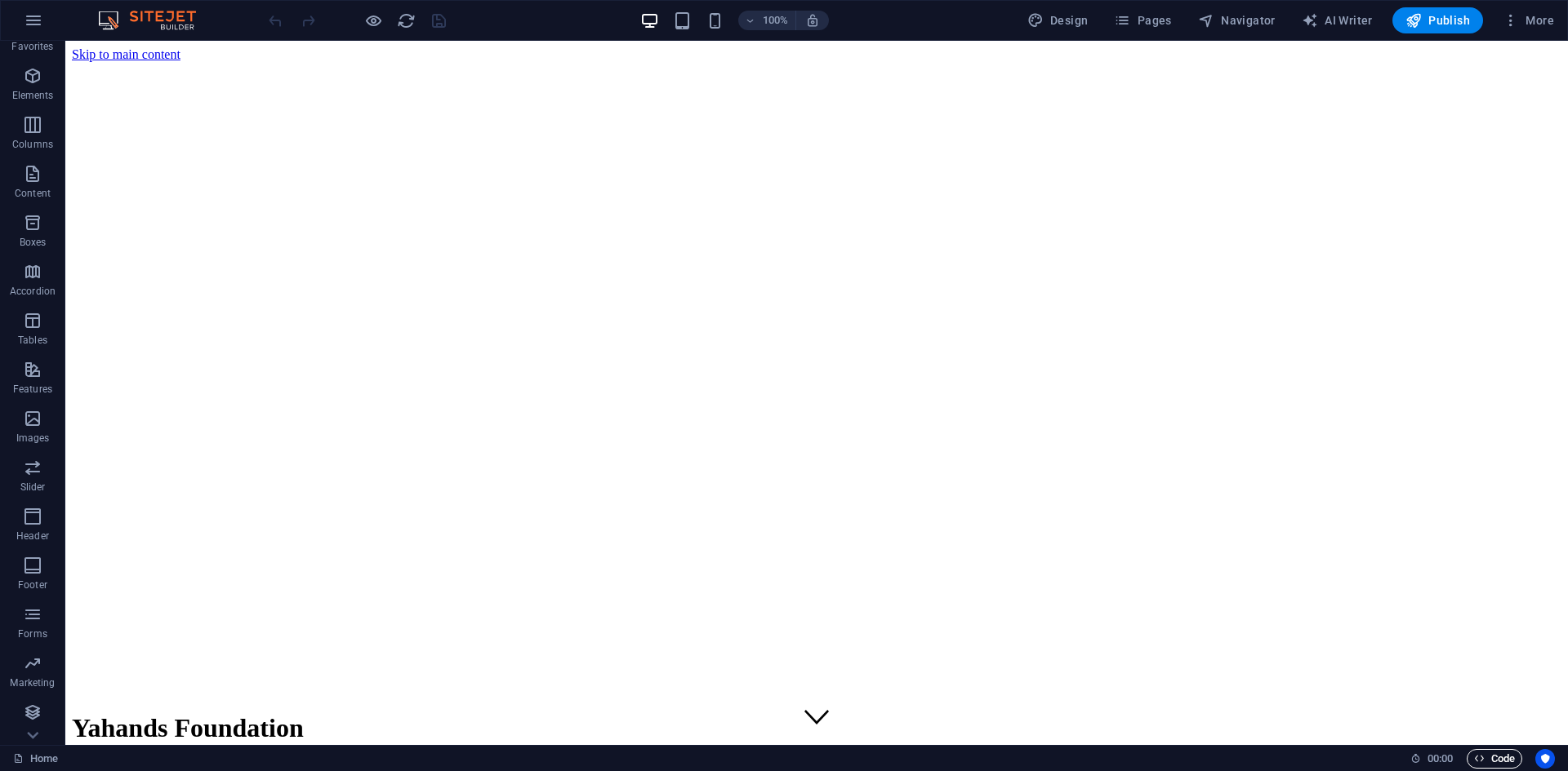
click at [1496, 766] on span "Code" at bounding box center [1494, 759] width 41 height 20
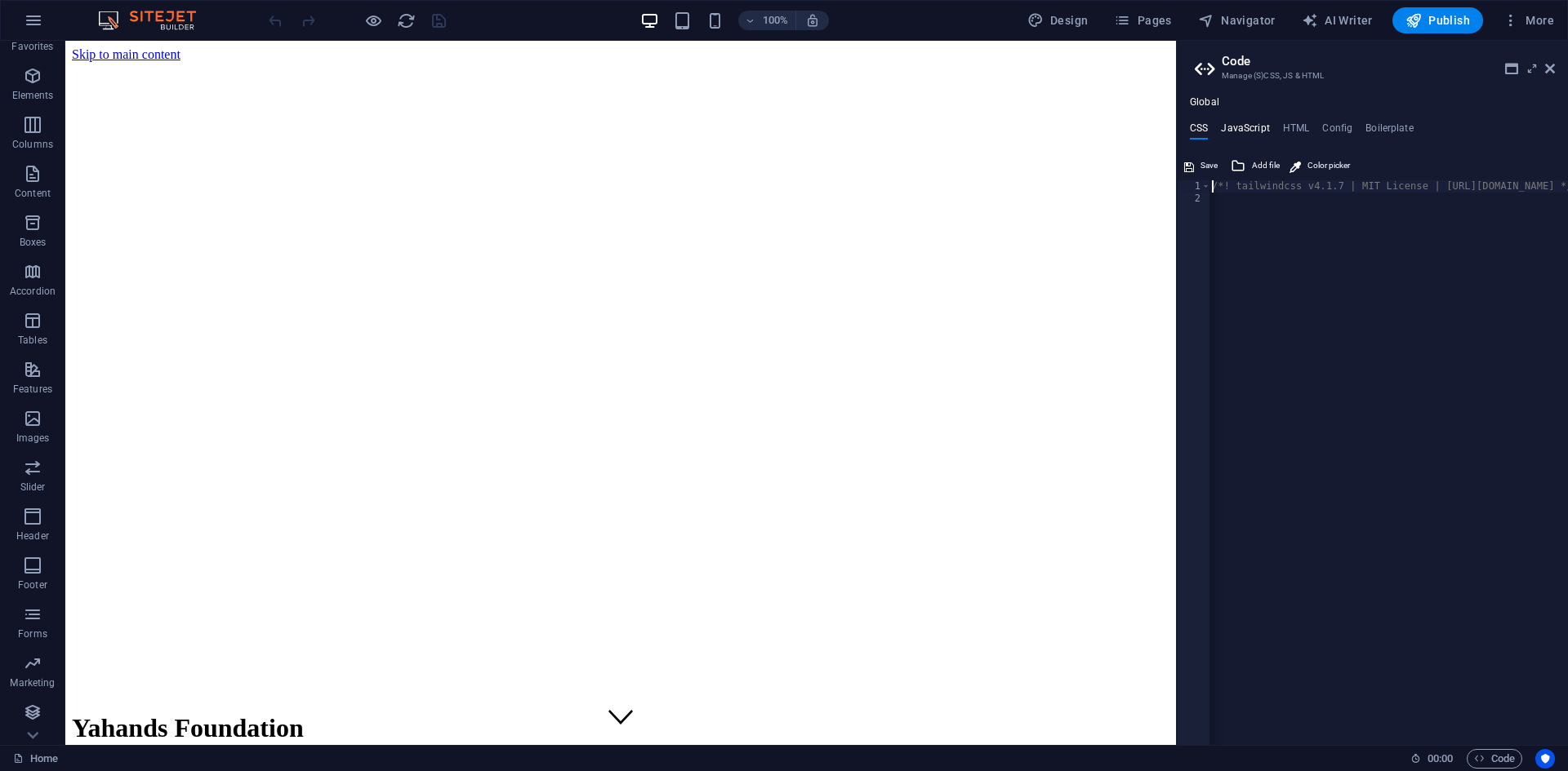
click at [1249, 129] on h4 "JavaScript" at bounding box center [1245, 131] width 48 height 18
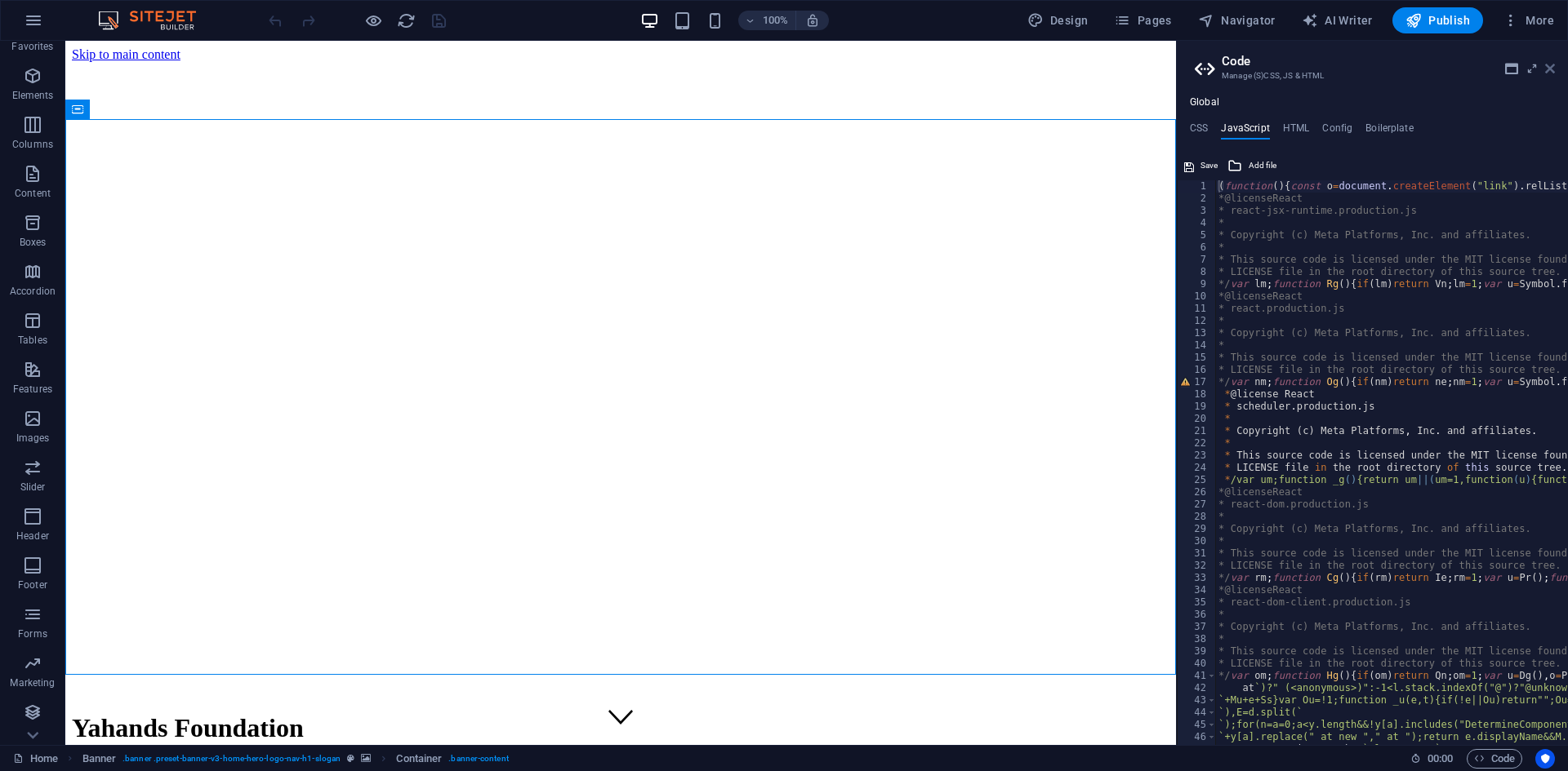
click at [1549, 70] on icon at bounding box center [1549, 68] width 10 height 13
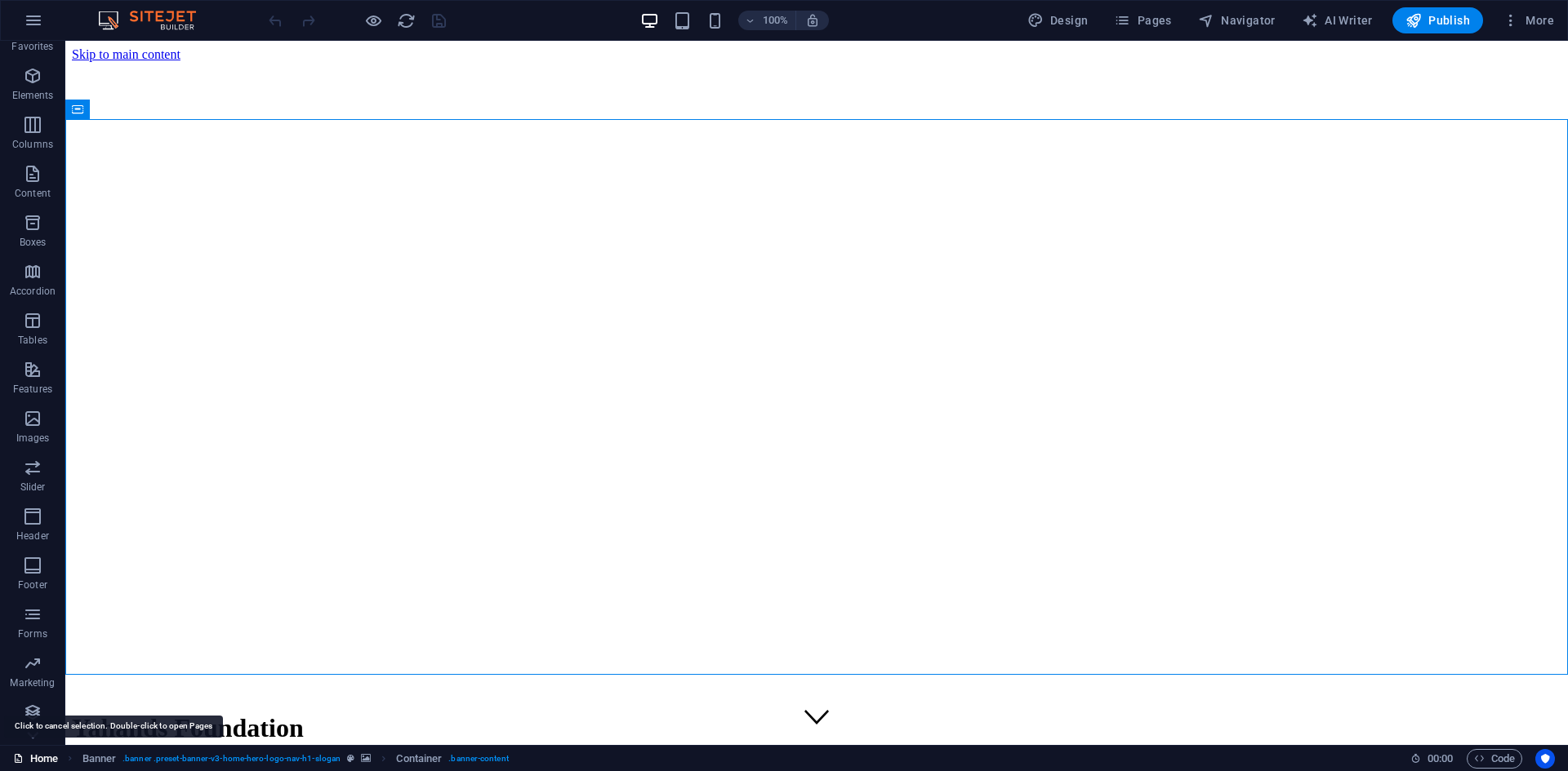
click at [29, 766] on link "Home" at bounding box center [35, 759] width 45 height 20
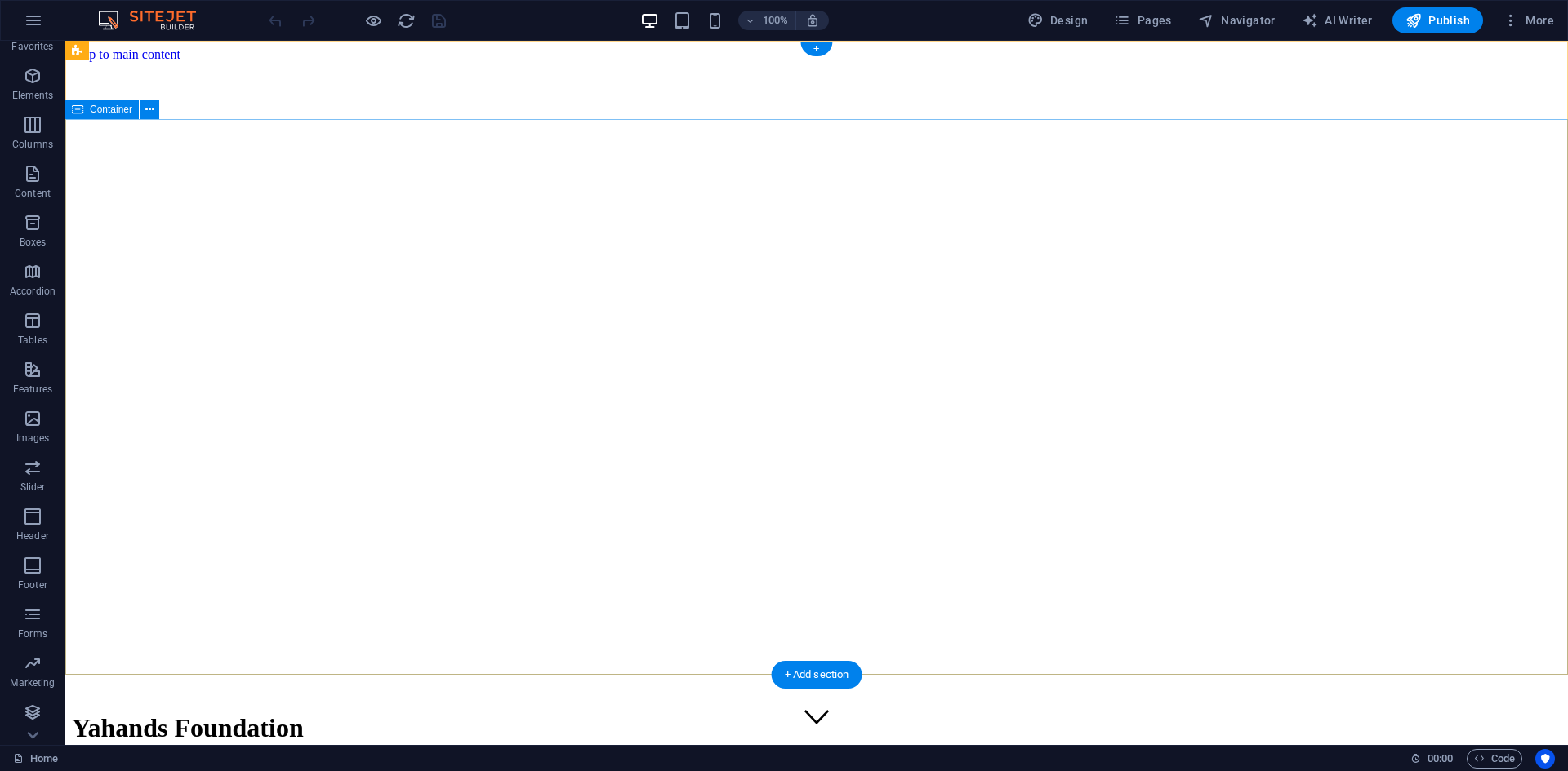
drag, startPoint x: 1604, startPoint y: 806, endPoint x: 656, endPoint y: 543, distance: 983.8
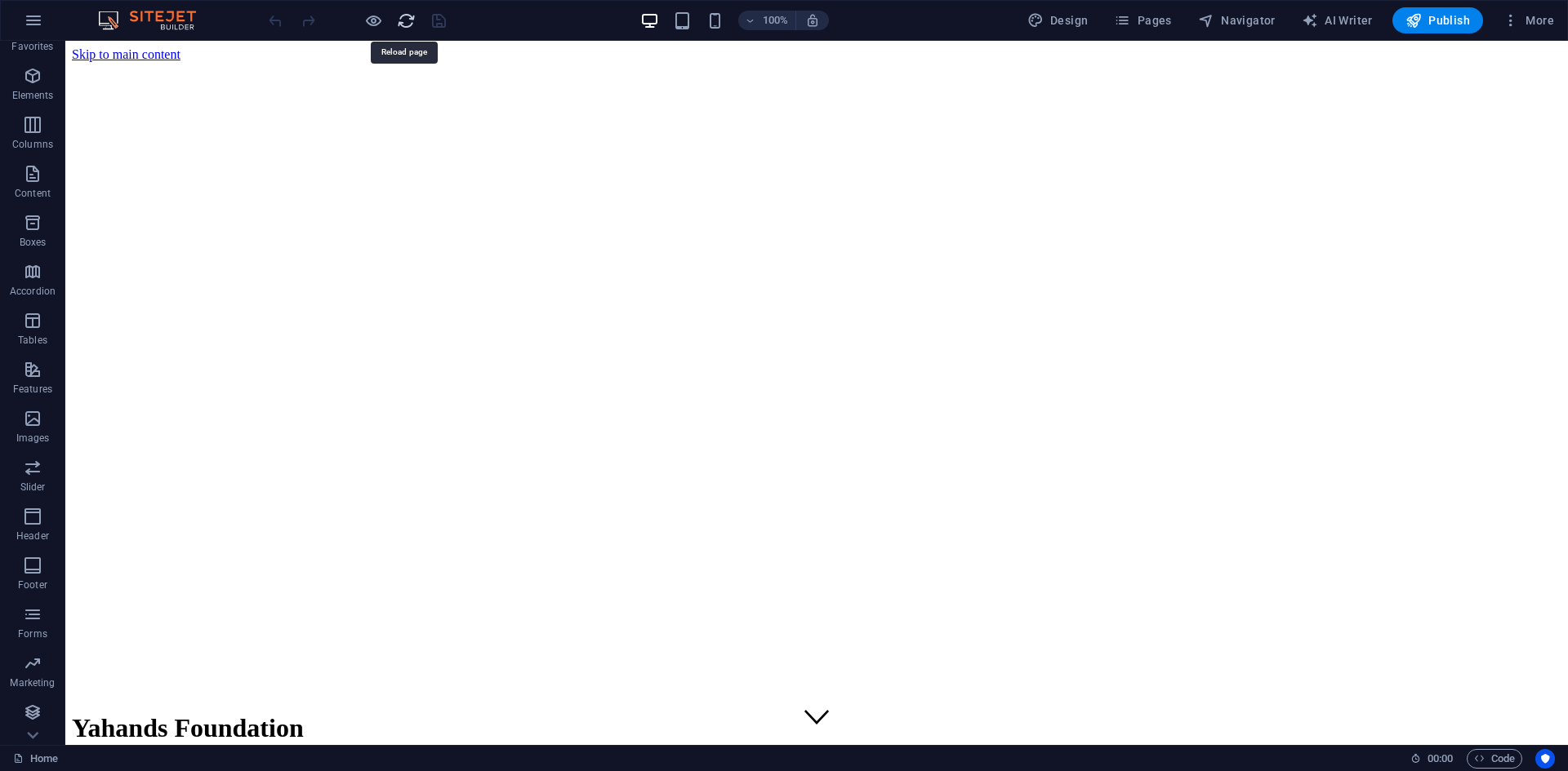
click at [407, 19] on icon "reload" at bounding box center [406, 21] width 19 height 19
click at [1424, 22] on span "Publish" at bounding box center [1437, 20] width 64 height 16
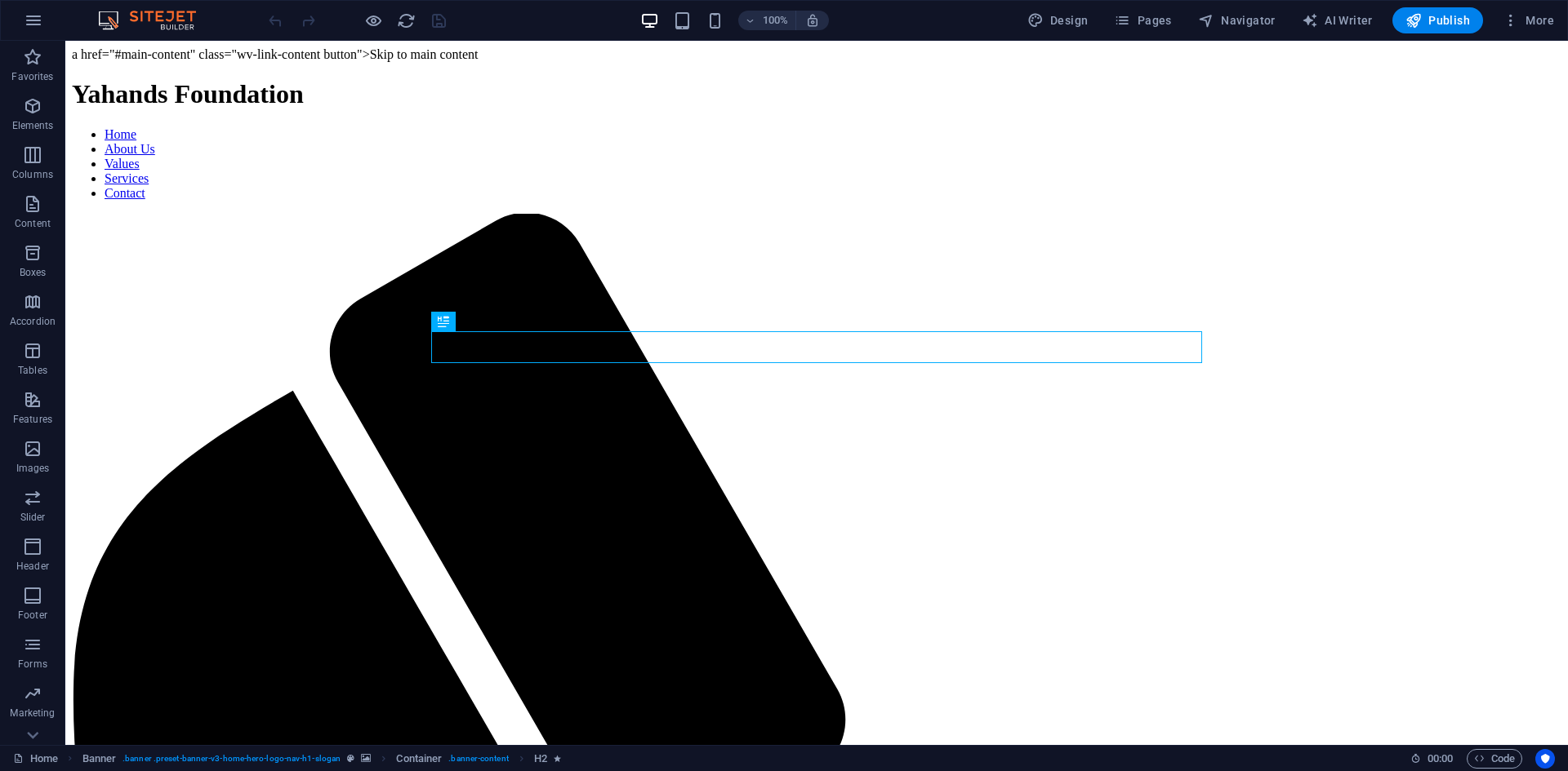
click at [1500, 759] on span "Code" at bounding box center [1494, 759] width 41 height 20
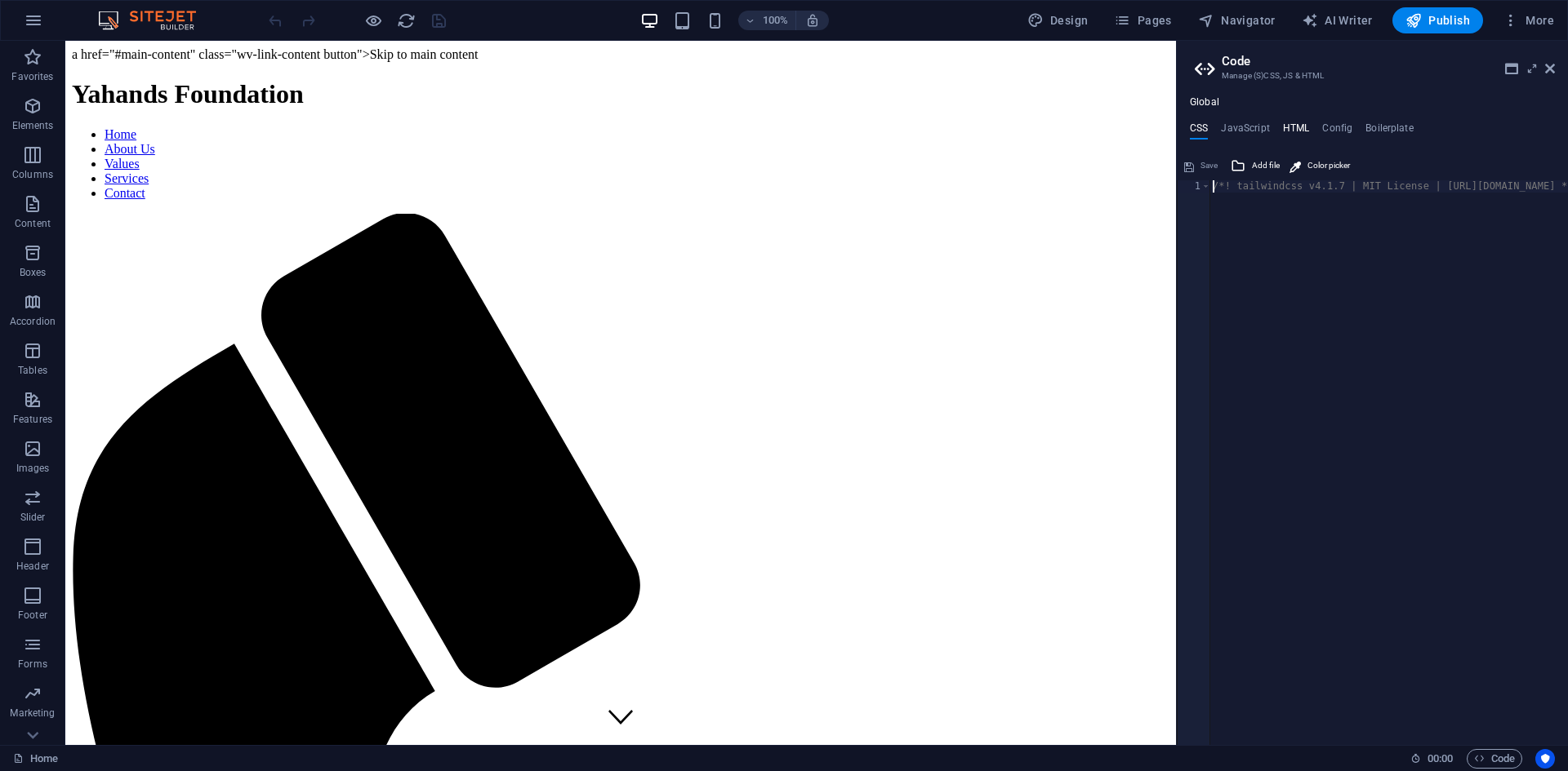
click at [1287, 124] on h4 "HTML" at bounding box center [1295, 131] width 27 height 18
type textarea "a href="#main-content" class="wv-link-content button">Skip to main content</a>"
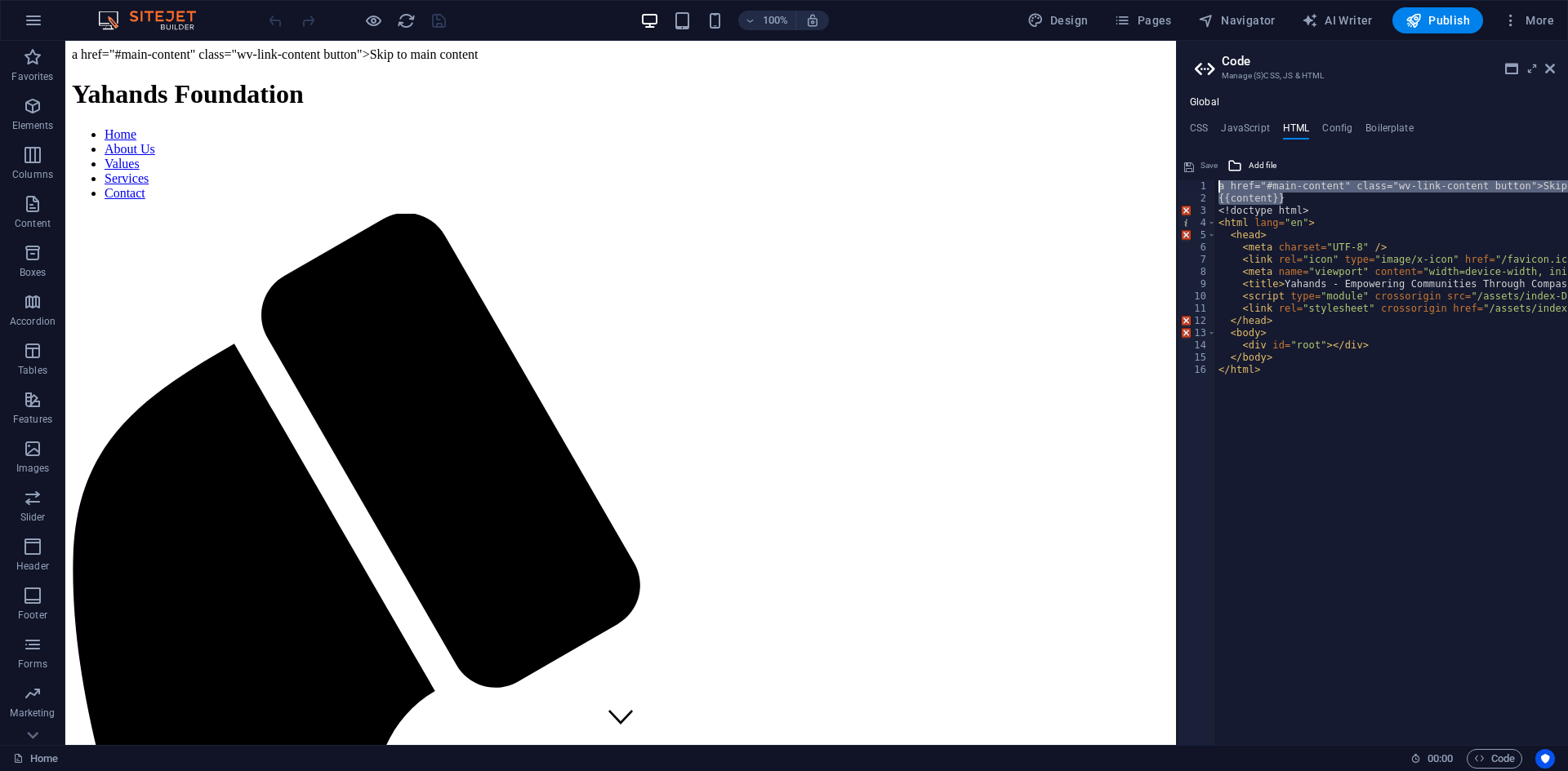
drag, startPoint x: 1296, startPoint y: 195, endPoint x: 1217, endPoint y: 173, distance: 82.0
click at [1217, 173] on div "{{content}} 1 2 3 4 5 6 7 8 9 10 11 12 13 14 15 16 a href="#main-content" class…" at bounding box center [1372, 448] width 391 height 593
type textarea "a href="#main-content" class="wv-link-content button">Skip to main content</a>"
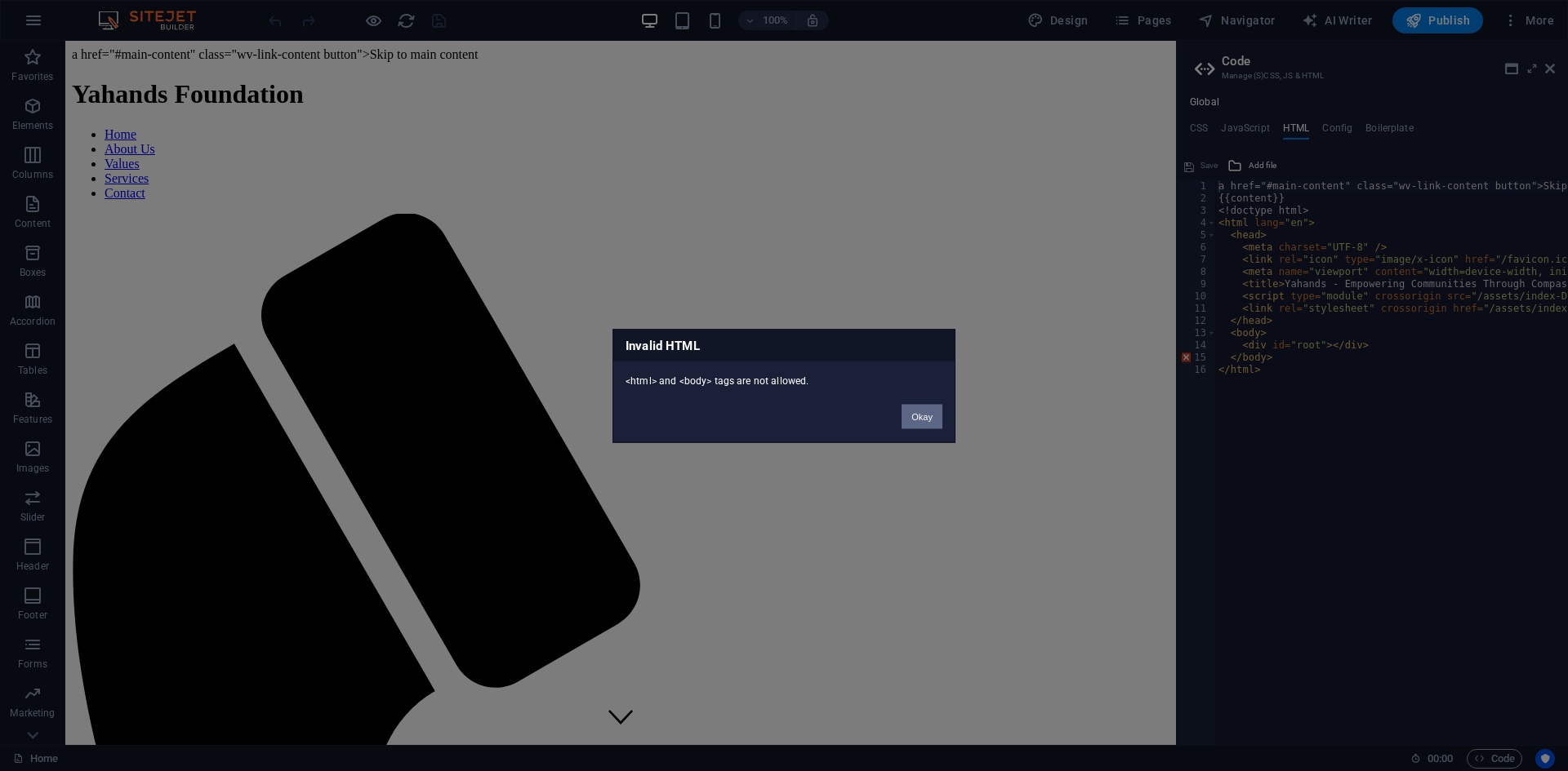
click at [913, 420] on button "Okay" at bounding box center [921, 416] width 41 height 24
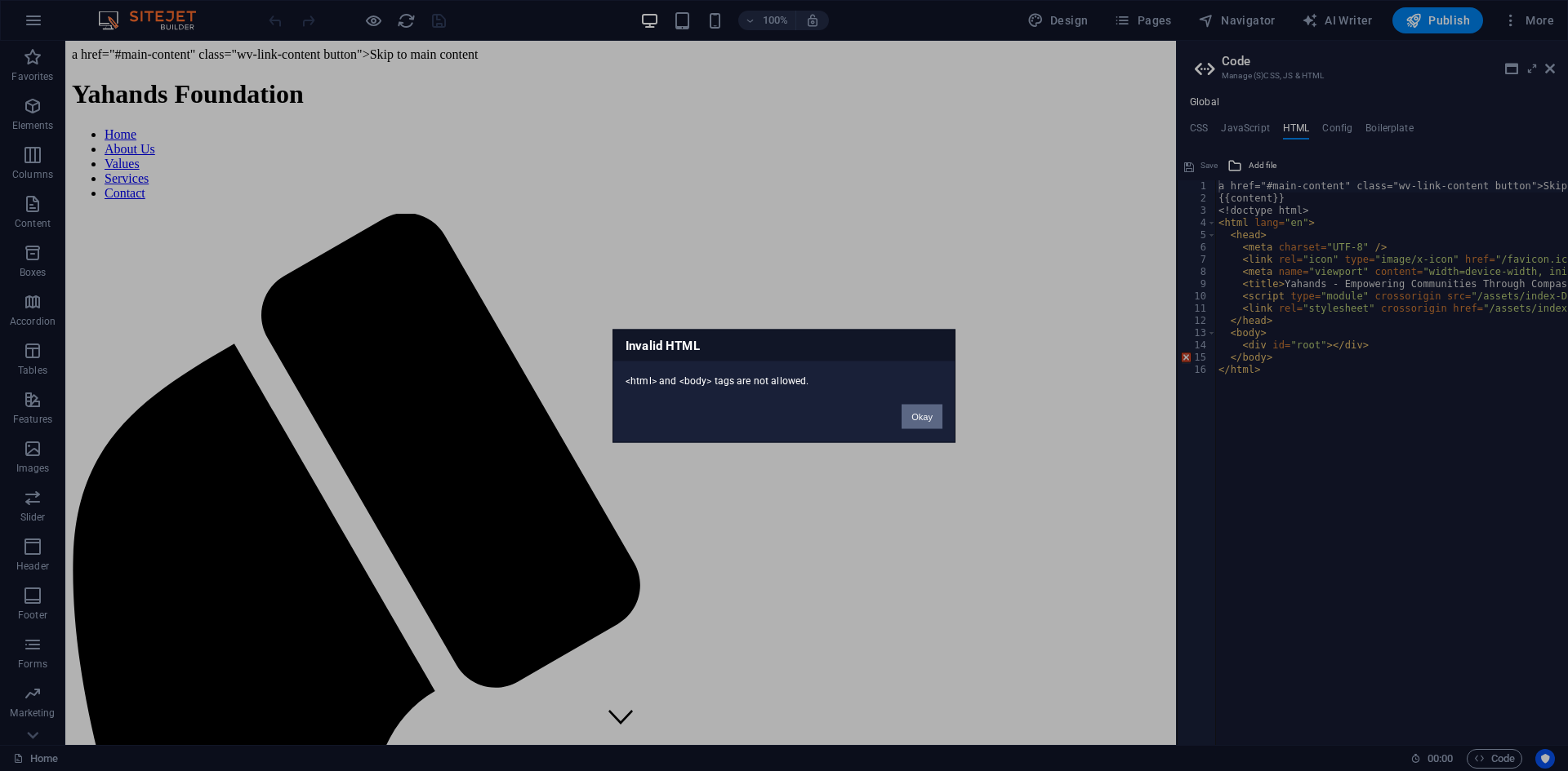
click at [913, 422] on button "Okay" at bounding box center [921, 416] width 41 height 24
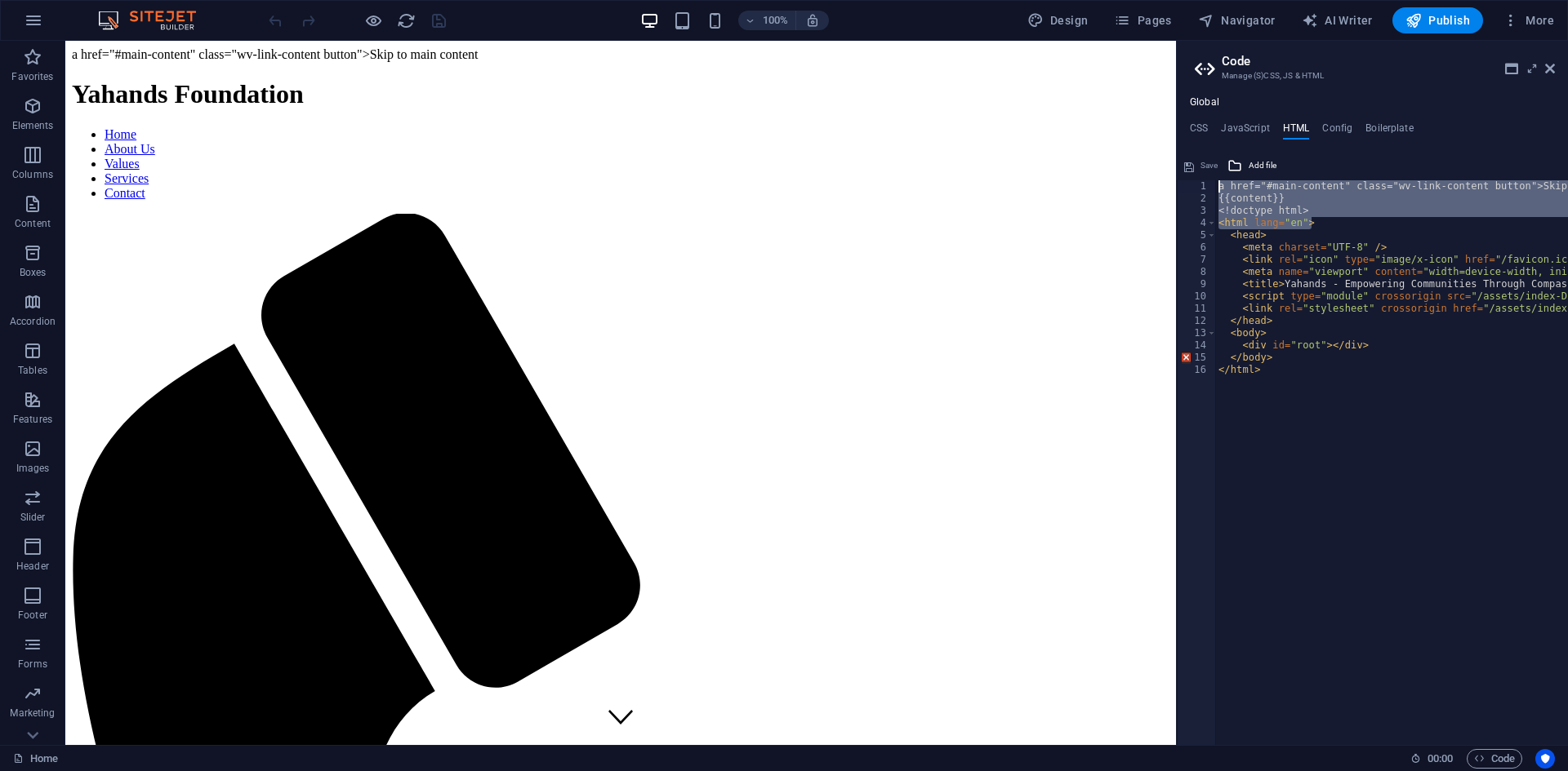
drag, startPoint x: 1326, startPoint y: 220, endPoint x: 1218, endPoint y: 162, distance: 122.6
click at [1218, 162] on div "<html lang="en"> 1 2 3 4 5 6 7 8 9 10 11 12 13 14 15 16 a href="#main-content" …" at bounding box center [1372, 448] width 391 height 593
type textarea "a href="#main-content" class="wv-link-content button">Skip to main content</a>"
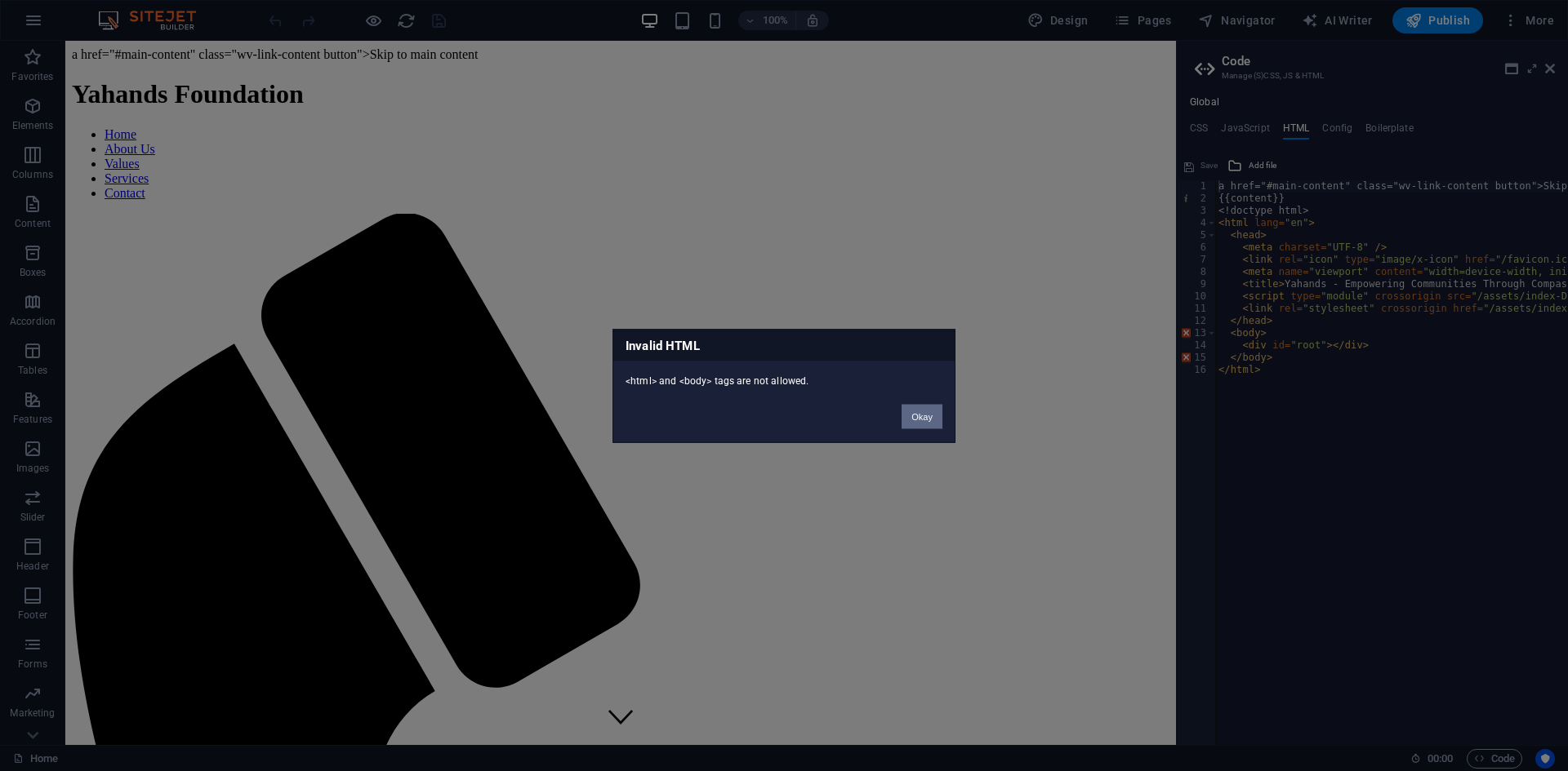
click at [920, 408] on button "Okay" at bounding box center [921, 416] width 41 height 24
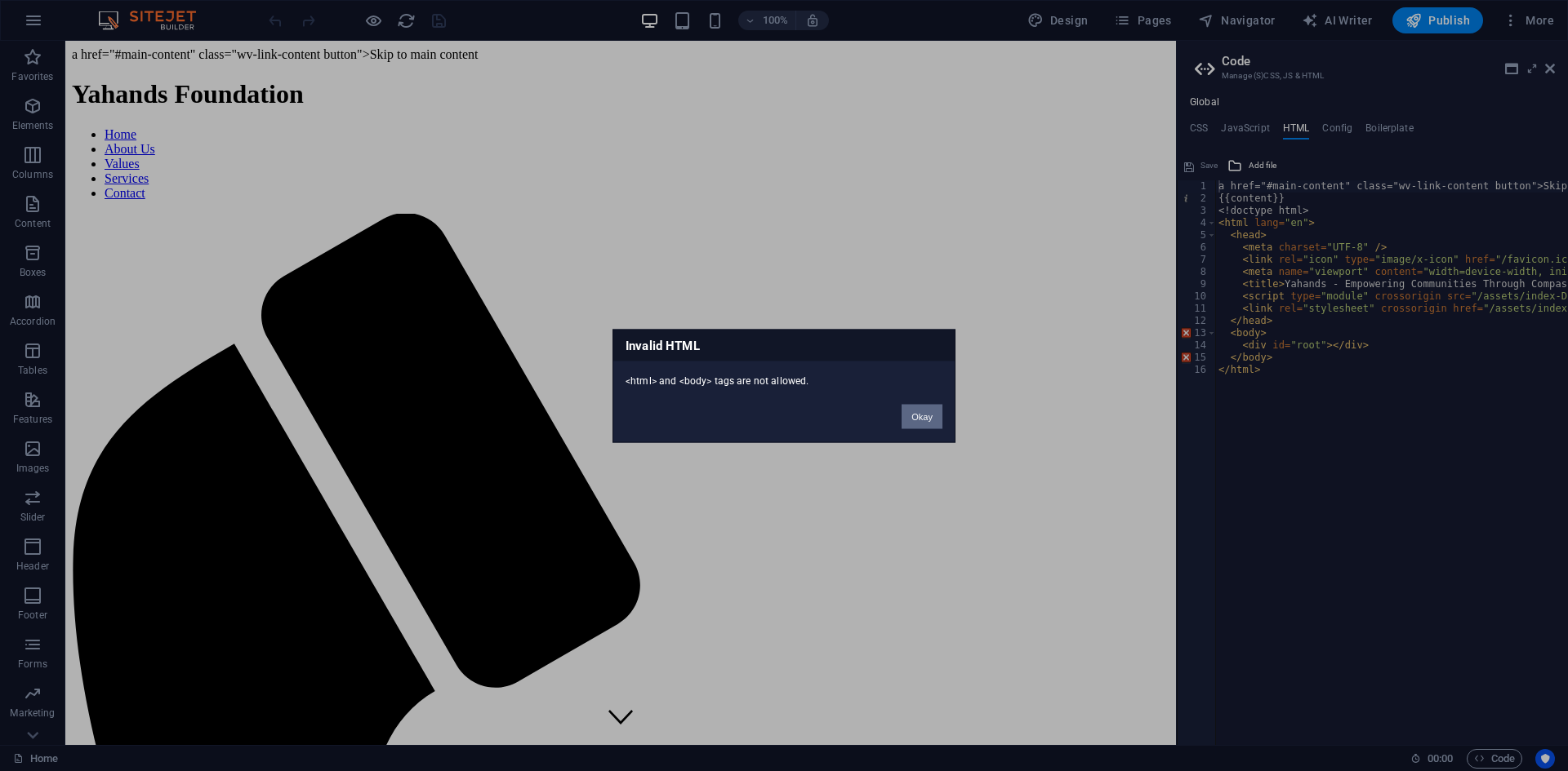
click at [914, 411] on button "Okay" at bounding box center [921, 416] width 41 height 24
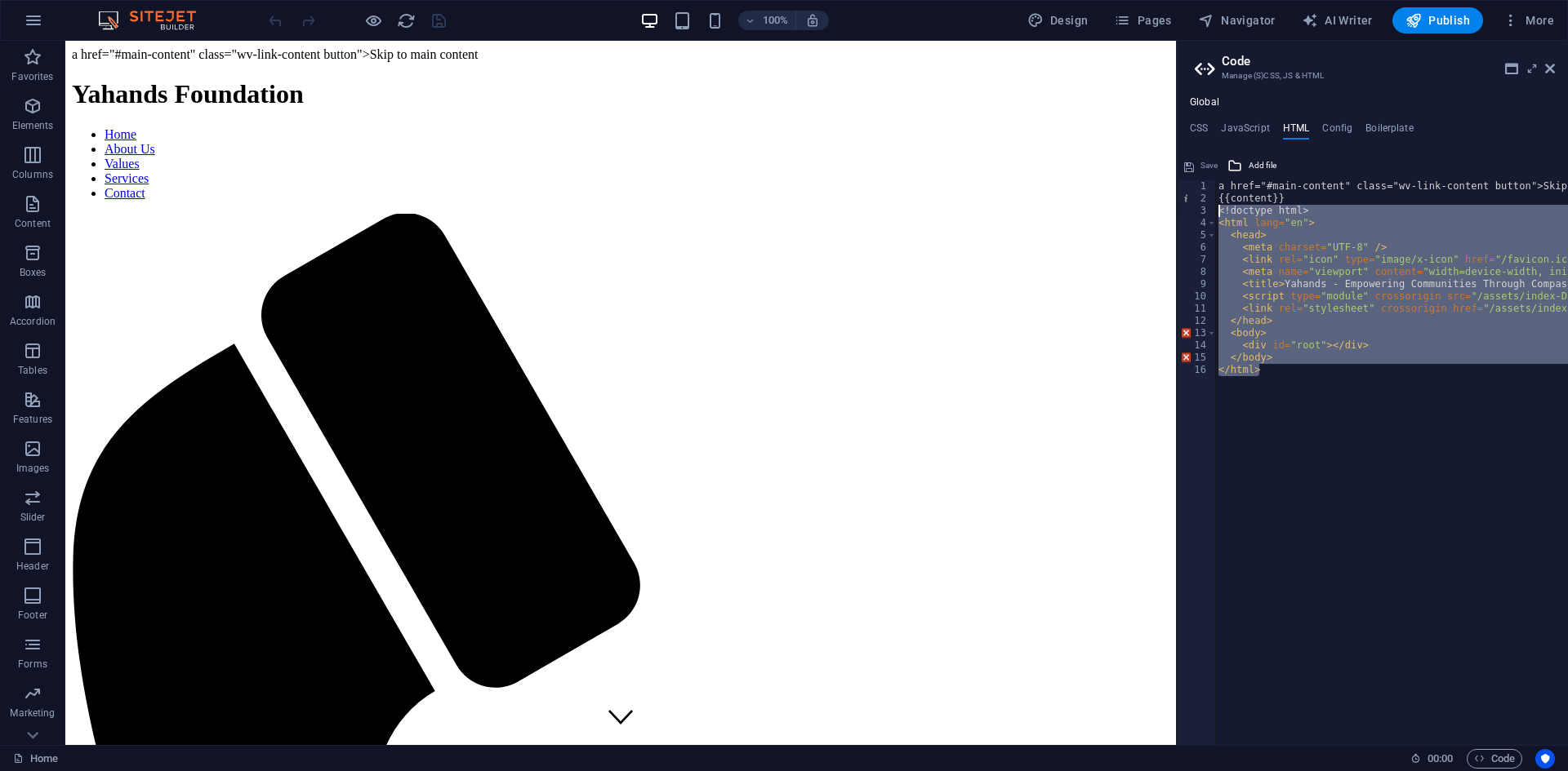
drag, startPoint x: 1283, startPoint y: 380, endPoint x: 1212, endPoint y: 208, distance: 186.1
click at [1212, 208] on div "</html> 1 2 3 4 5 6 7 8 9 10 11 12 13 14 15 16 a href="#main-content" class="wv…" at bounding box center [1372, 462] width 391 height 565
type textarea "<!doctype html> <html lang="en">"
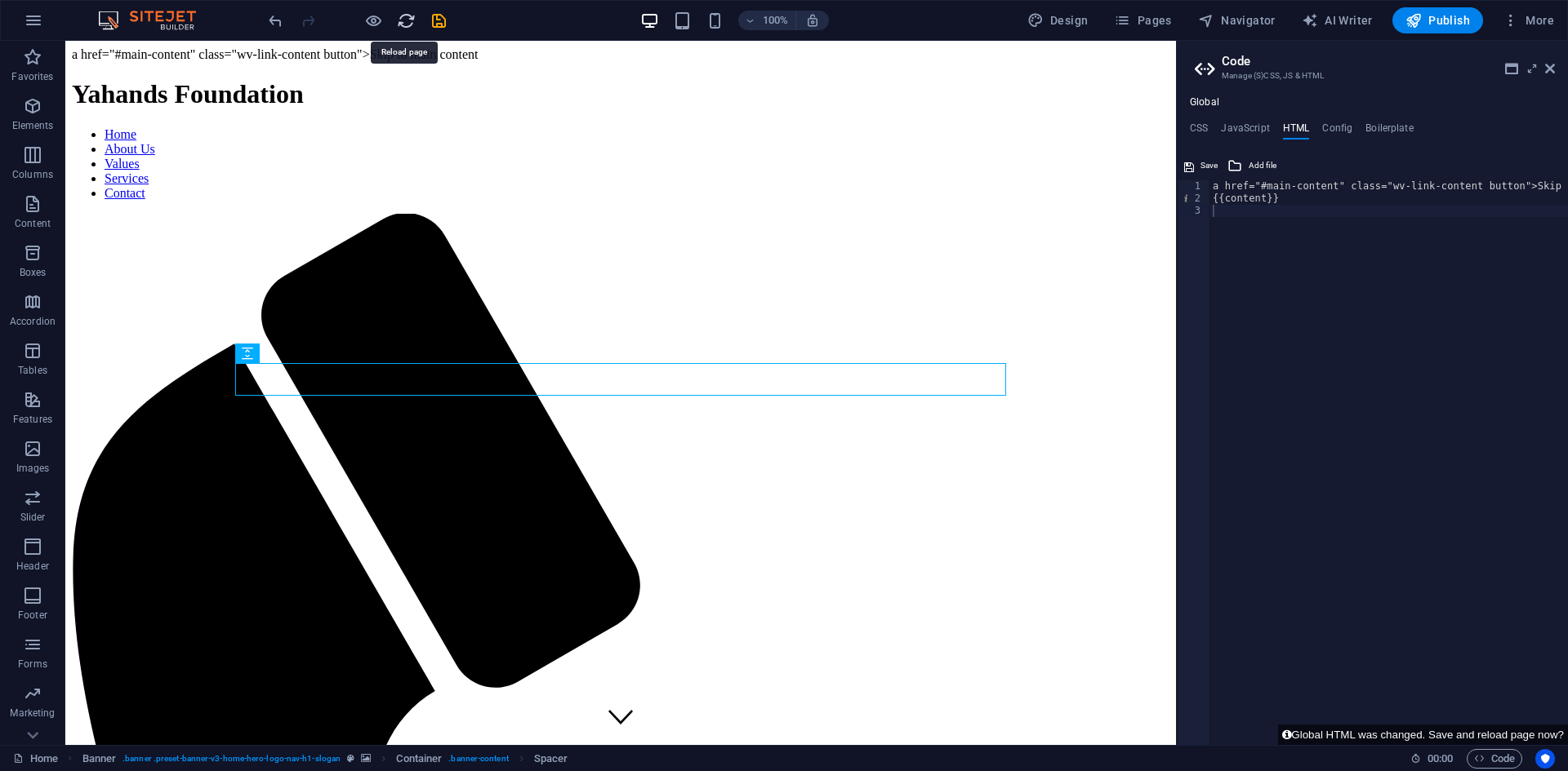
click at [403, 17] on icon "reload" at bounding box center [406, 21] width 19 height 19
click at [1326, 217] on div "a href="#main-content" class="wv-link-content button">Skip to main content </ a…" at bounding box center [1440, 474] width 461 height 589
click at [1429, 731] on button "Global HTML was changed. Save and reload page now?" at bounding box center [1423, 735] width 290 height 21
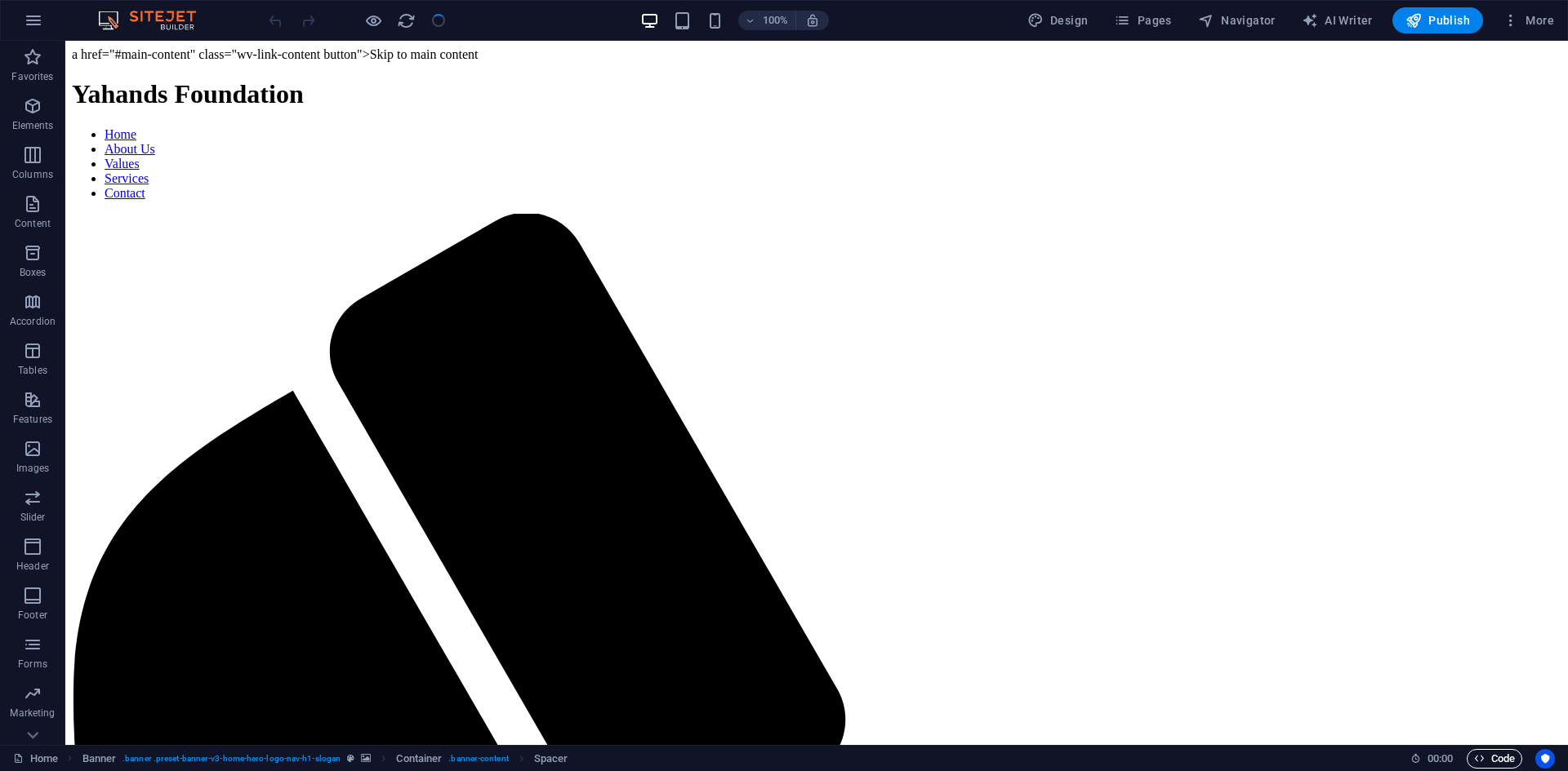
click at [1494, 763] on span "Code" at bounding box center [1494, 759] width 41 height 20
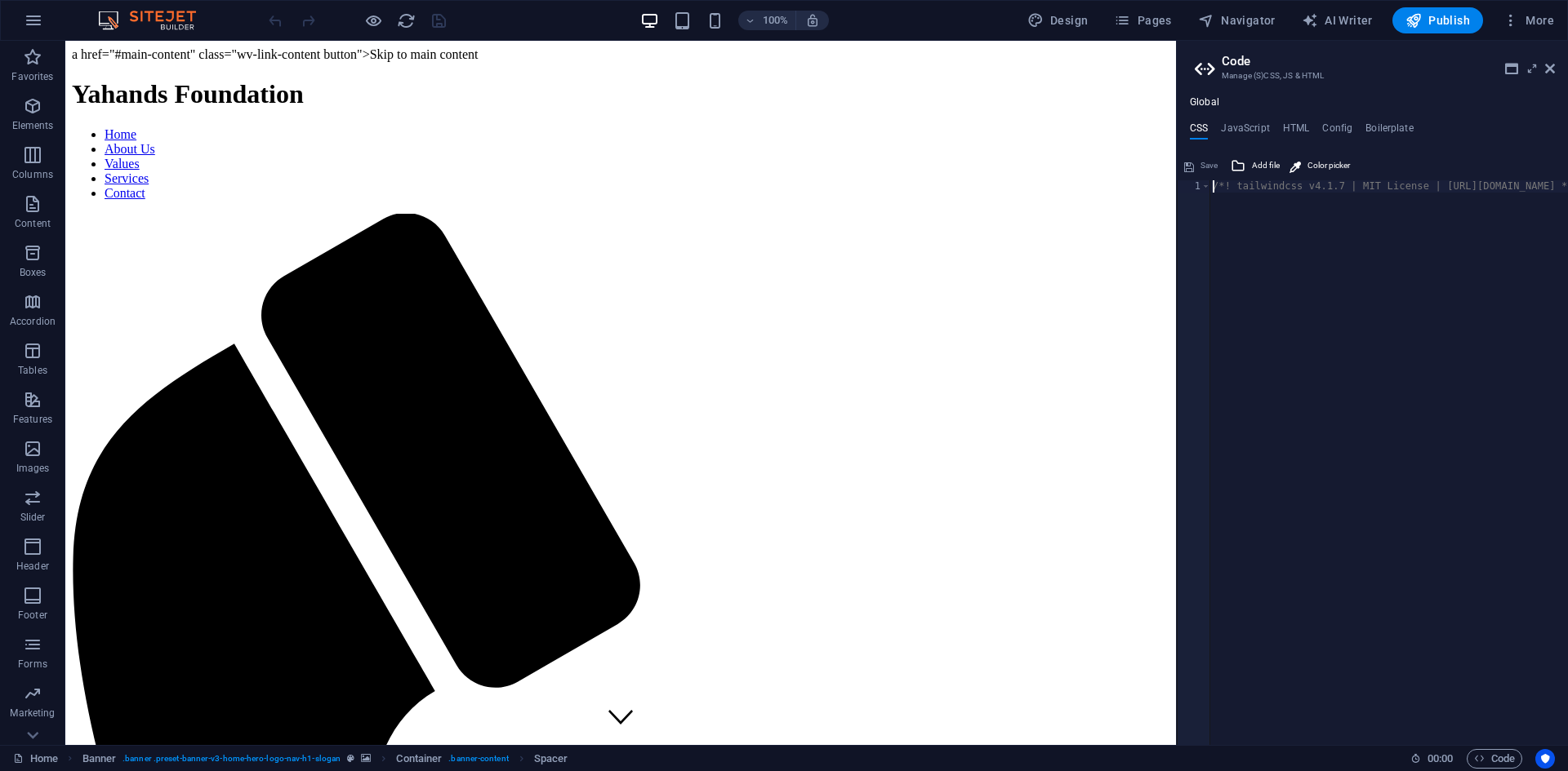
click at [1294, 135] on h4 "HTML" at bounding box center [1295, 131] width 27 height 18
click at [1328, 132] on h4 "Config" at bounding box center [1337, 131] width 30 height 18
type textarea "$color-background: #E3F2FD;"
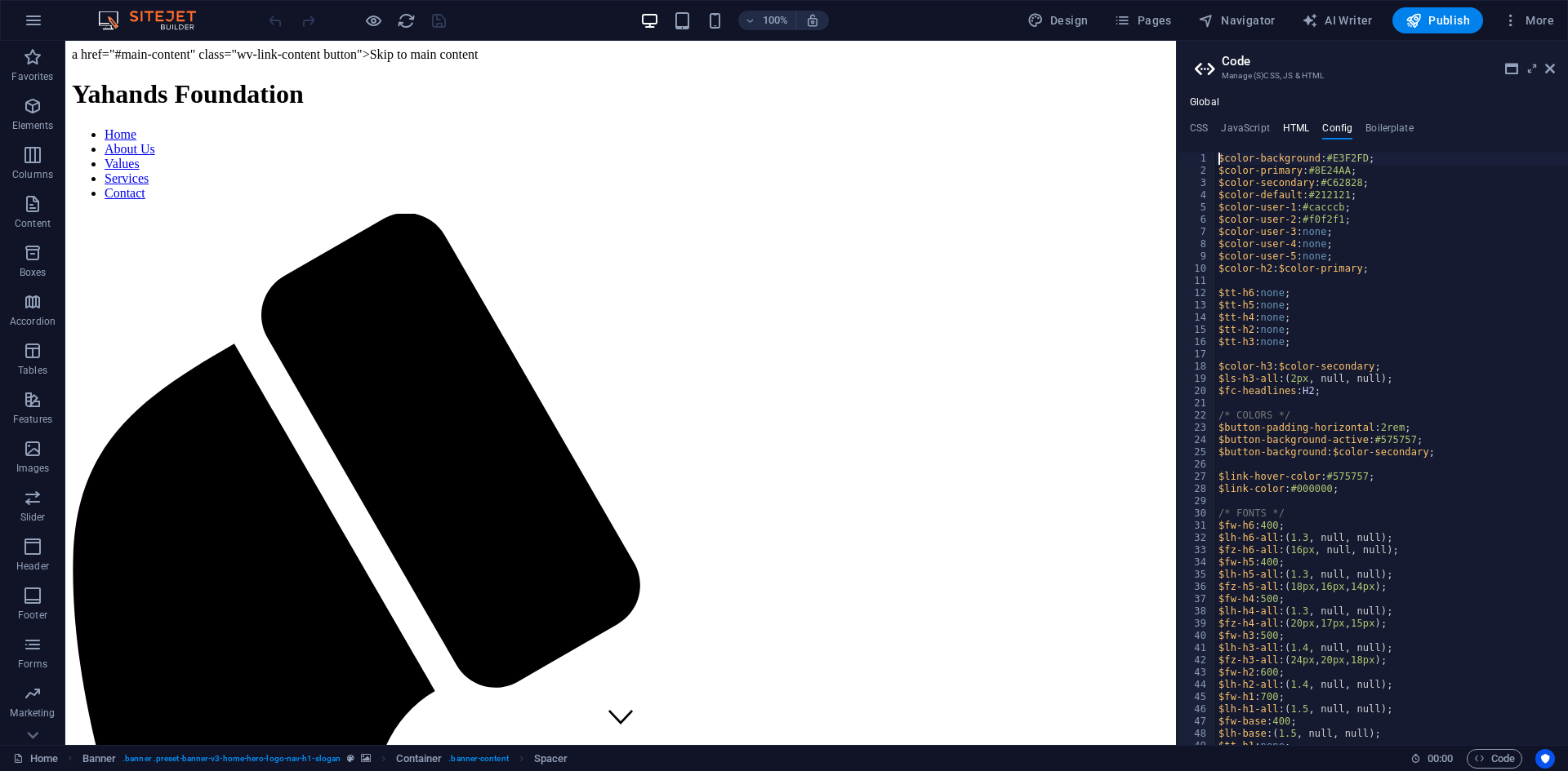
click at [1293, 127] on h4 "HTML" at bounding box center [1295, 131] width 27 height 18
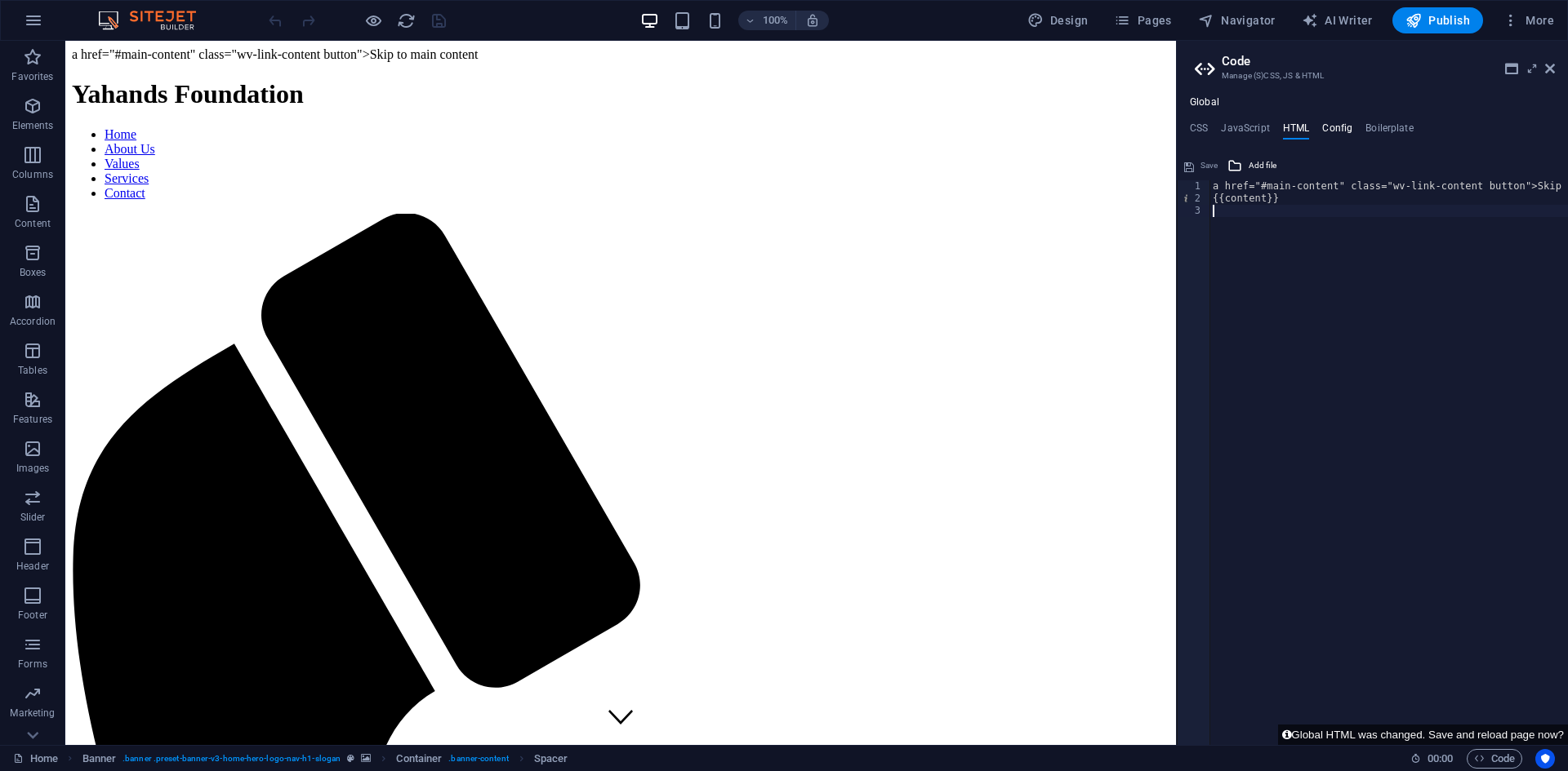
click at [1334, 132] on h4 "Config" at bounding box center [1337, 131] width 30 height 18
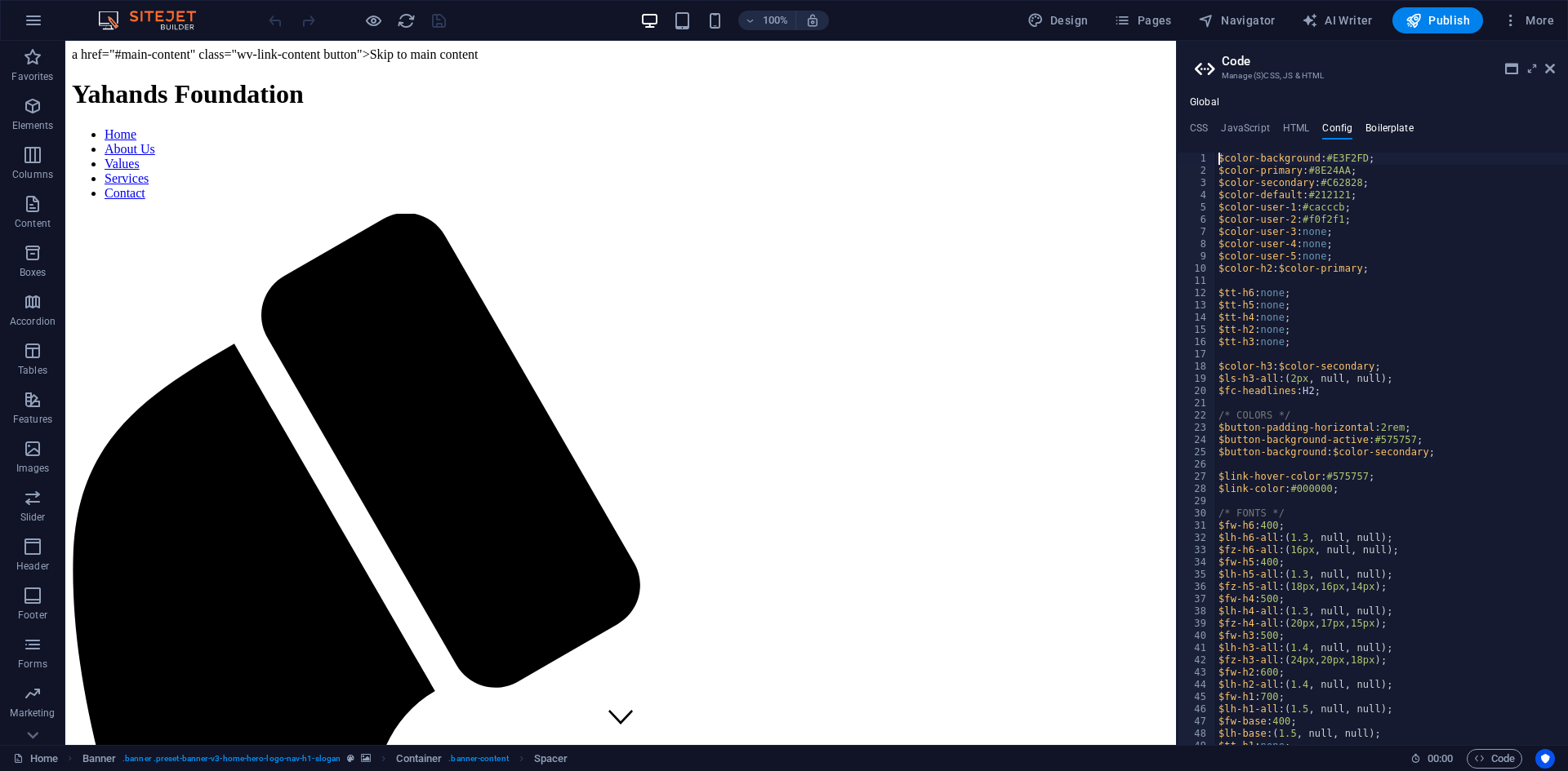
click at [1393, 132] on h4 "Boilerplate" at bounding box center [1390, 131] width 48 height 18
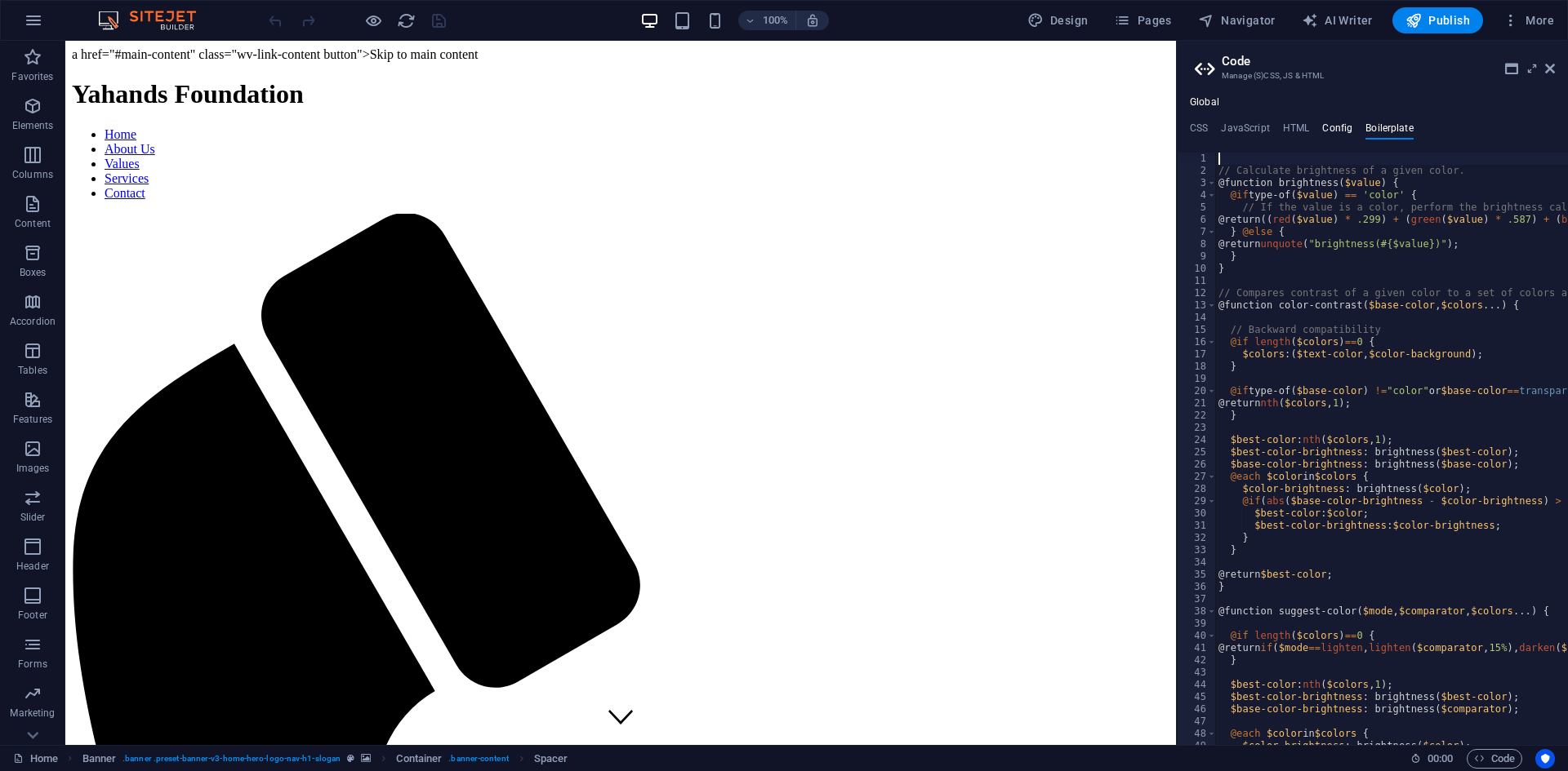
click at [1343, 123] on h4 "Config" at bounding box center [1337, 131] width 30 height 18
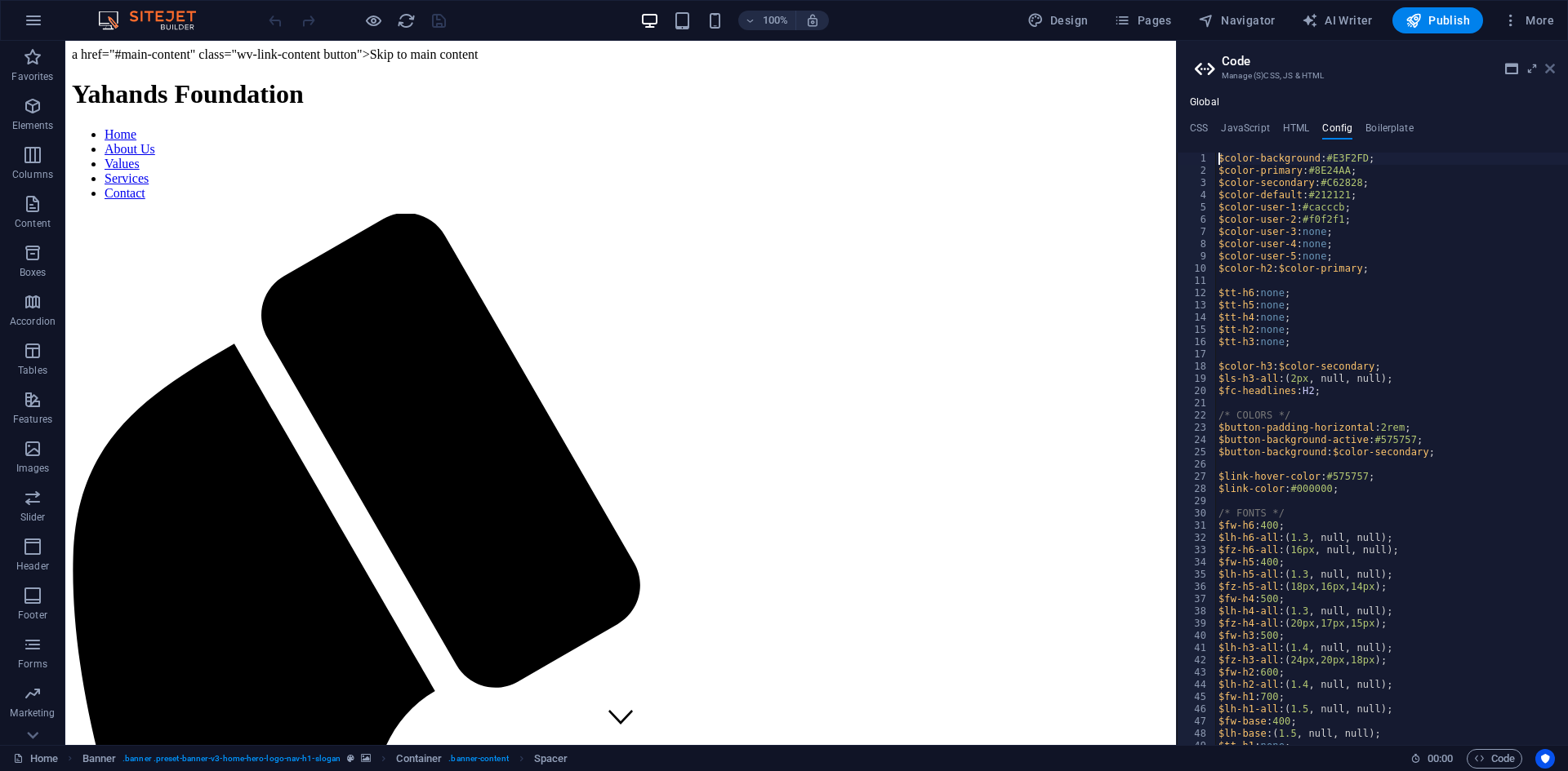
click at [1546, 69] on icon at bounding box center [1549, 68] width 10 height 13
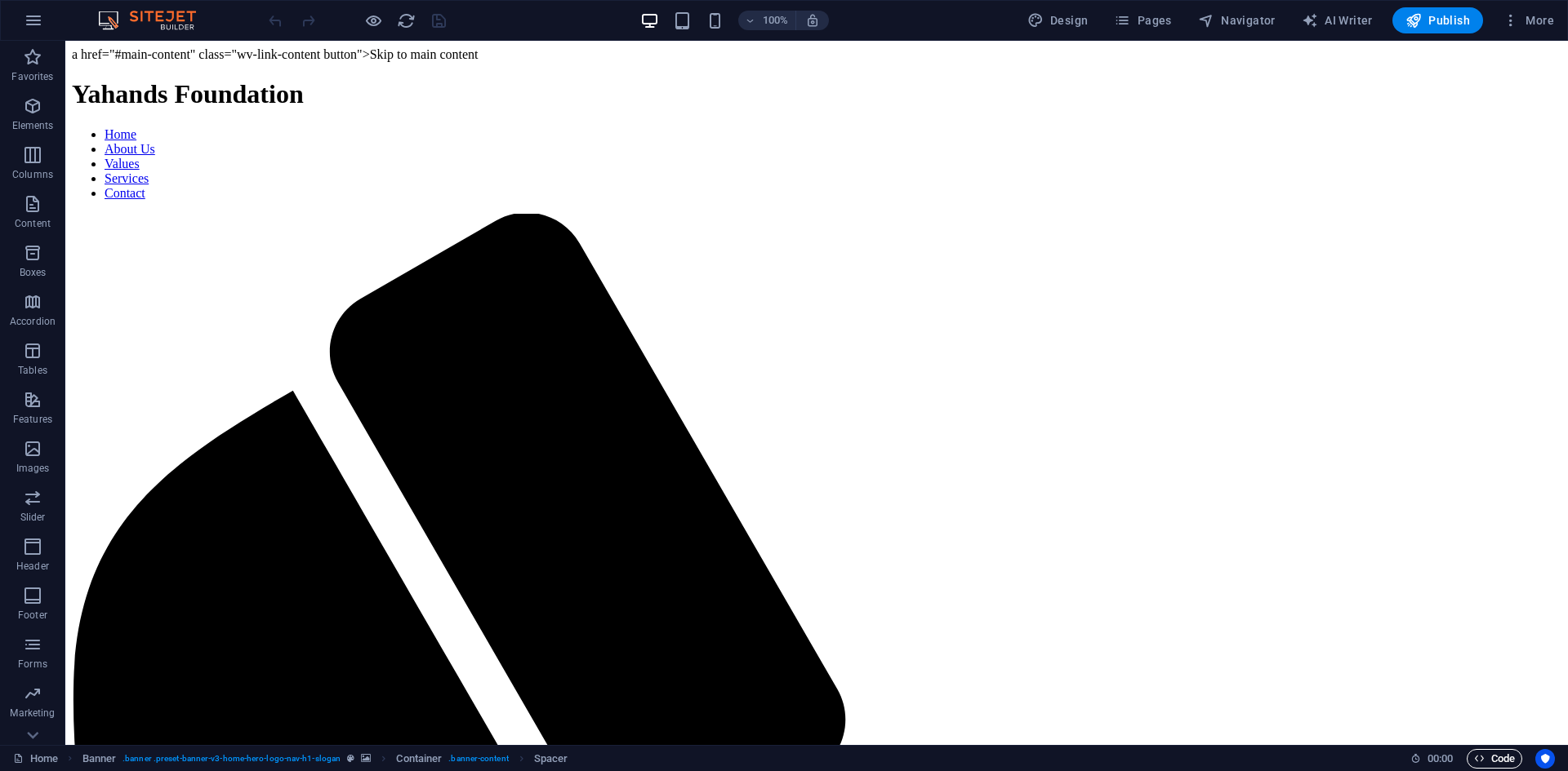
click at [1483, 755] on span "Code" at bounding box center [1494, 759] width 41 height 20
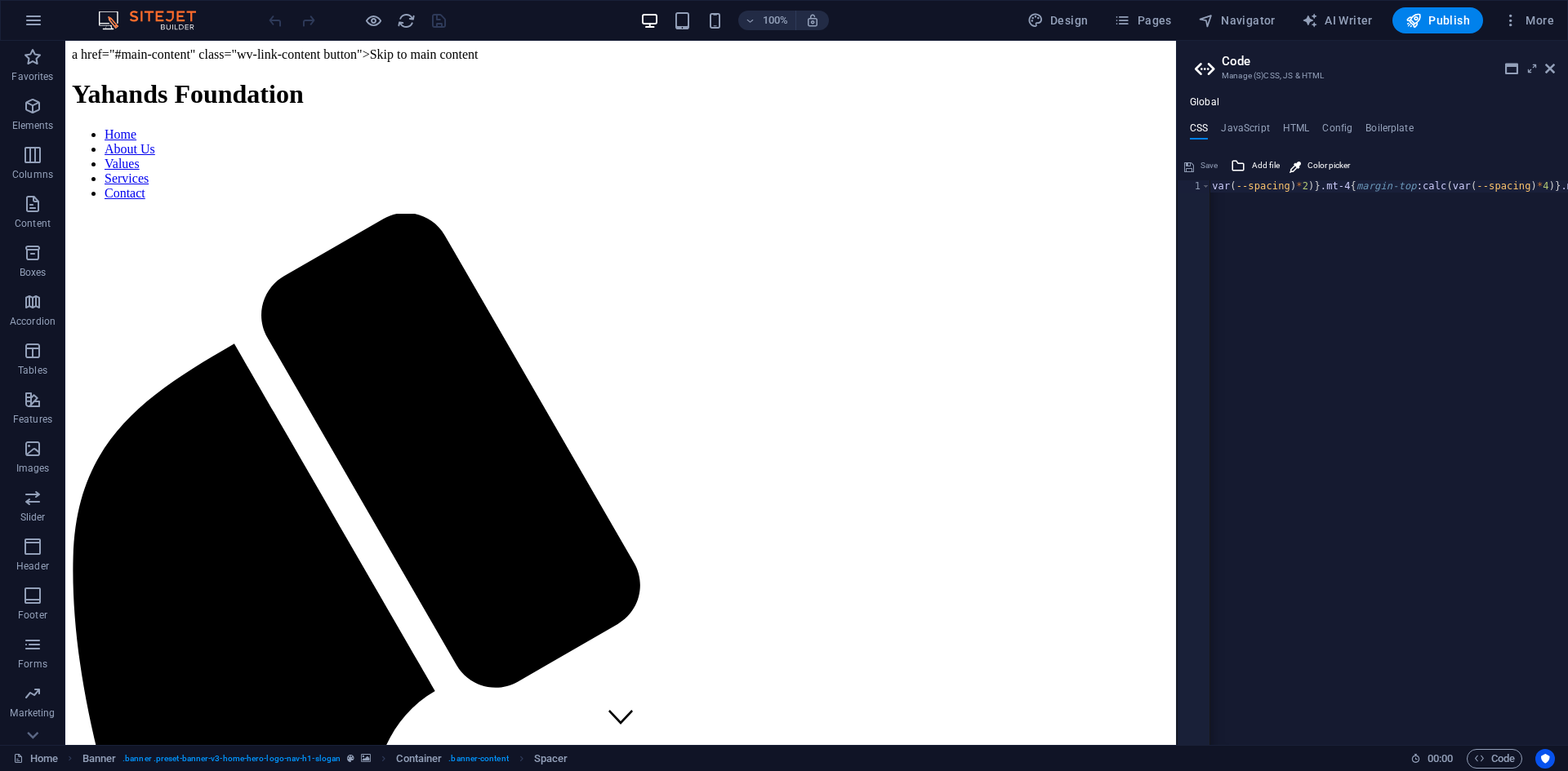
drag, startPoint x: 1286, startPoint y: 130, endPoint x: 527, endPoint y: 8, distance: 768.7
click at [527, 41] on div "Home Favorites Elements Columns Content Boxes Accordion Tables Features Images …" at bounding box center [784, 393] width 1568 height 704
click at [400, 16] on icon "reload" at bounding box center [406, 21] width 19 height 19
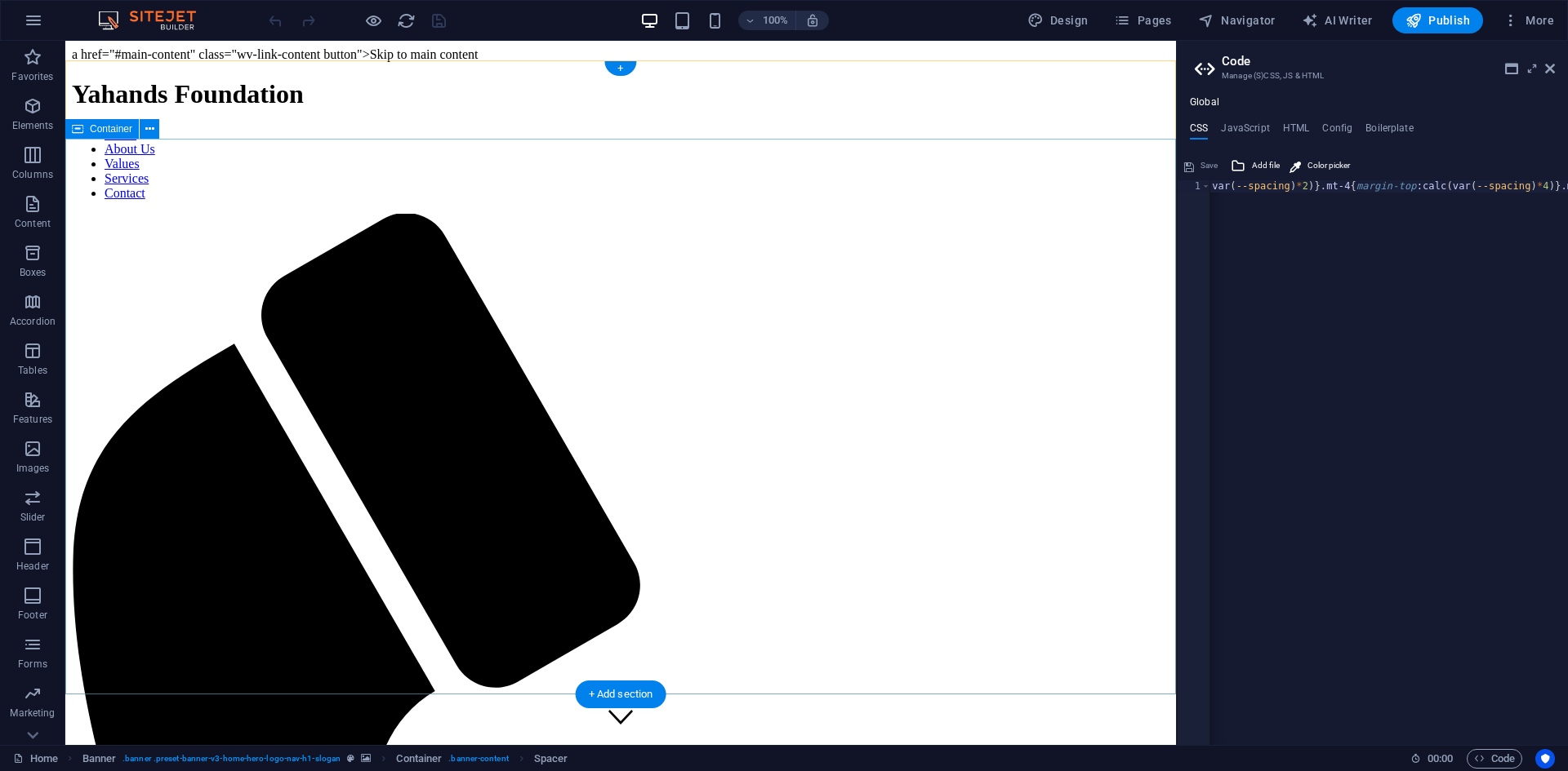
click at [1058, 26] on span "Design" at bounding box center [1057, 20] width 61 height 16
select select "px"
select select "200"
select select "px"
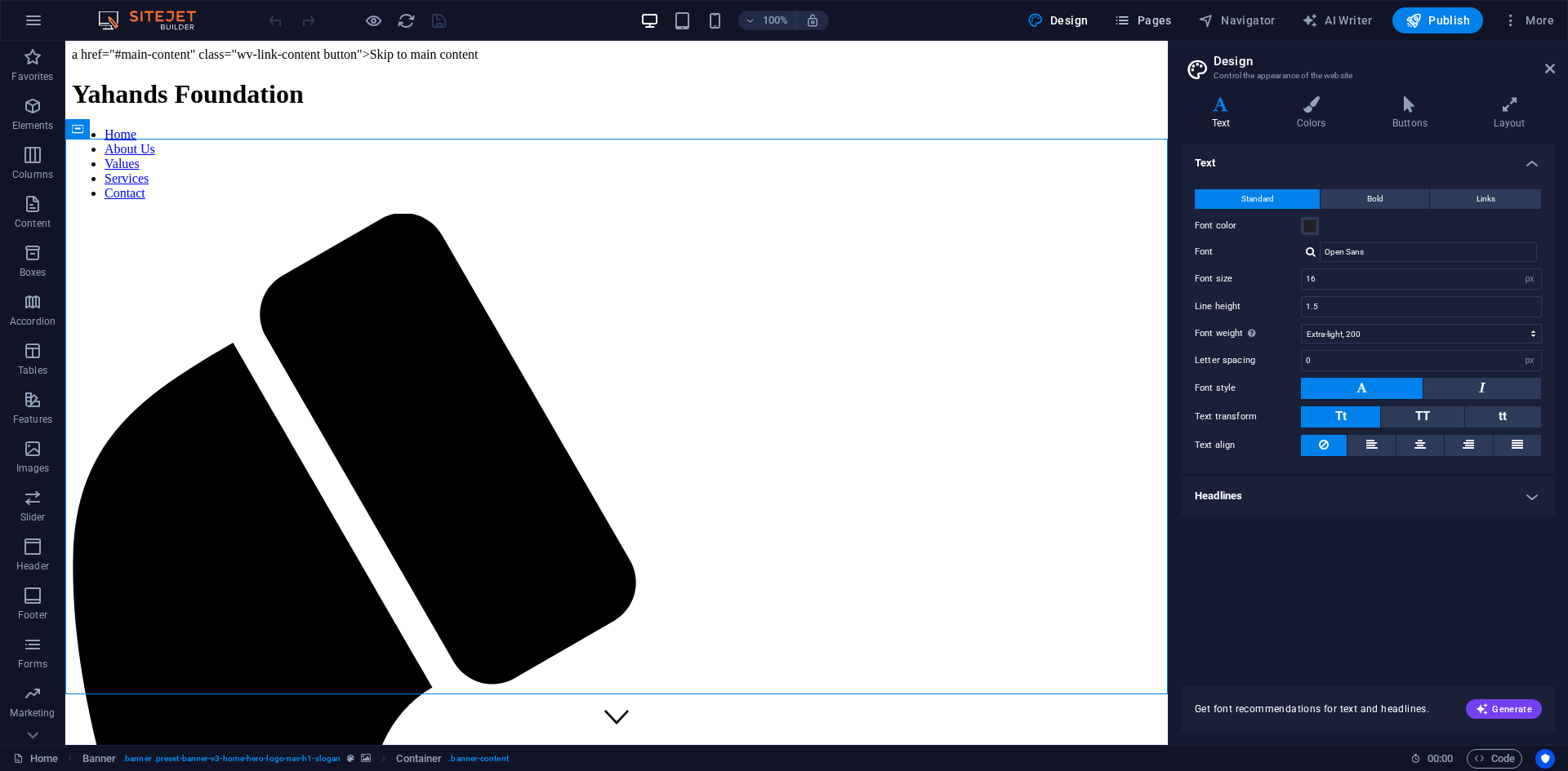
click at [1429, 19] on span "Publish" at bounding box center [1437, 20] width 64 height 16
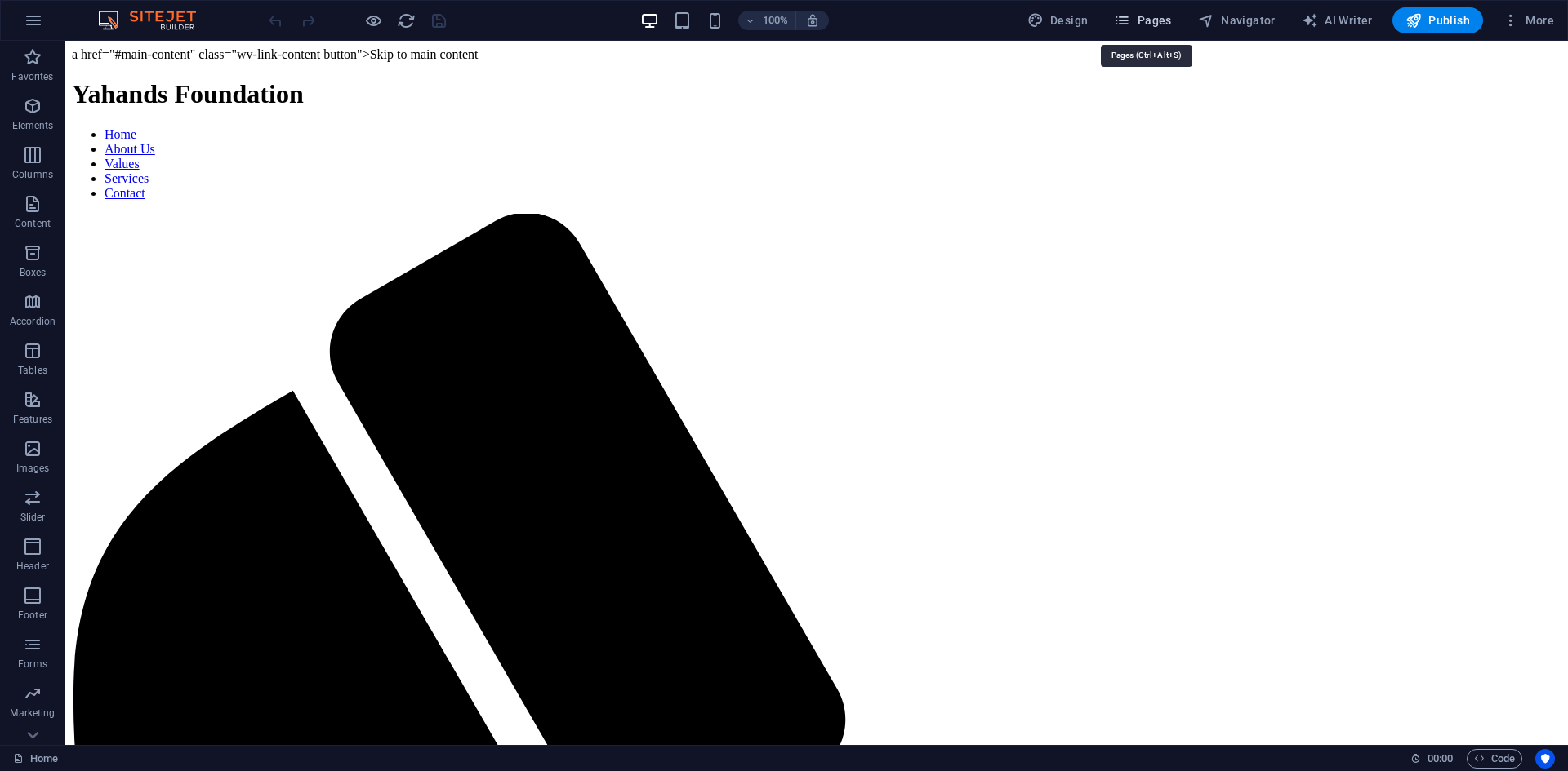
click at [1122, 19] on icon "button" at bounding box center [1121, 20] width 16 height 16
